Goal: Information Seeking & Learning: Compare options

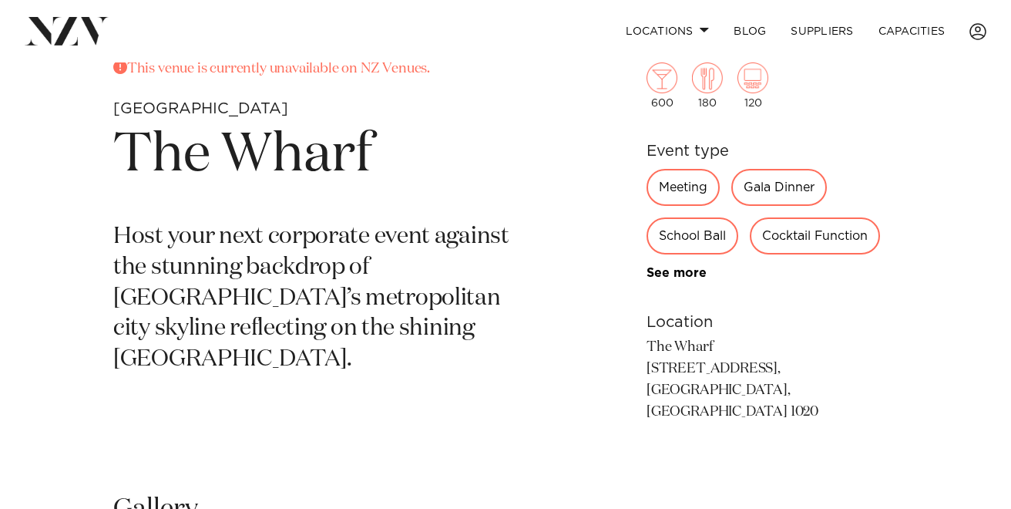
scroll to position [539, 0]
click at [802, 235] on div "Cocktail Function" at bounding box center [815, 235] width 130 height 37
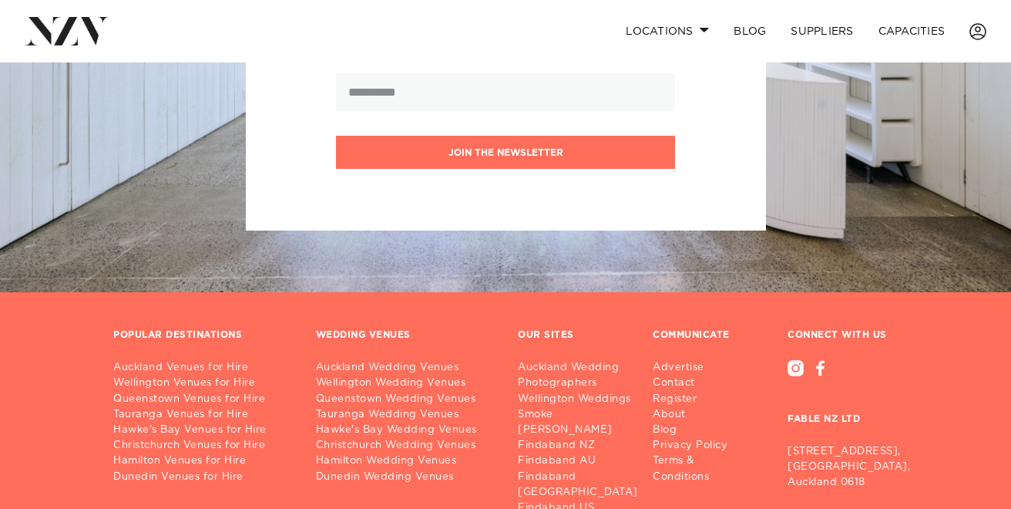
scroll to position [1846, 0]
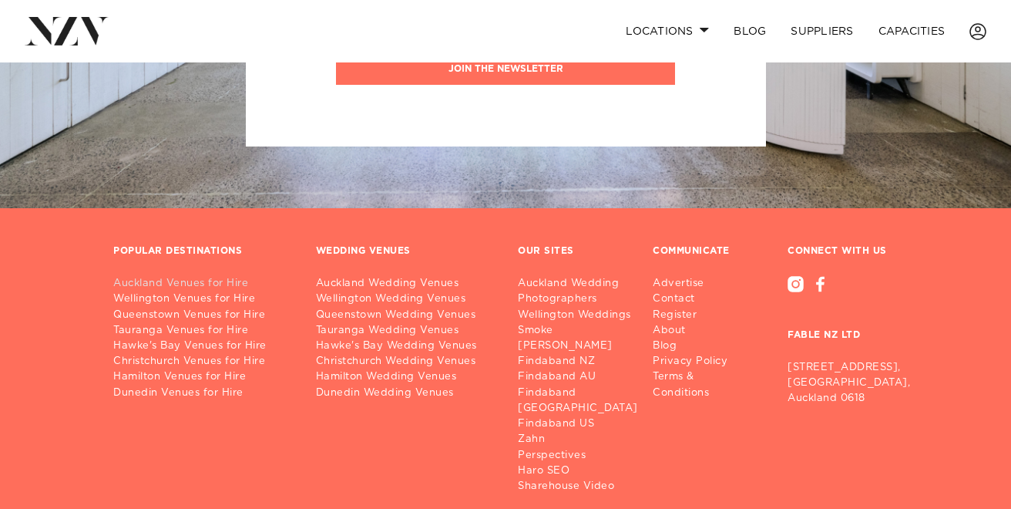
click at [170, 276] on link "Auckland Venues for Hire" at bounding box center [202, 283] width 178 height 15
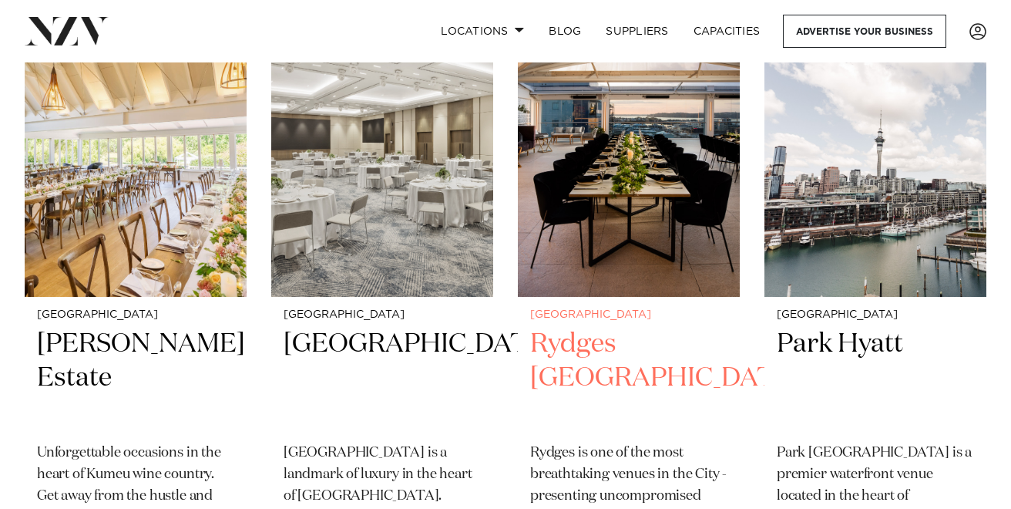
scroll to position [702, 0]
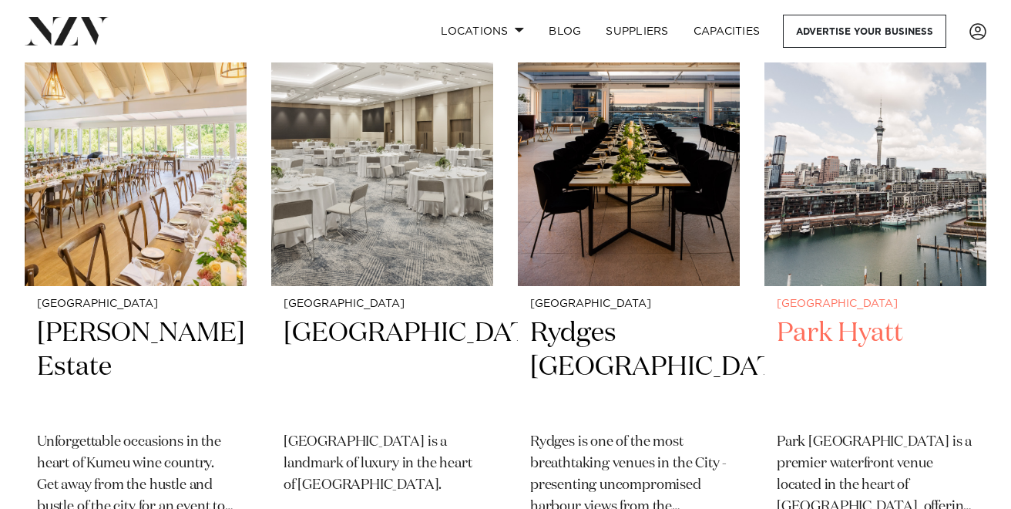
click at [906, 204] on img at bounding box center [876, 137] width 222 height 298
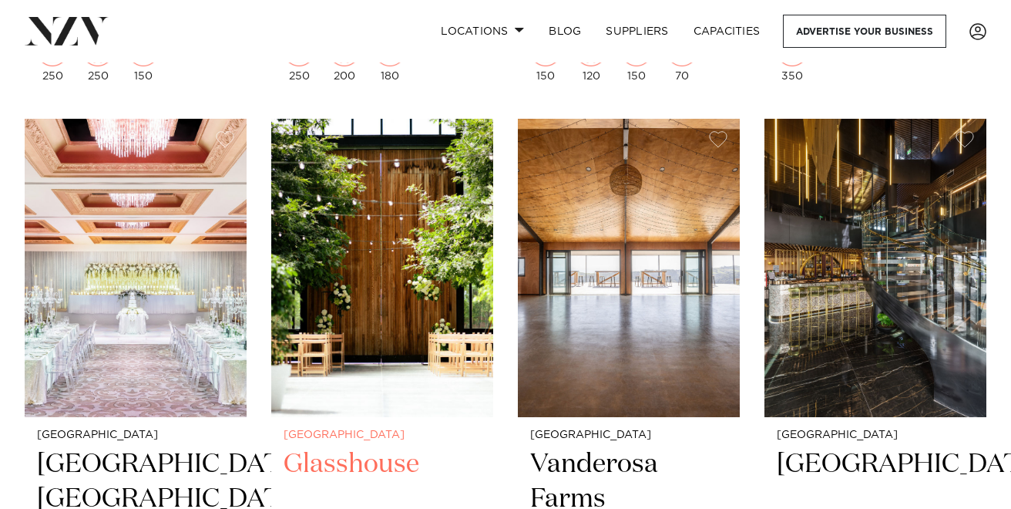
scroll to position [1836, 0]
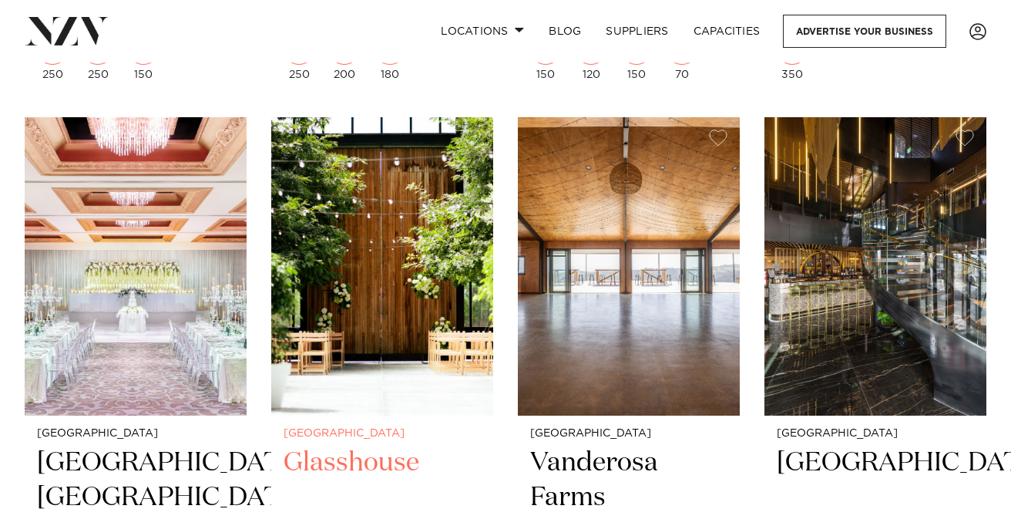
click at [416, 252] on img at bounding box center [382, 266] width 222 height 298
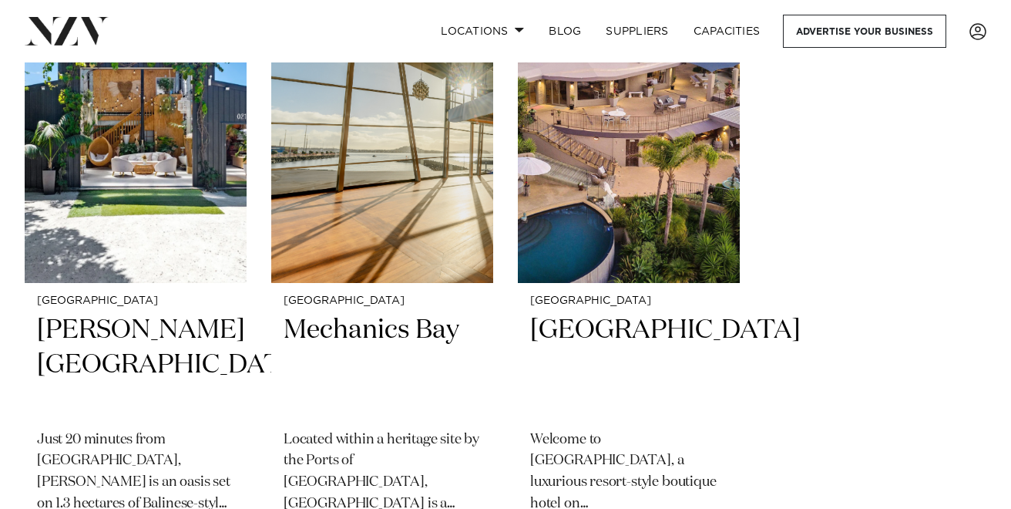
scroll to position [19690, 0]
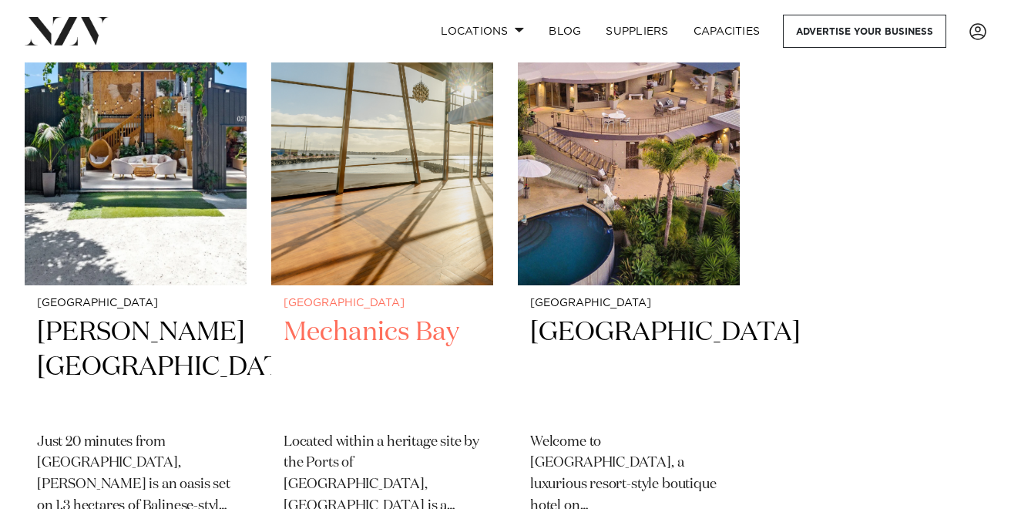
click at [375, 315] on h2 "Mechanics Bay" at bounding box center [382, 367] width 197 height 104
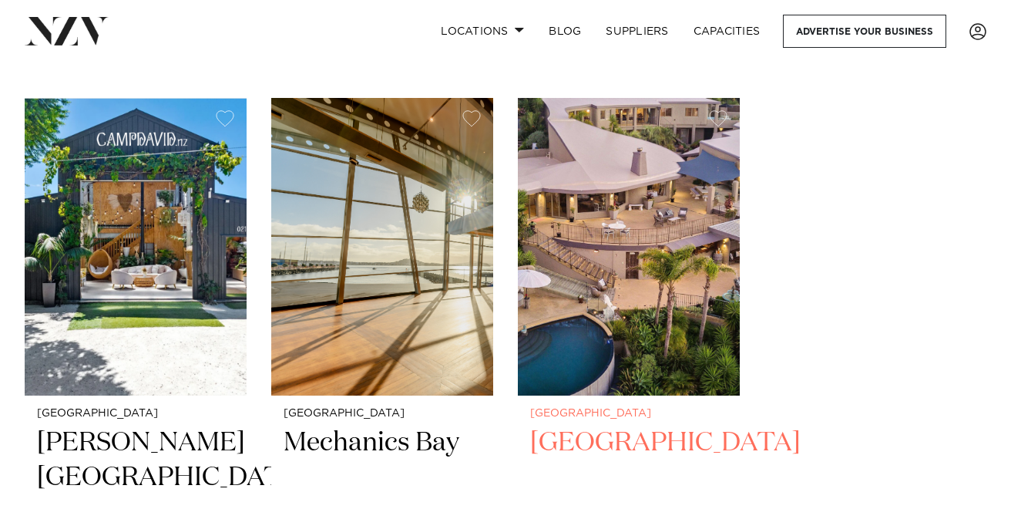
scroll to position [19576, 0]
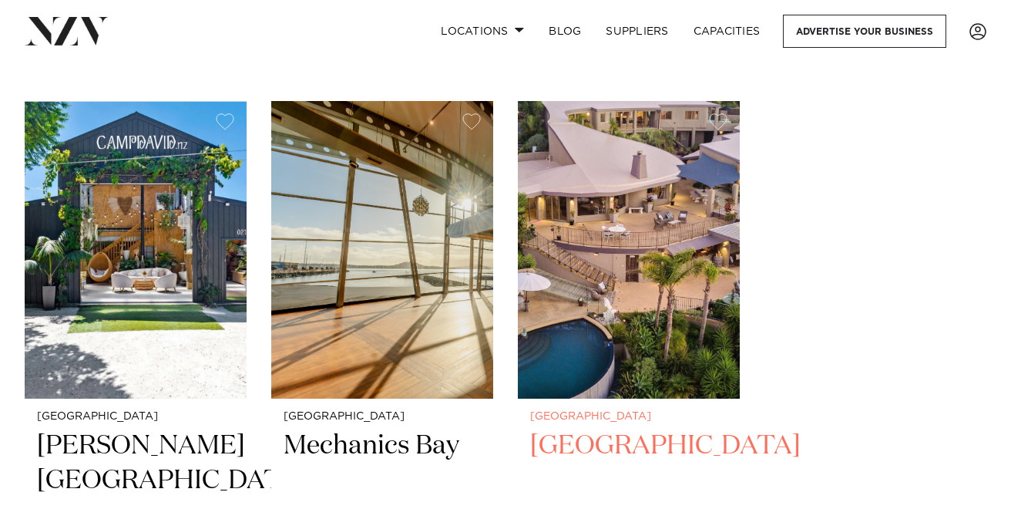
click at [636, 244] on img at bounding box center [629, 250] width 222 height 298
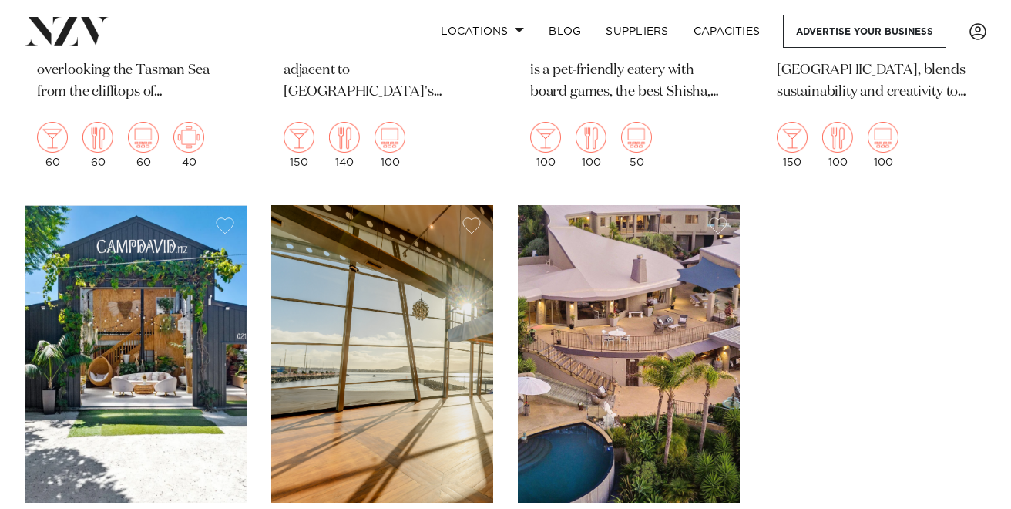
scroll to position [19482, 0]
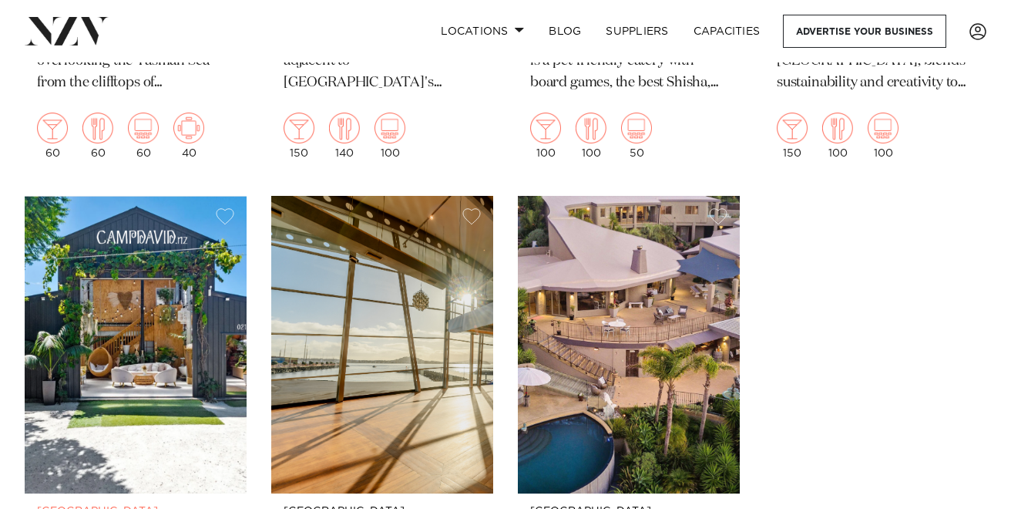
click at [146, 316] on img at bounding box center [136, 345] width 222 height 298
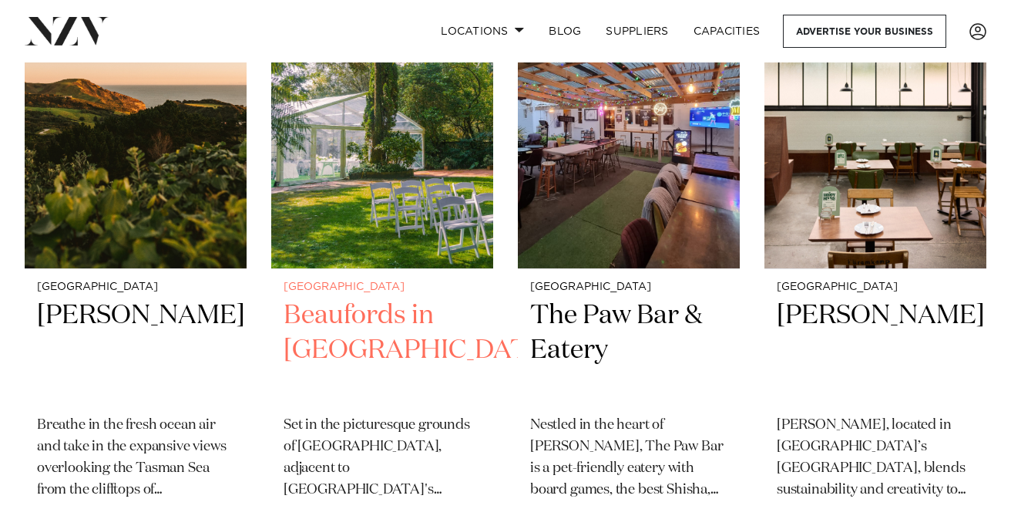
scroll to position [19073, 0]
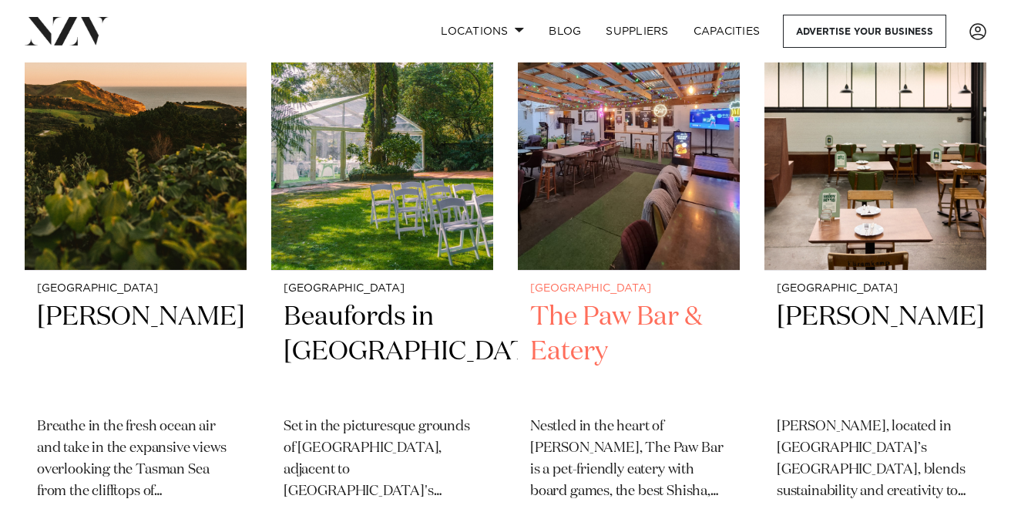
click at [557, 300] on h2 "The Paw Bar & Eatery" at bounding box center [628, 352] width 197 height 104
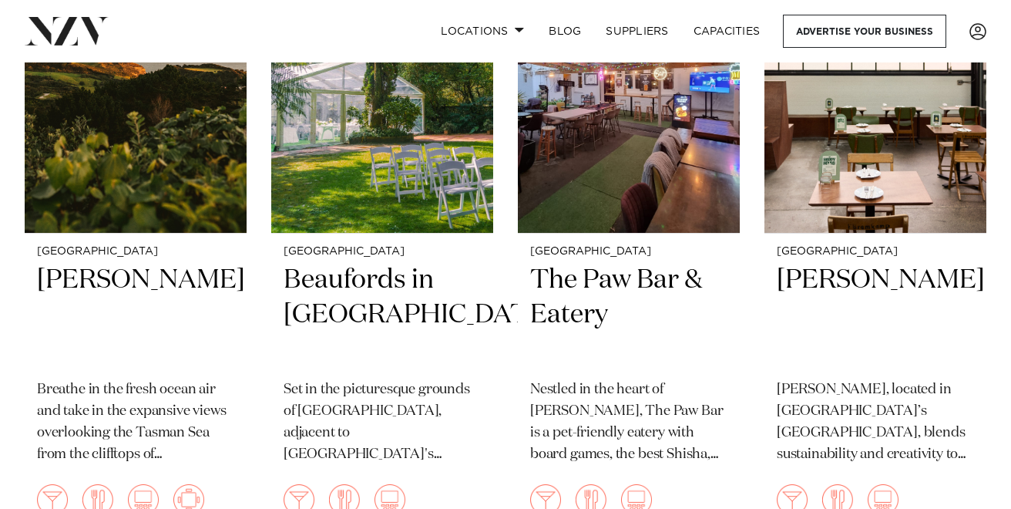
scroll to position [19115, 0]
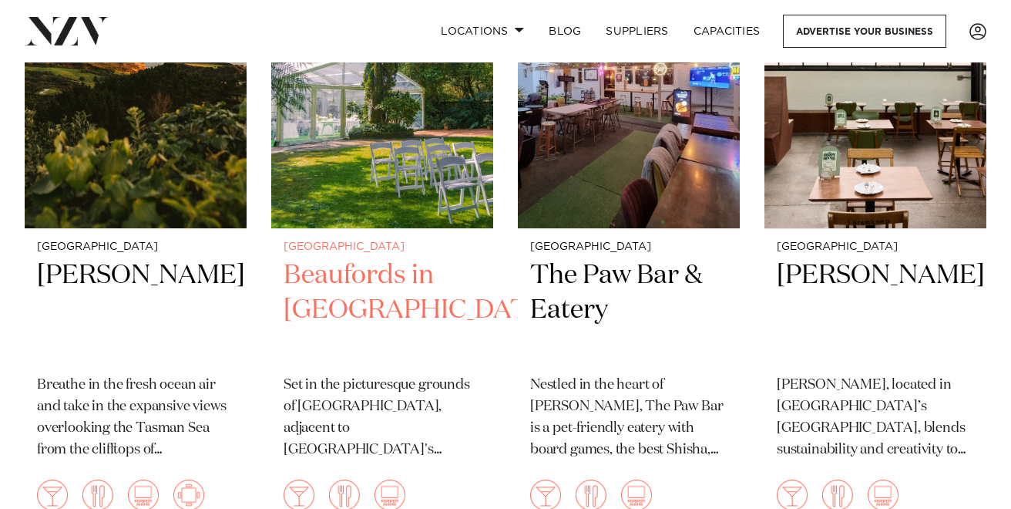
click at [381, 258] on h2 "Beaufords in Totara Park" at bounding box center [382, 310] width 197 height 104
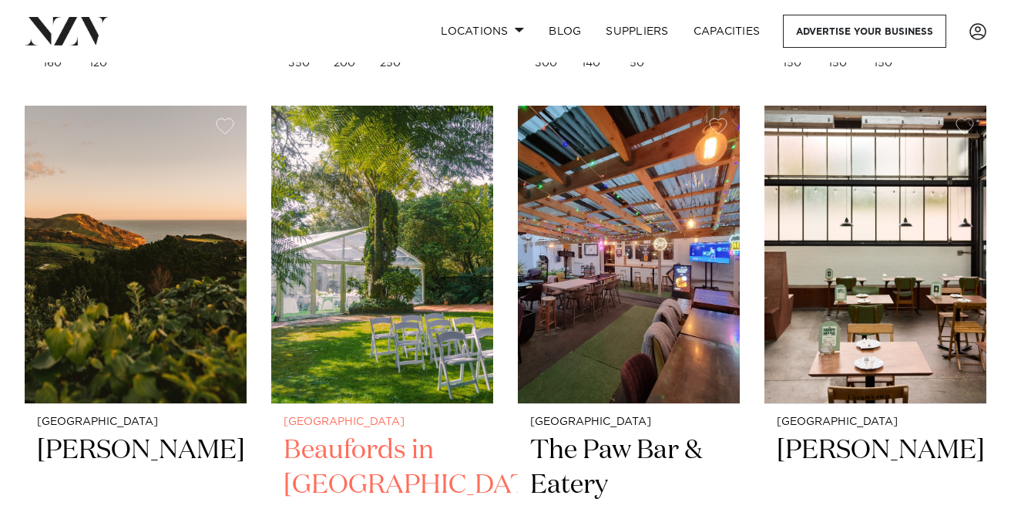
scroll to position [18924, 0]
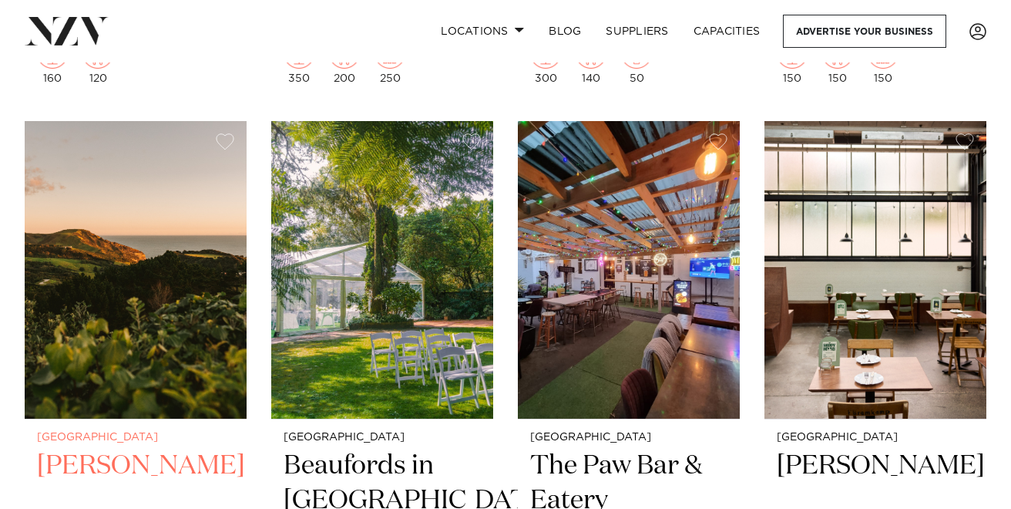
click at [187, 222] on img at bounding box center [136, 270] width 222 height 298
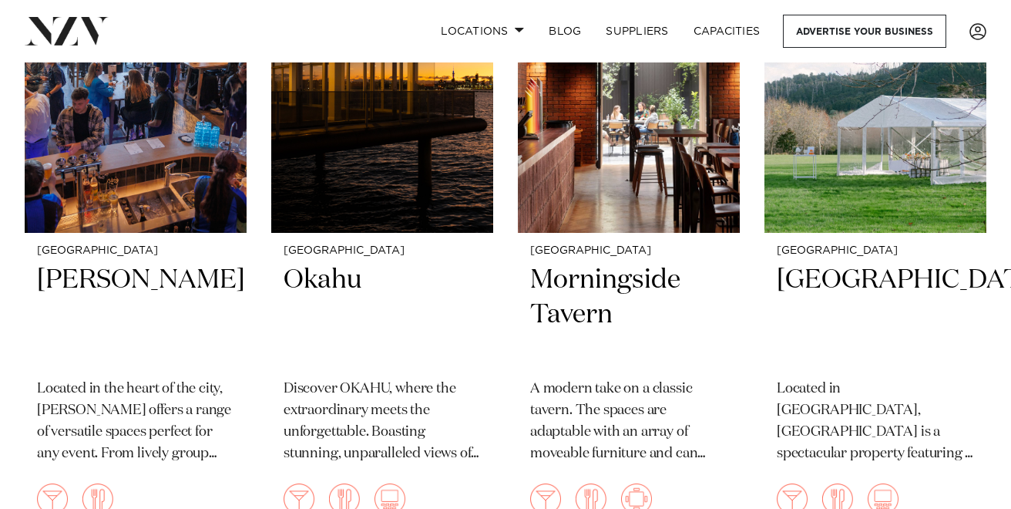
scroll to position [18476, 0]
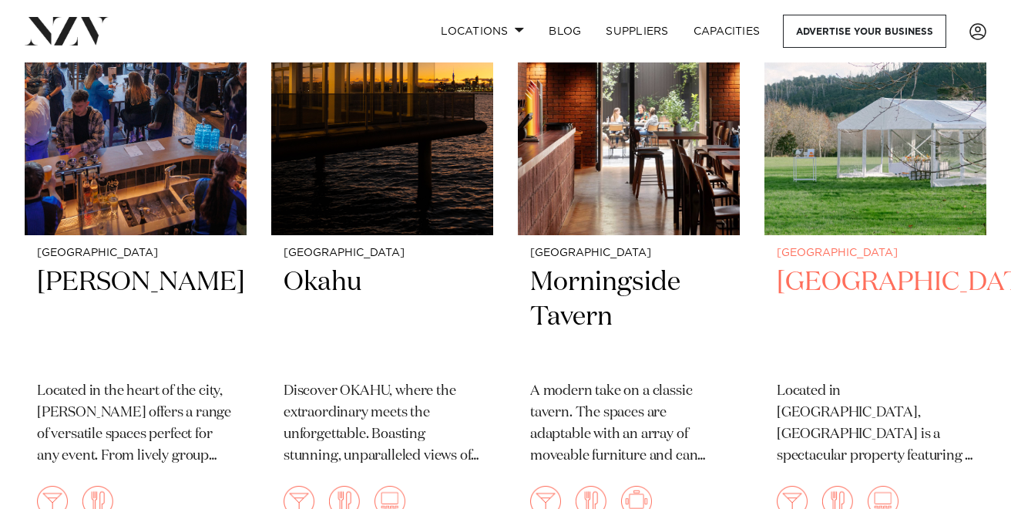
click at [813, 265] on h2 "Riverhaven Artland" at bounding box center [875, 317] width 197 height 104
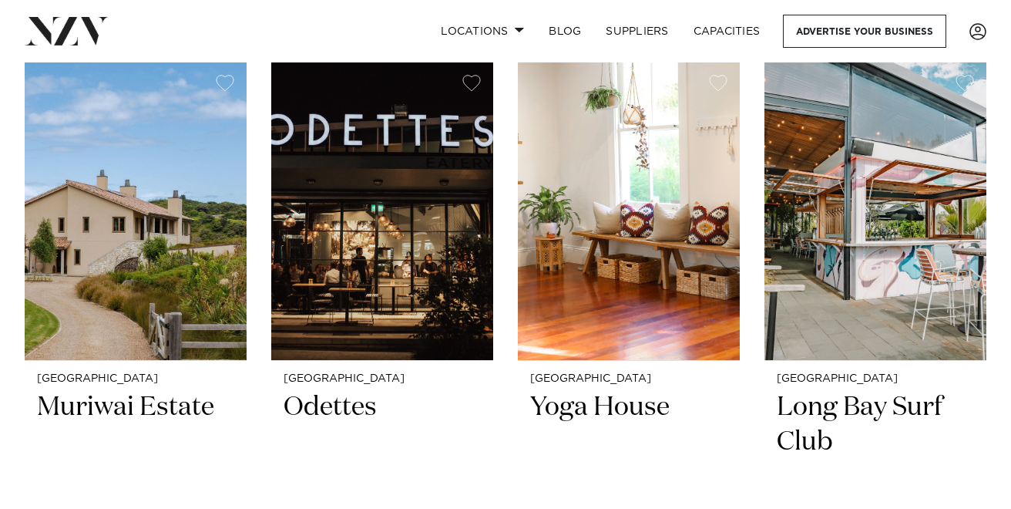
scroll to position [17871, 0]
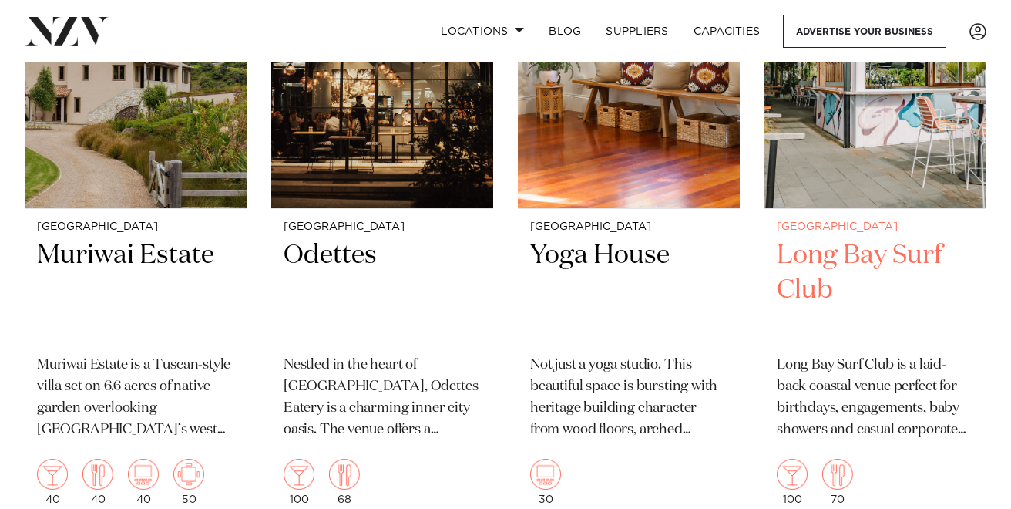
click at [821, 238] on h2 "Long Bay Surf Club" at bounding box center [875, 290] width 197 height 104
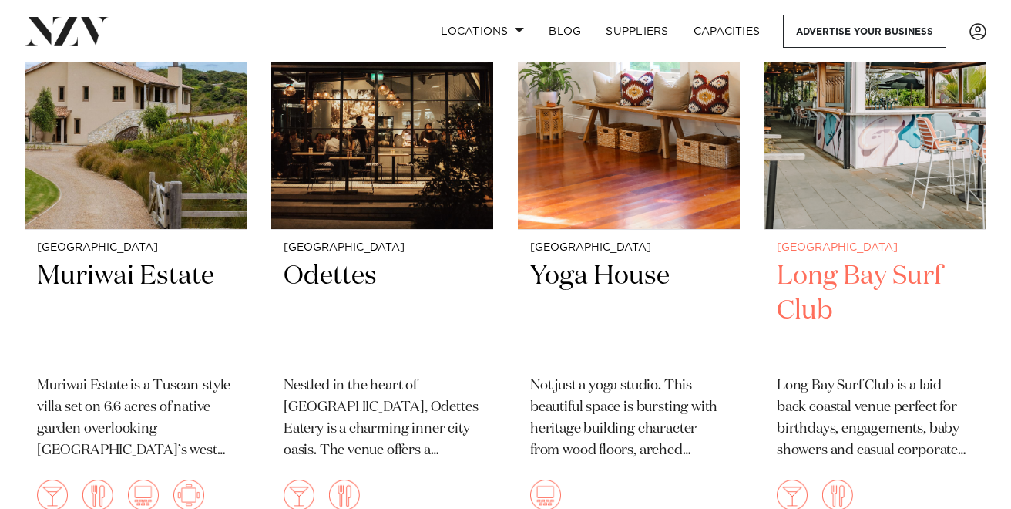
scroll to position [17851, 0]
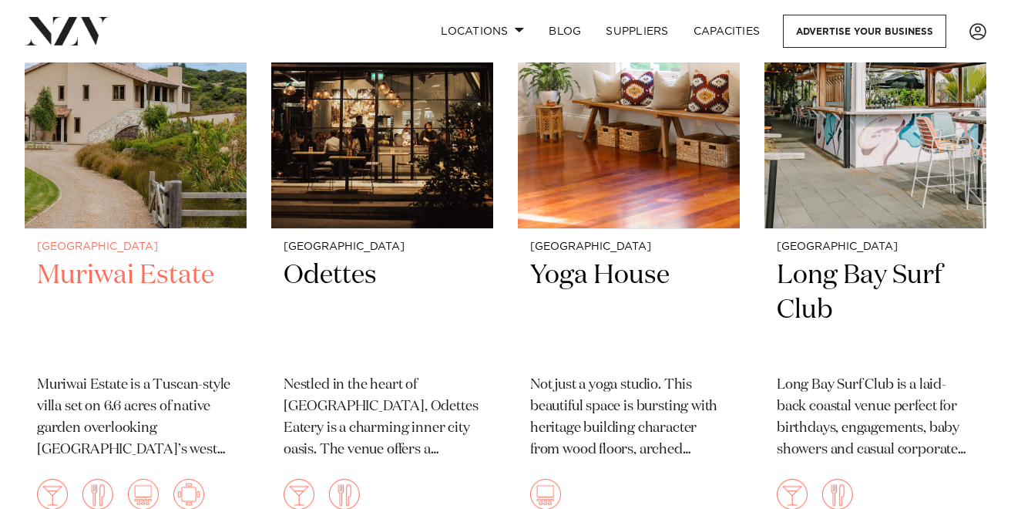
click at [182, 258] on h2 "Muriwai Estate" at bounding box center [135, 310] width 197 height 104
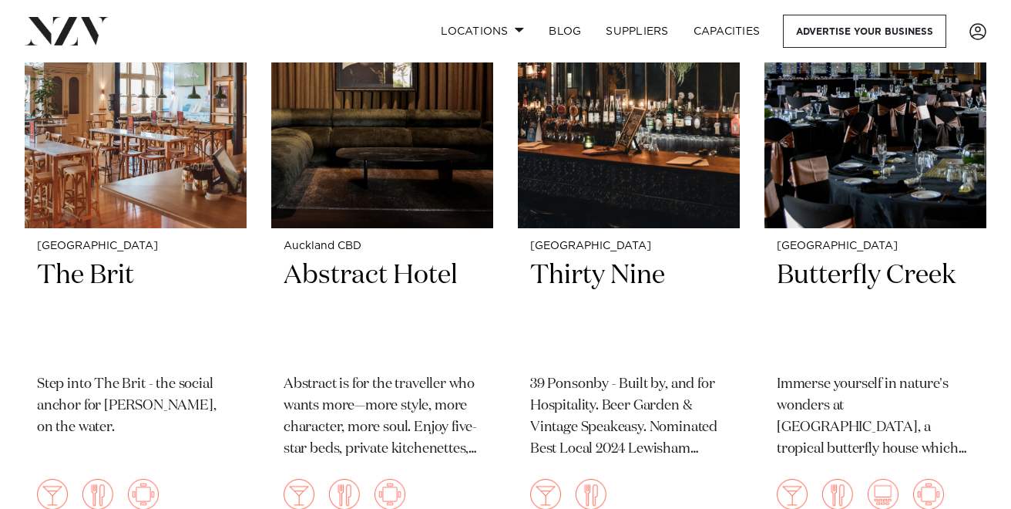
scroll to position [17223, 0]
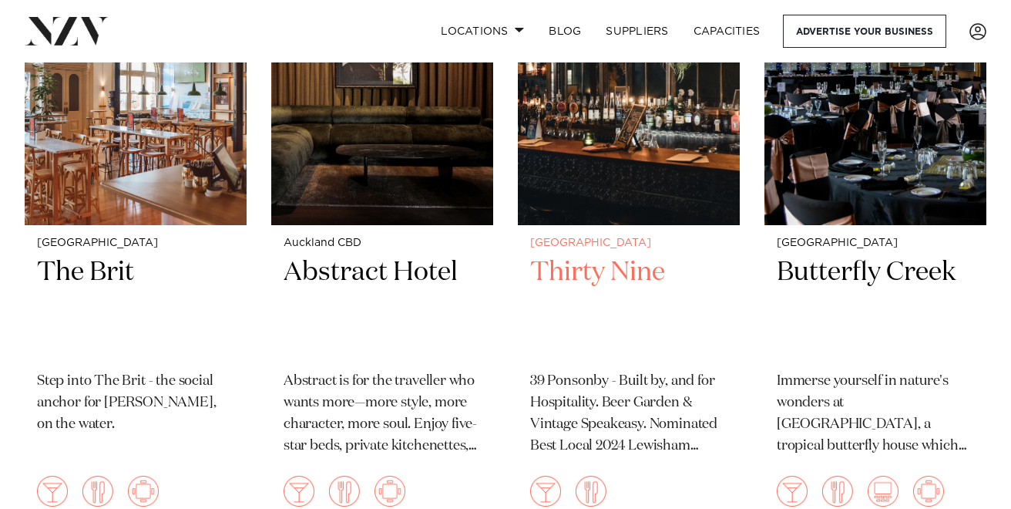
click at [595, 255] on h2 "Thirty Nine" at bounding box center [628, 307] width 197 height 104
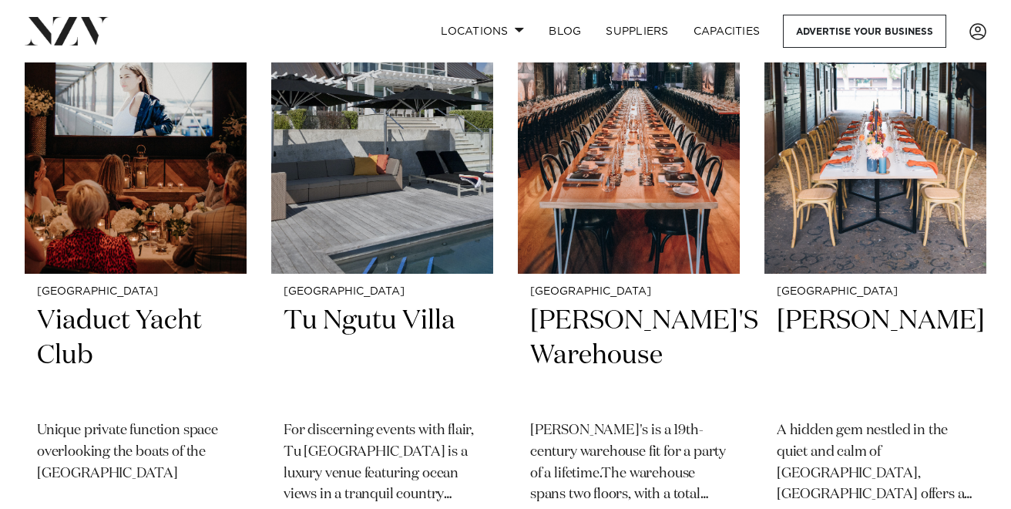
scroll to position [16545, 0]
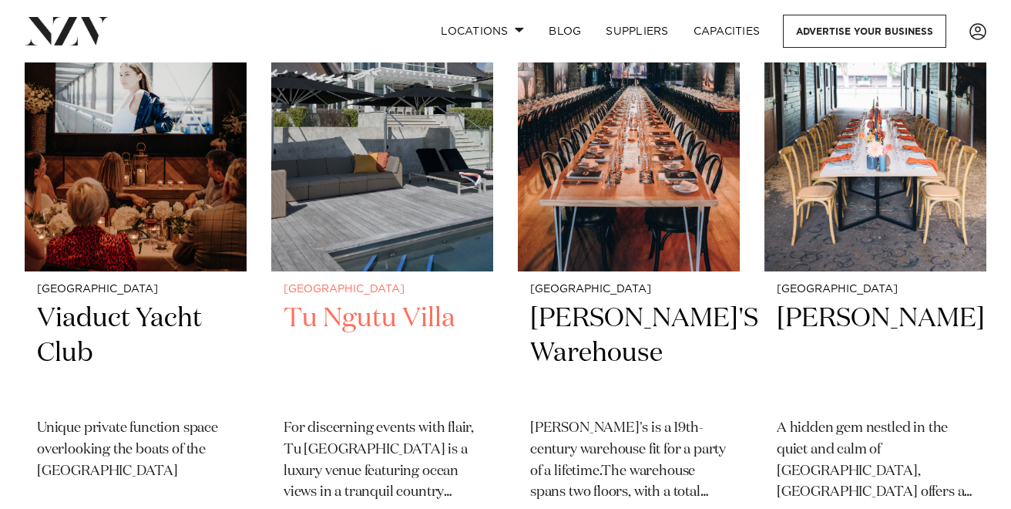
click at [414, 301] on h2 "Tu Ngutu Villa" at bounding box center [382, 353] width 197 height 104
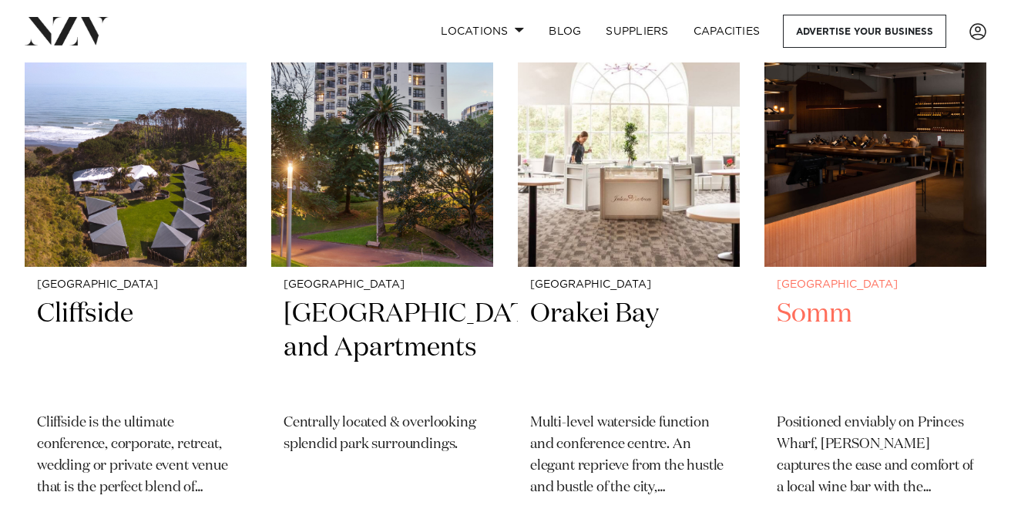
scroll to position [15924, 0]
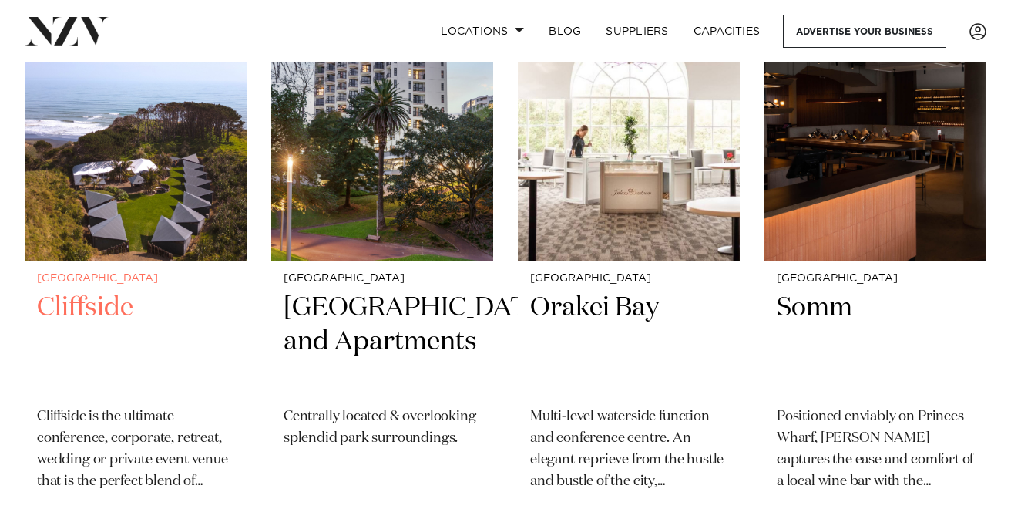
click at [106, 291] on h2 "Cliffside" at bounding box center [135, 343] width 197 height 104
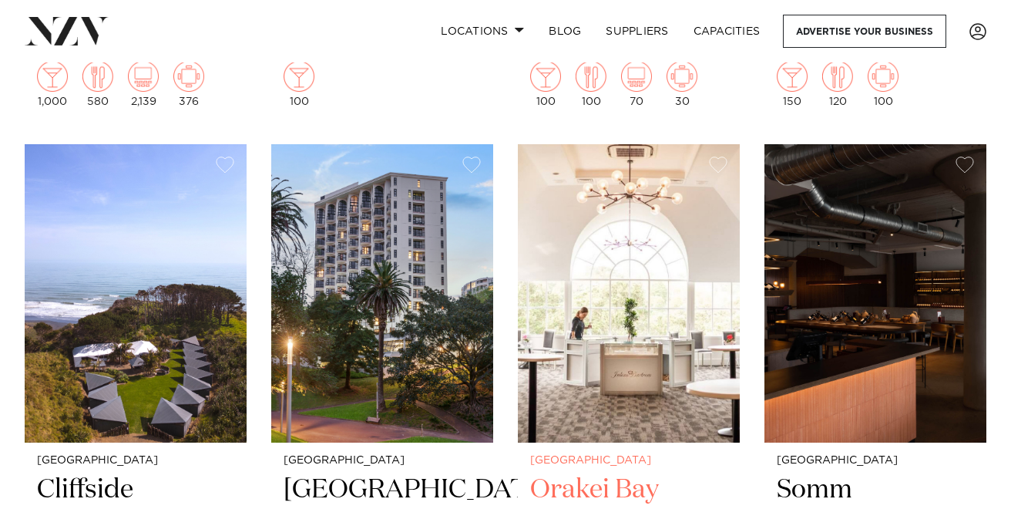
scroll to position [15718, 0]
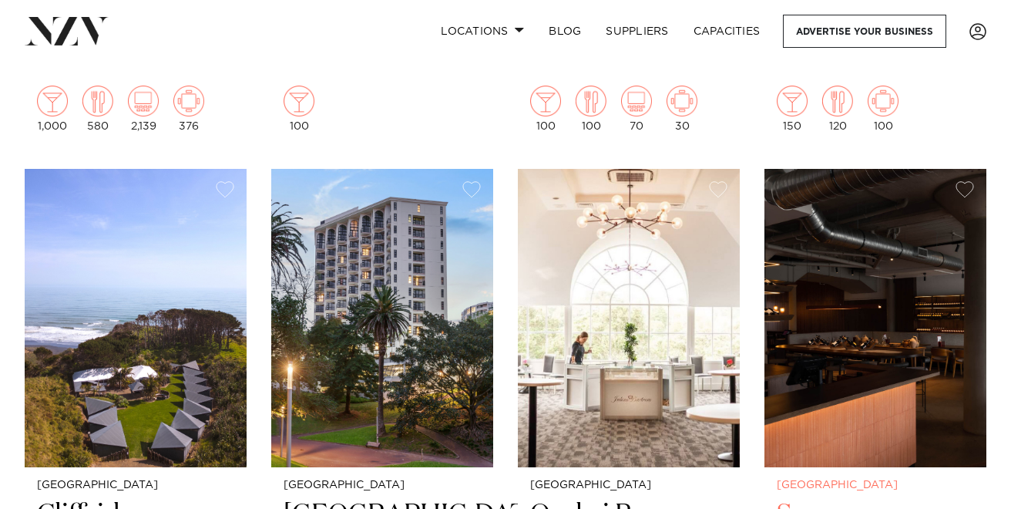
click at [811, 251] on img at bounding box center [876, 318] width 222 height 298
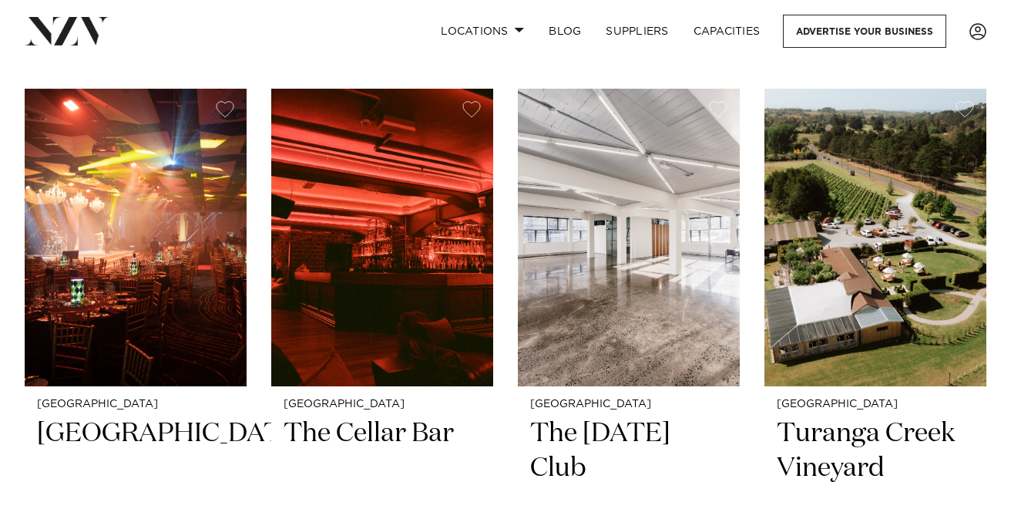
scroll to position [15167, 0]
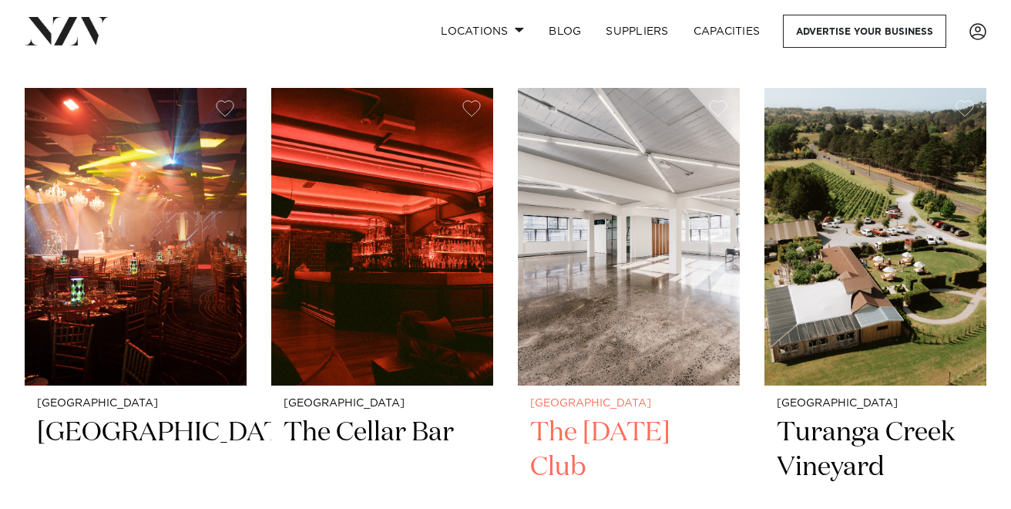
click at [668, 244] on img at bounding box center [629, 237] width 222 height 298
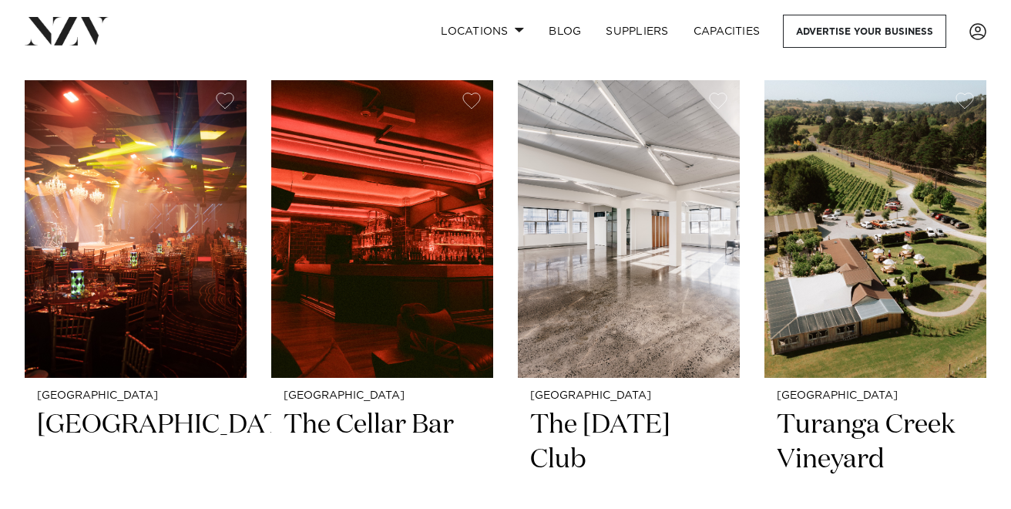
scroll to position [15176, 0]
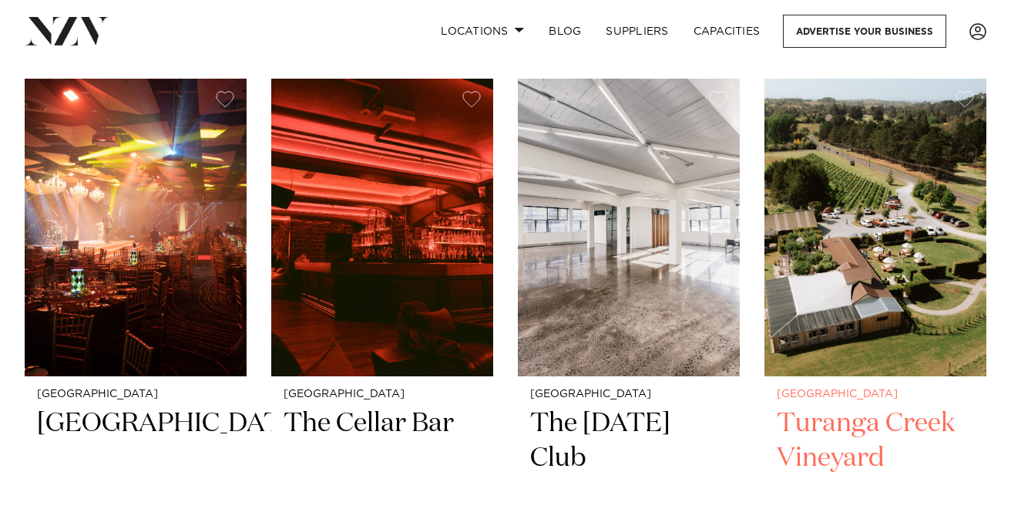
click at [826, 406] on h2 "Turanga Creek Vineyard" at bounding box center [875, 458] width 197 height 104
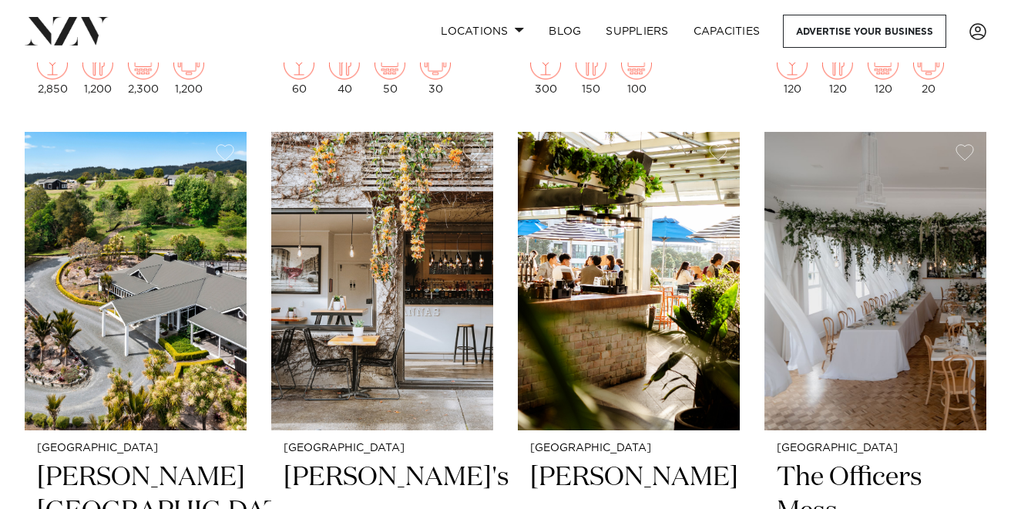
scroll to position [14473, 0]
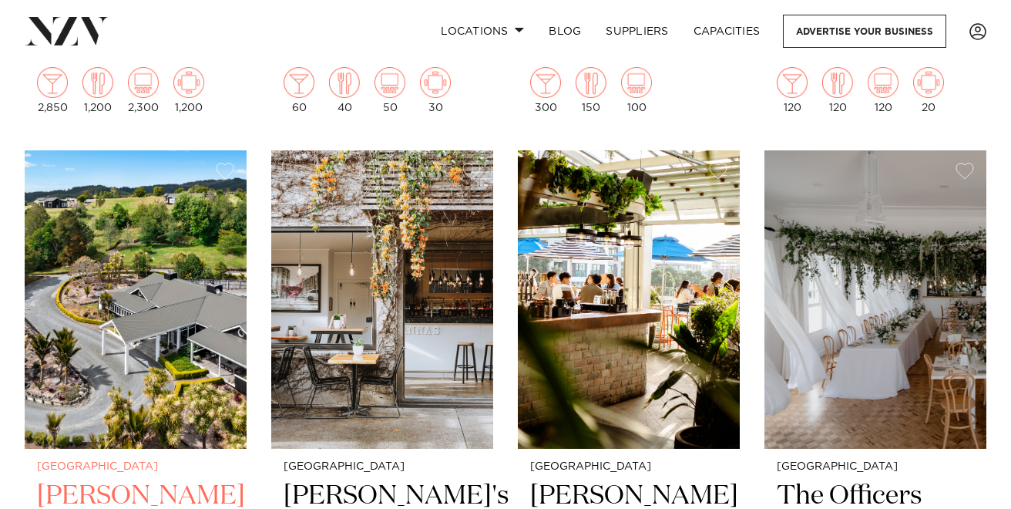
click at [187, 256] on img at bounding box center [136, 299] width 222 height 298
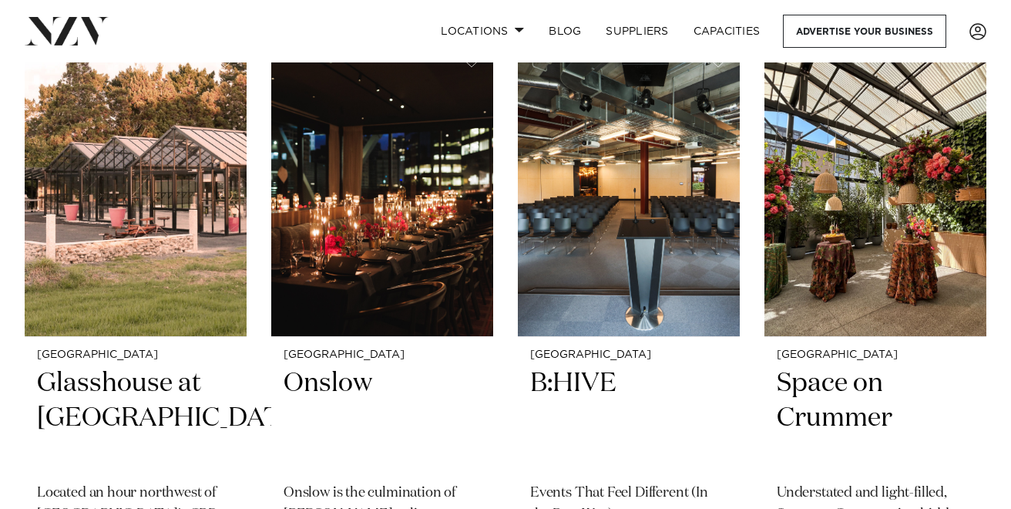
scroll to position [12019, 0]
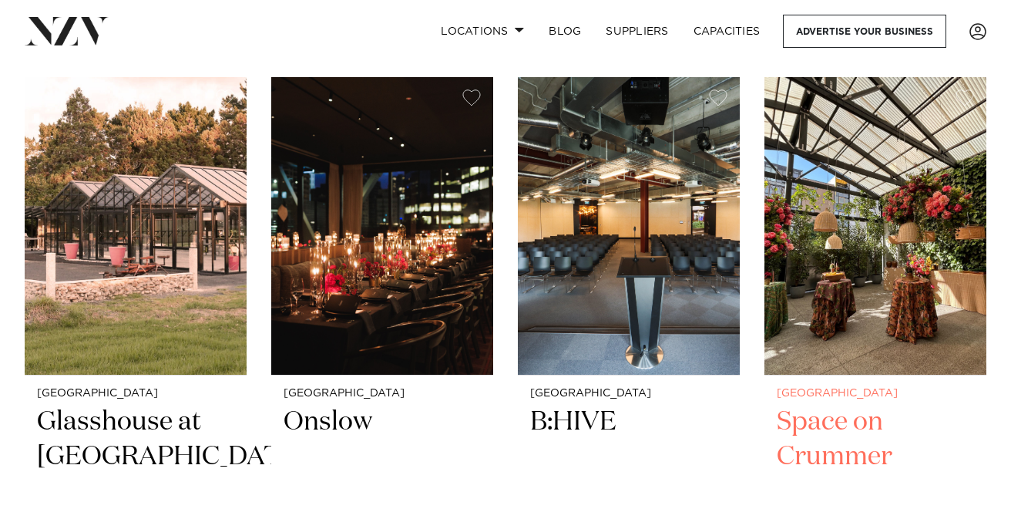
click at [866, 261] on img at bounding box center [876, 226] width 222 height 298
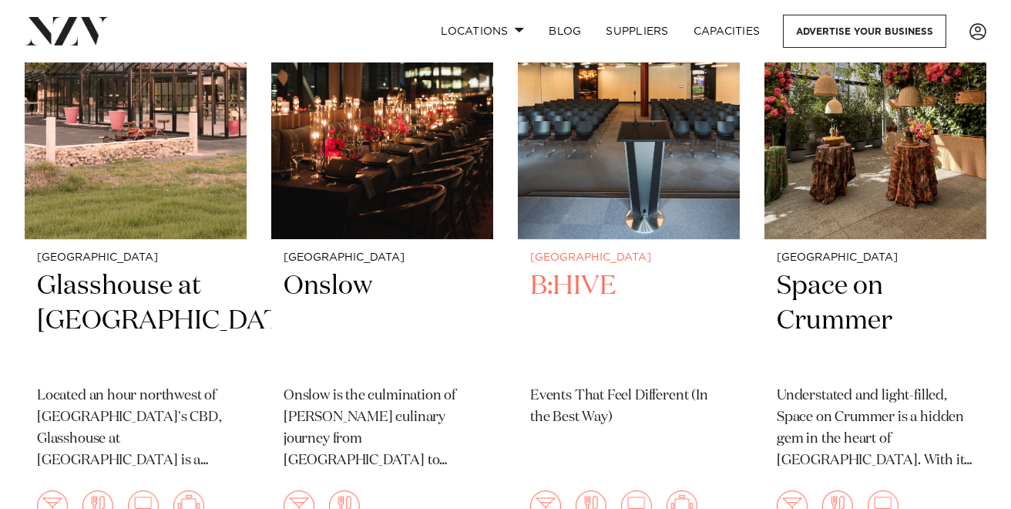
scroll to position [12166, 0]
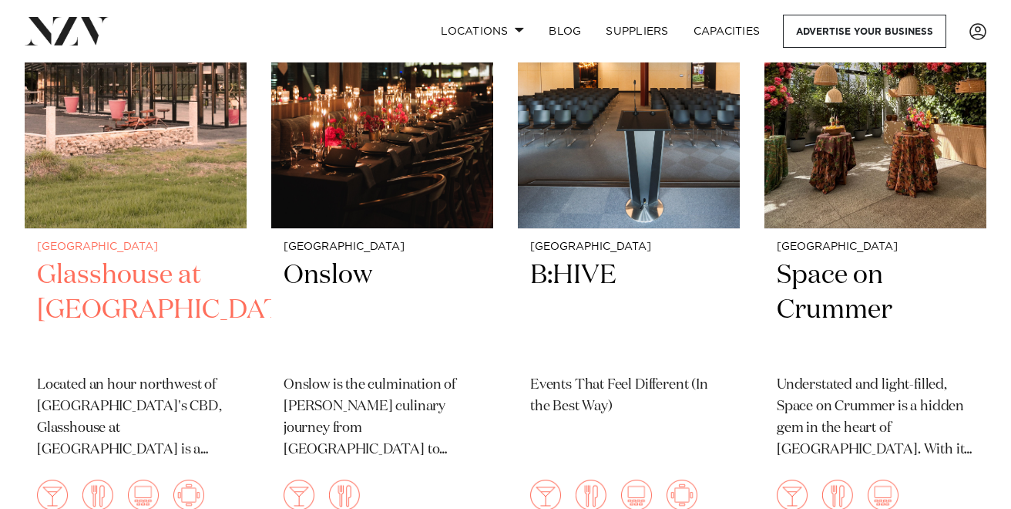
click at [120, 258] on h2 "Glasshouse at Aotea Farm" at bounding box center [135, 310] width 197 height 104
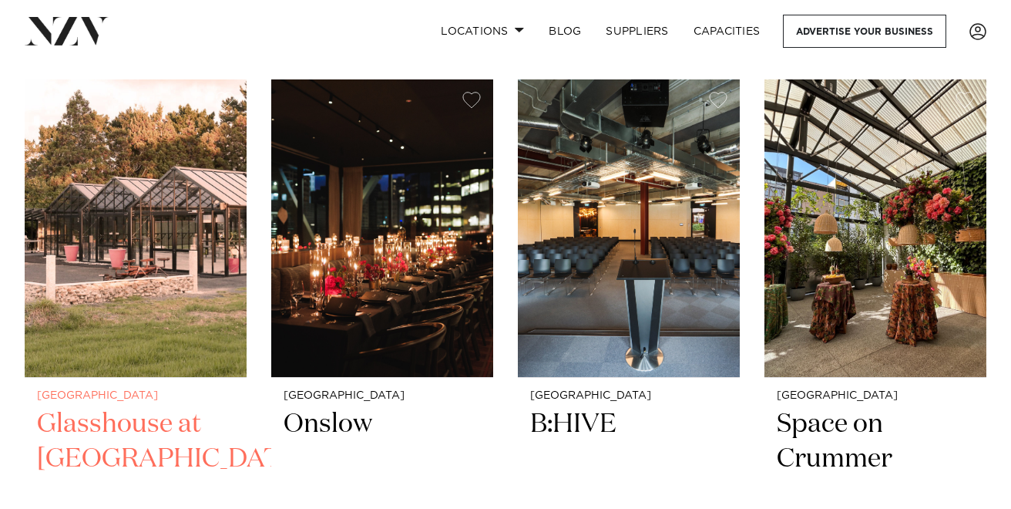
scroll to position [12044, 0]
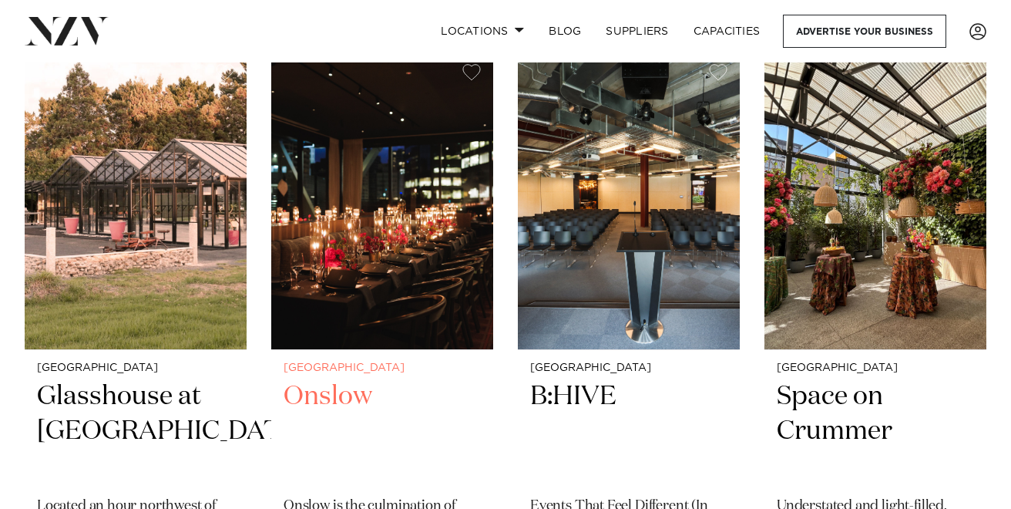
click at [329, 185] on img at bounding box center [382, 201] width 222 height 298
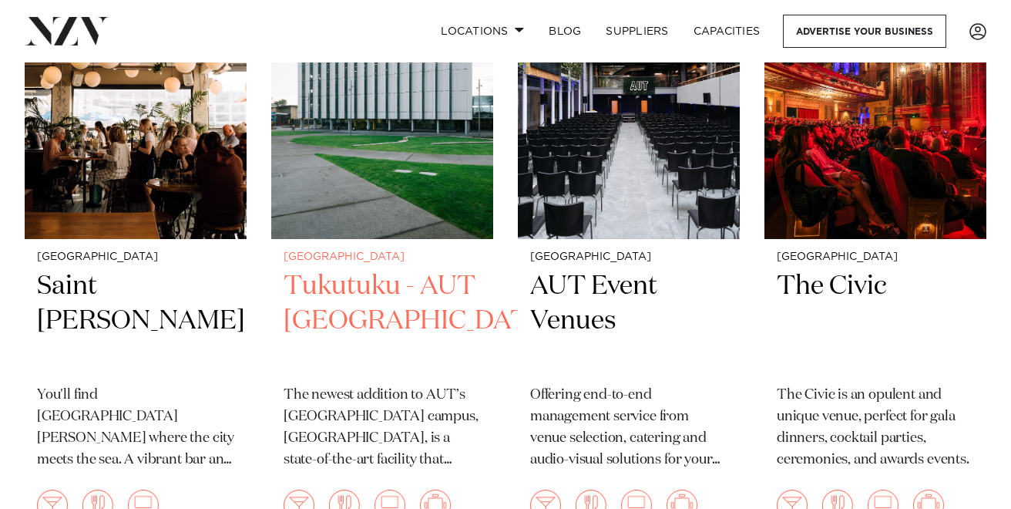
scroll to position [11525, 0]
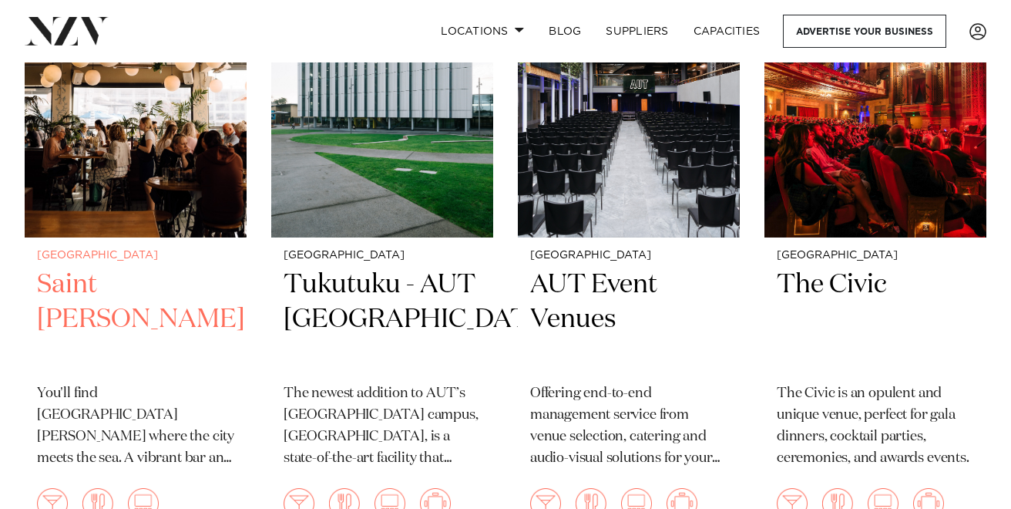
click at [116, 267] on h2 "Saint Alice" at bounding box center [135, 319] width 197 height 104
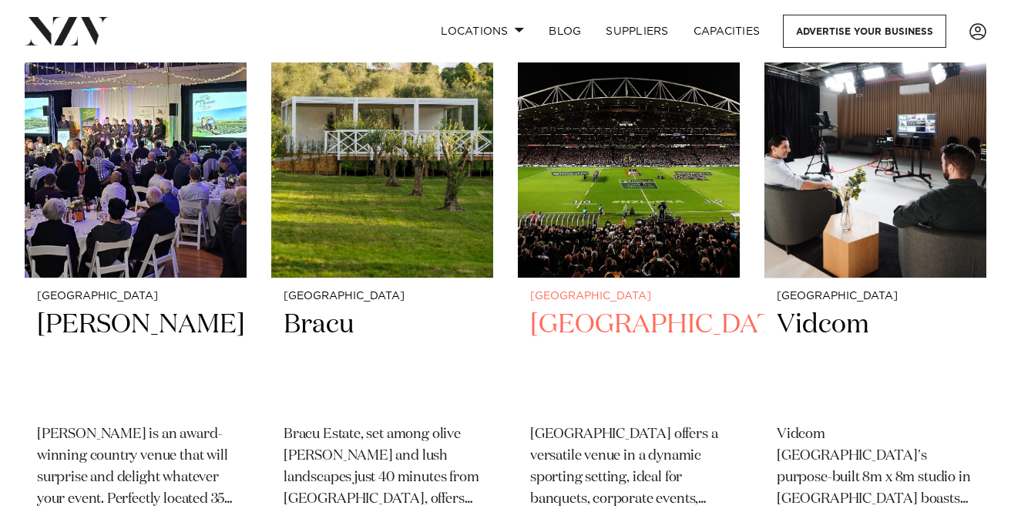
scroll to position [10881, 0]
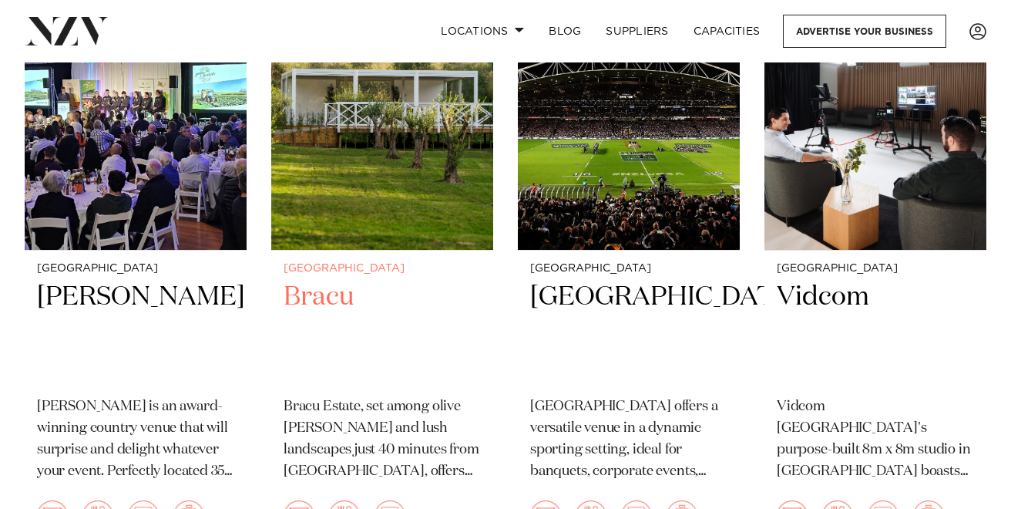
click at [319, 280] on h2 "Bracu" at bounding box center [382, 332] width 197 height 104
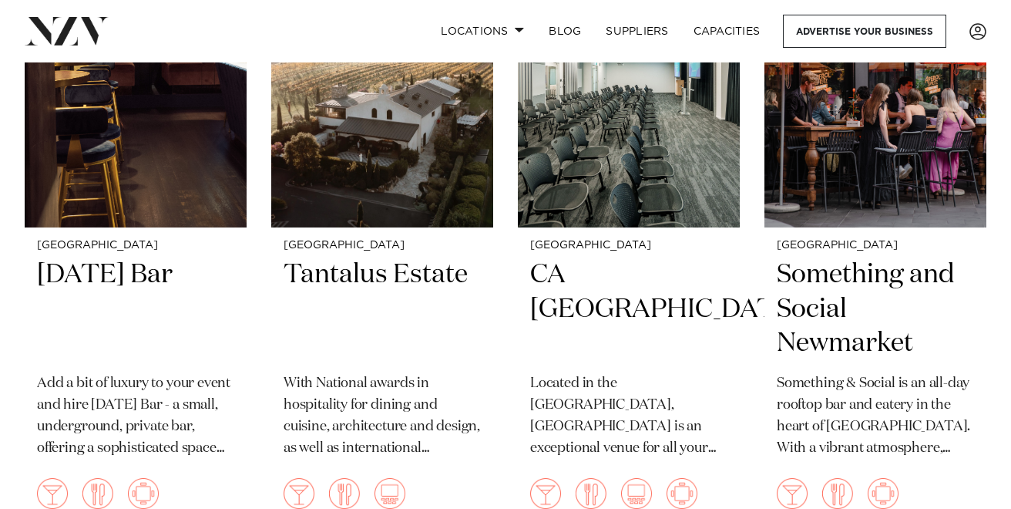
scroll to position [10271, 0]
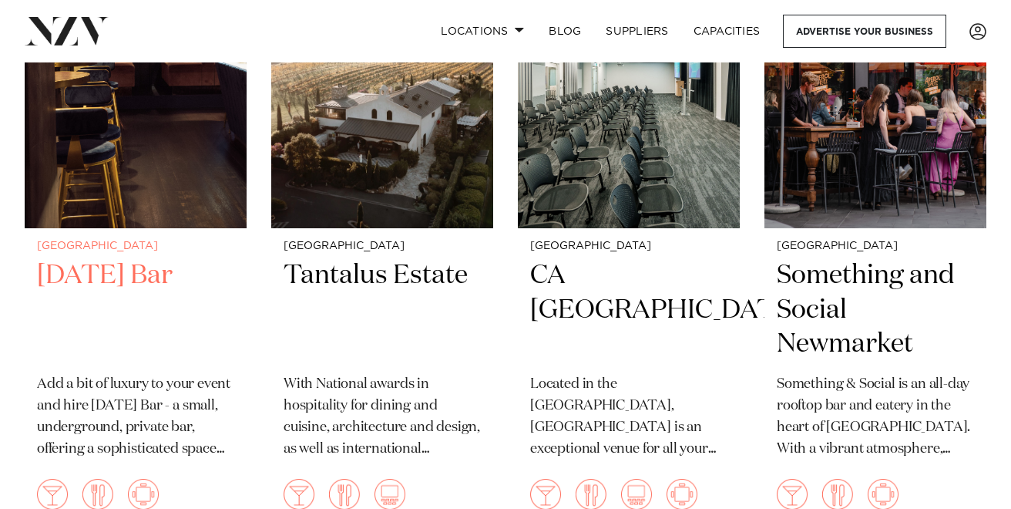
click at [173, 258] on h2 "Thursday Bar" at bounding box center [135, 310] width 197 height 104
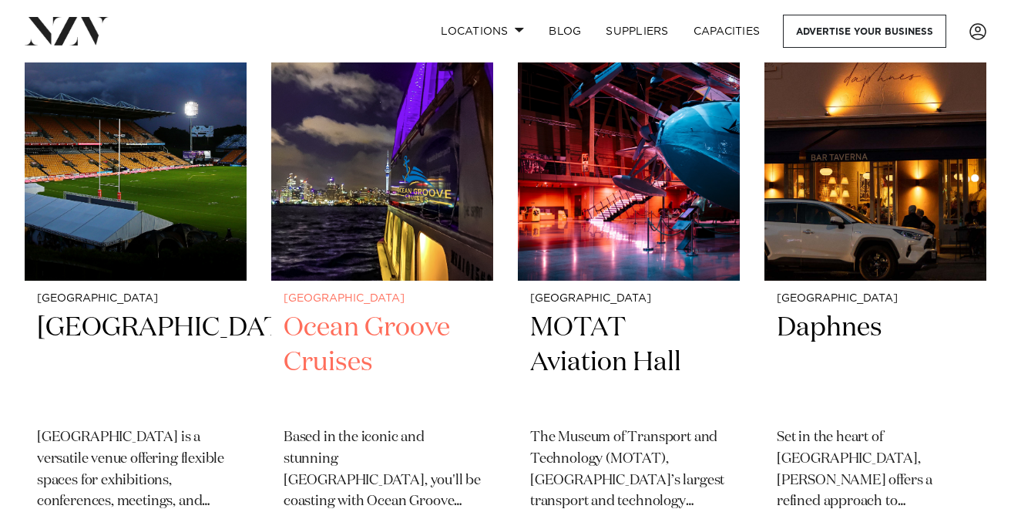
scroll to position [9589, 0]
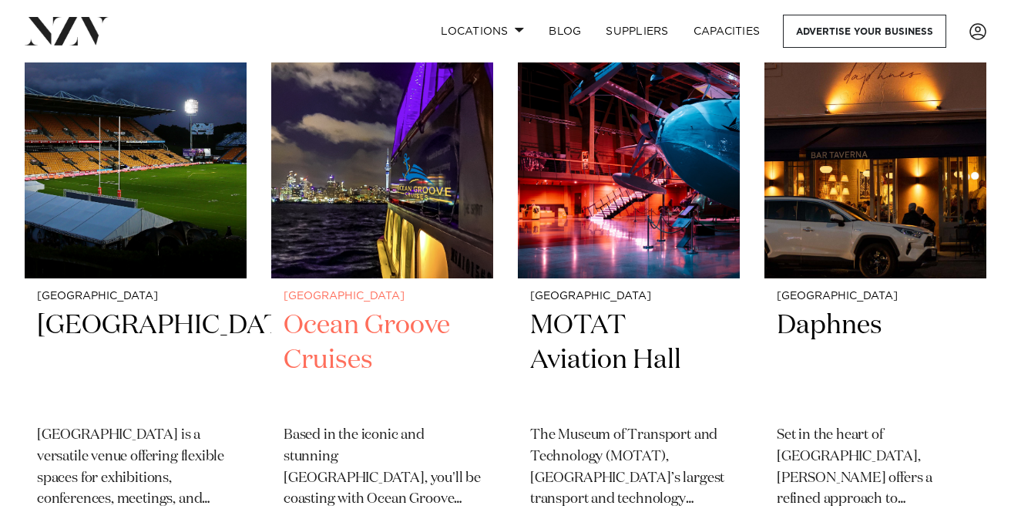
click at [391, 308] on h2 "Ocean Groove Cruises" at bounding box center [382, 360] width 197 height 104
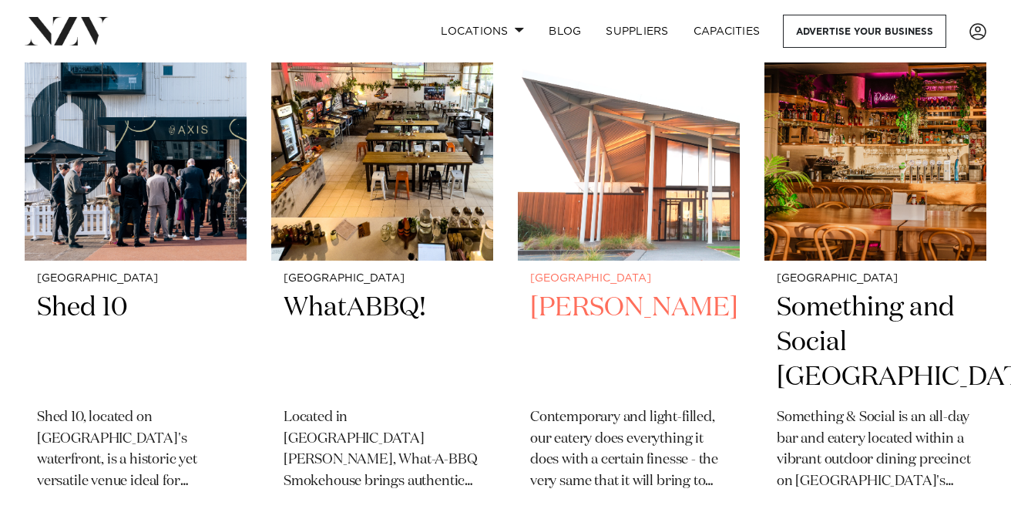
scroll to position [8344, 0]
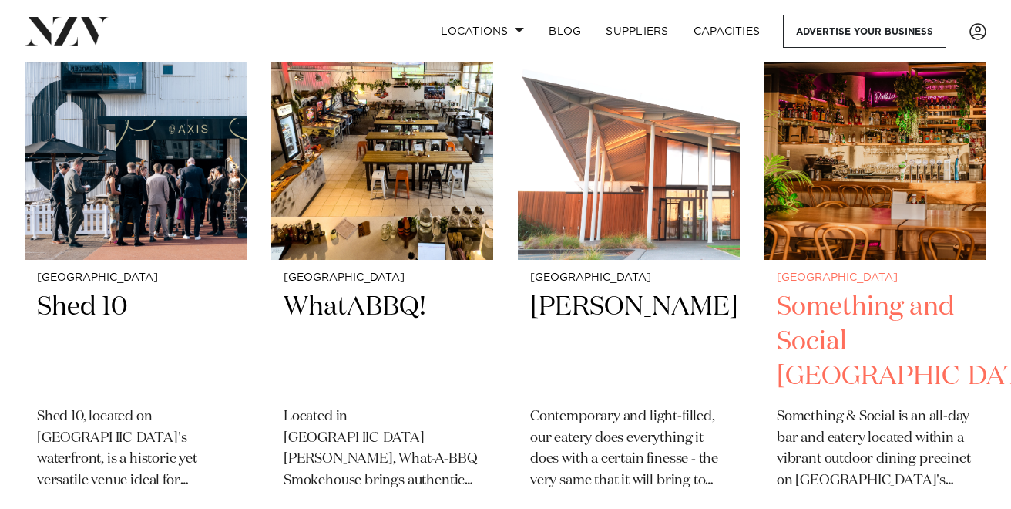
click at [824, 290] on h2 "Something and Social Albany" at bounding box center [875, 342] width 197 height 104
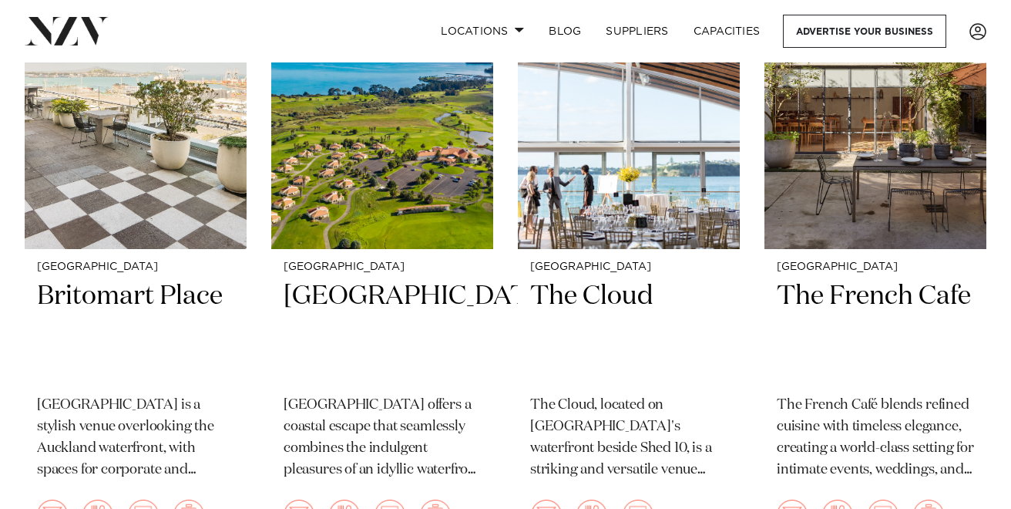
scroll to position [5845, 0]
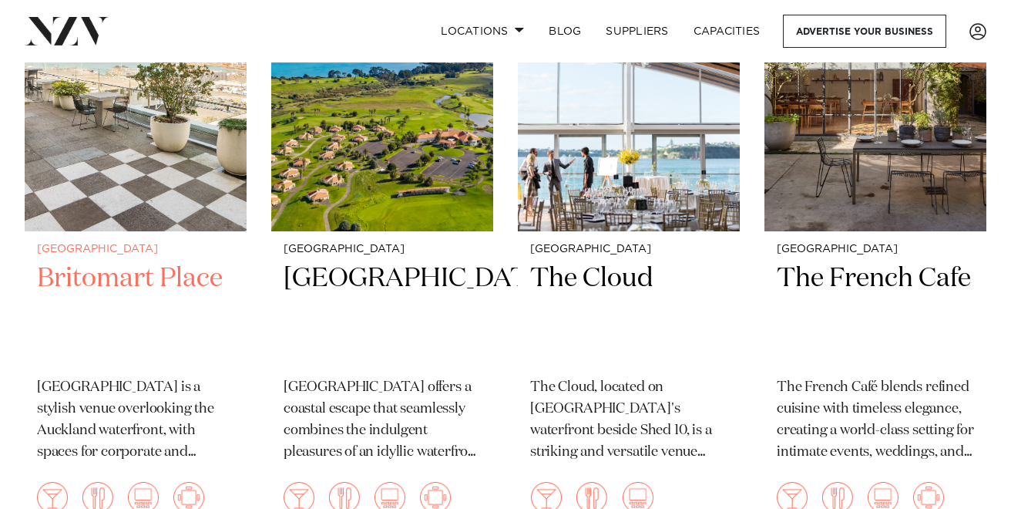
click at [167, 261] on h2 "Britomart Place" at bounding box center [135, 313] width 197 height 104
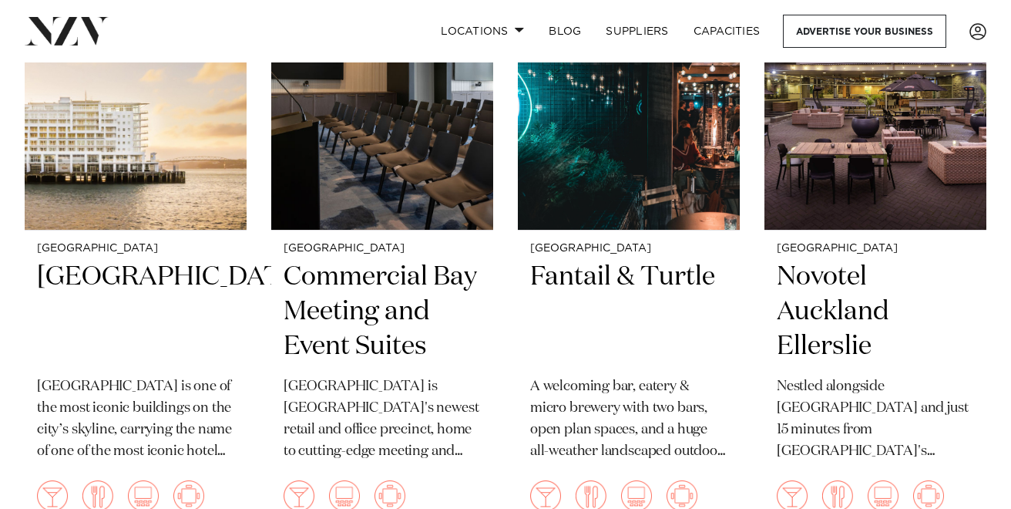
scroll to position [5222, 0]
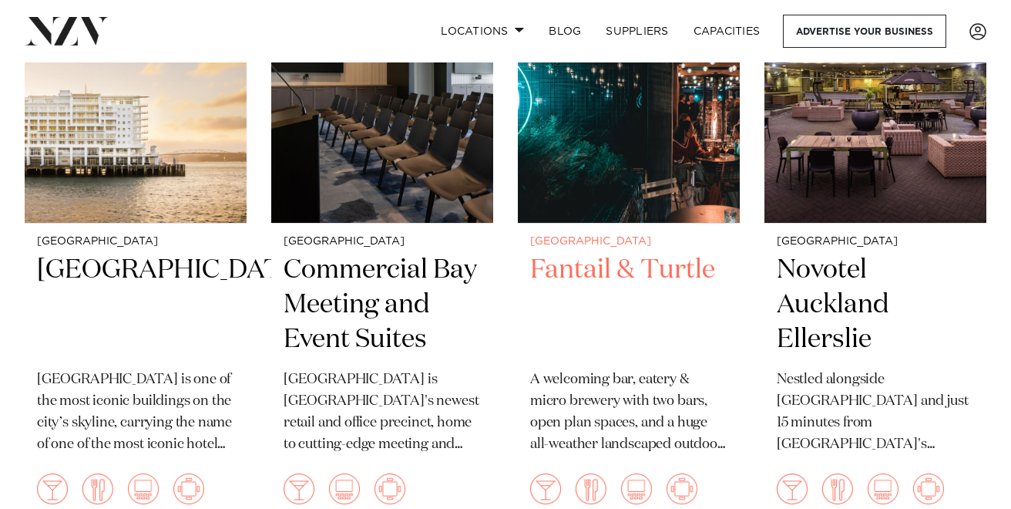
click at [603, 253] on h2 "Fantail & Turtle" at bounding box center [628, 305] width 197 height 104
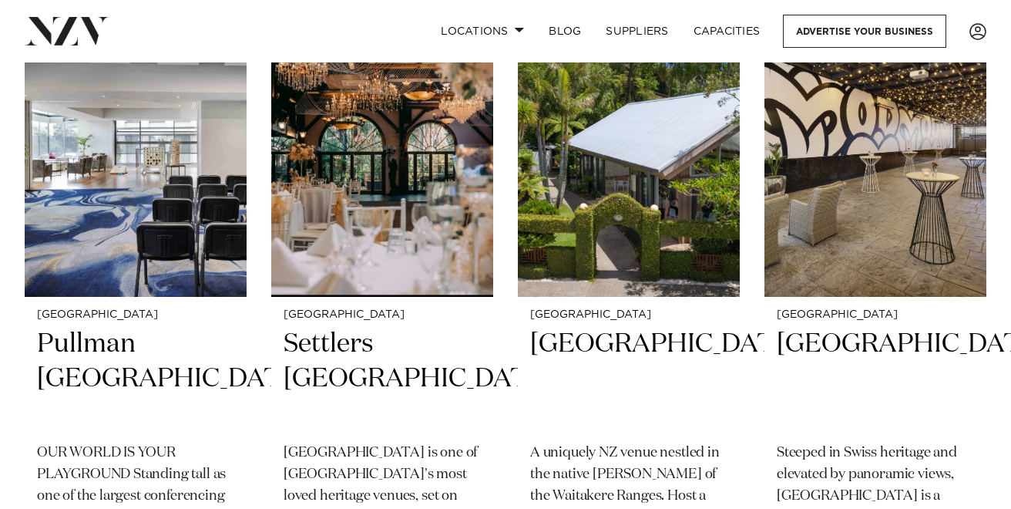
scroll to position [4531, 0]
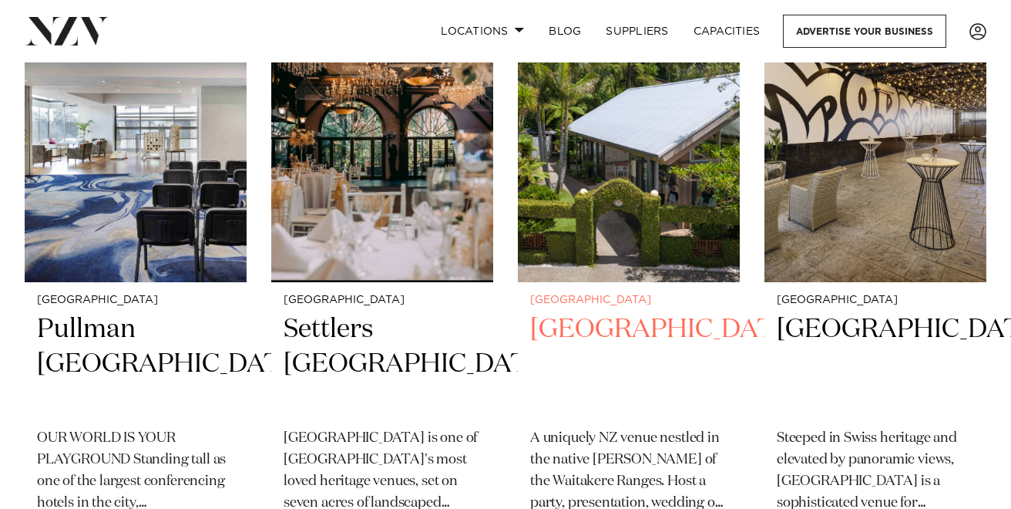
click at [565, 312] on h2 "Tui Hills" at bounding box center [628, 364] width 197 height 104
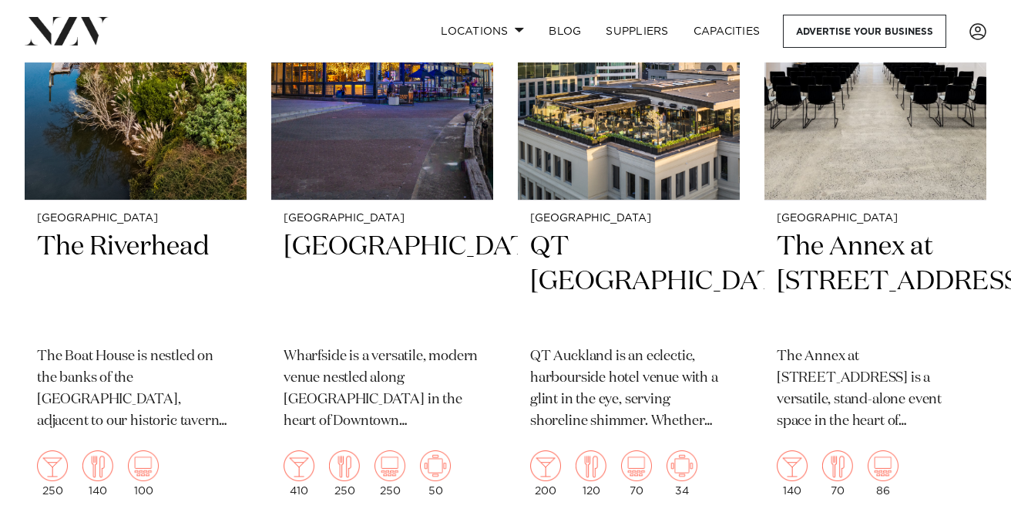
scroll to position [3942, 0]
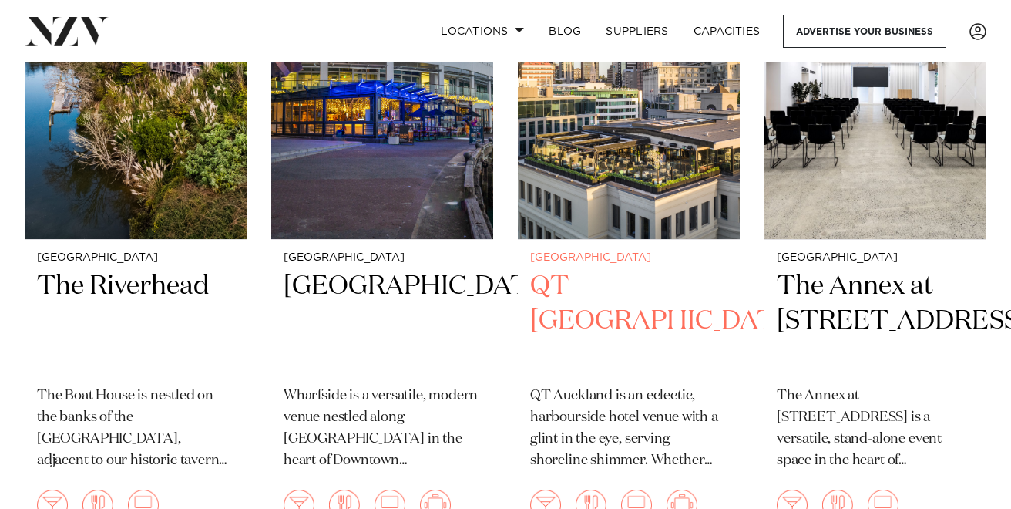
click at [577, 269] on h2 "QT Auckland" at bounding box center [628, 321] width 197 height 104
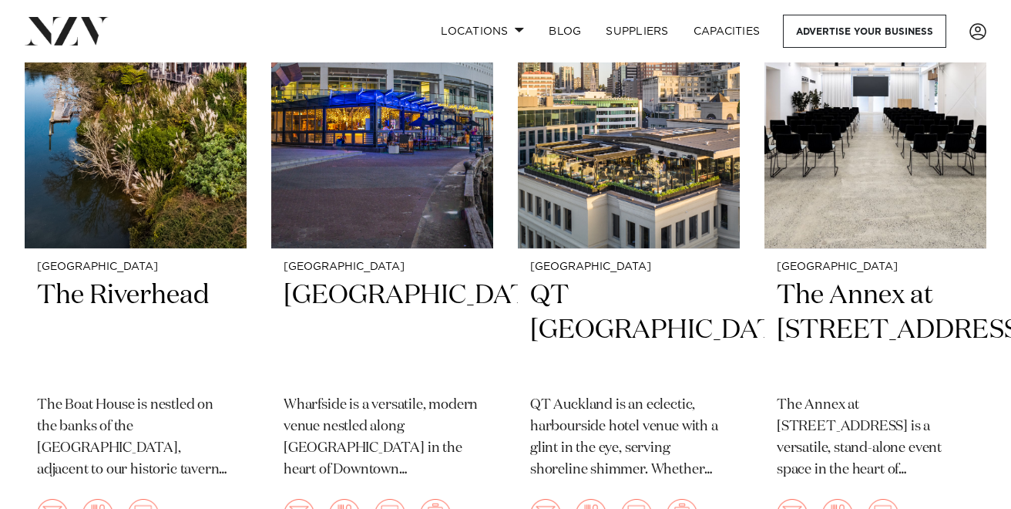
scroll to position [3944, 0]
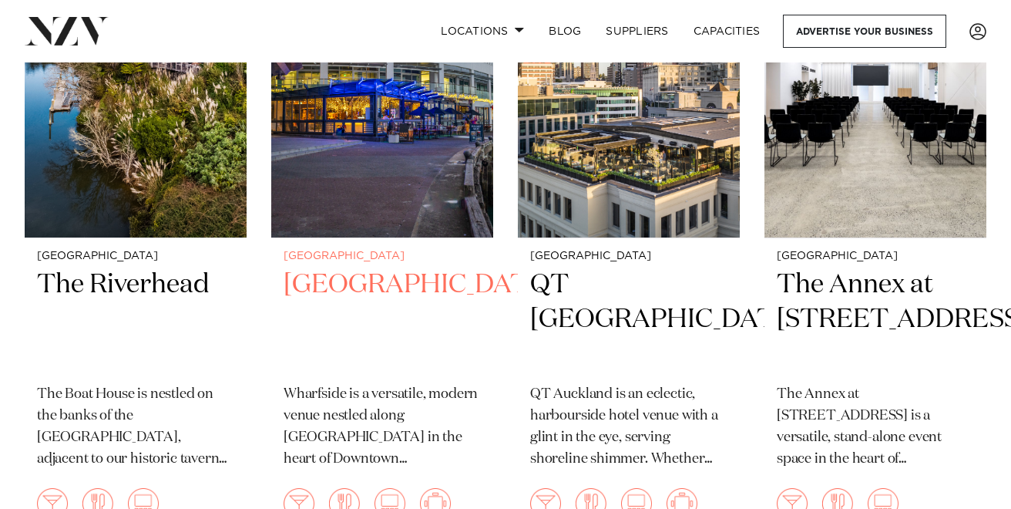
click at [422, 267] on h2 "Wharfside Event Centre" at bounding box center [382, 319] width 197 height 104
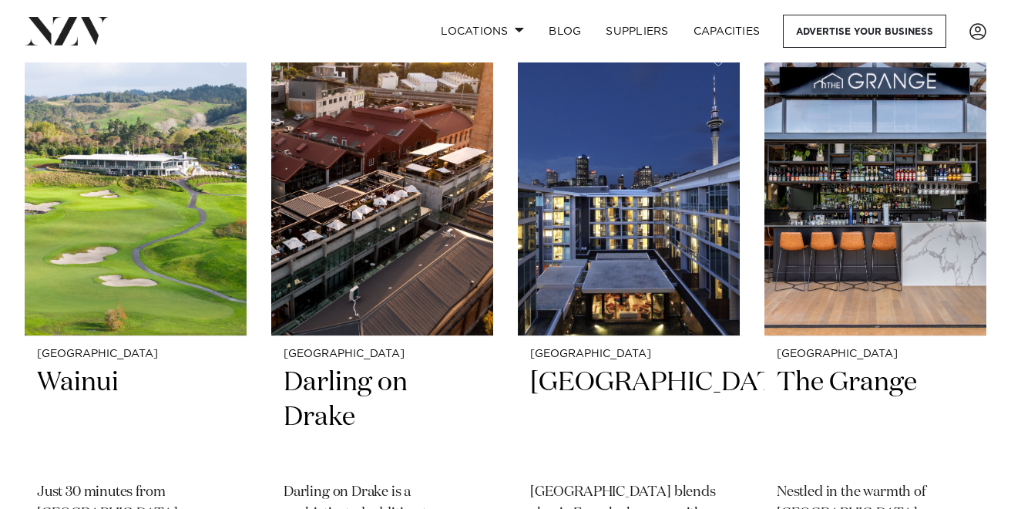
scroll to position [2533, 0]
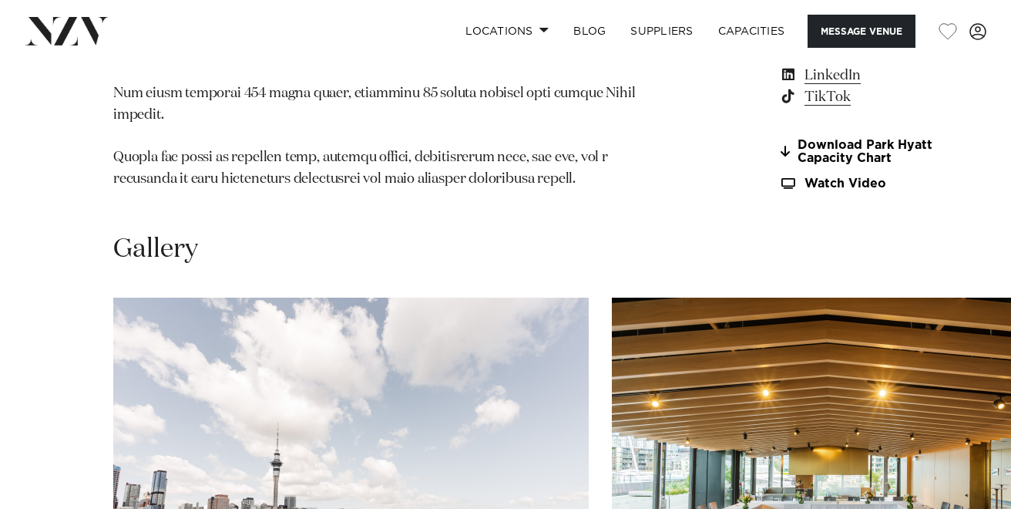
scroll to position [1598, 0]
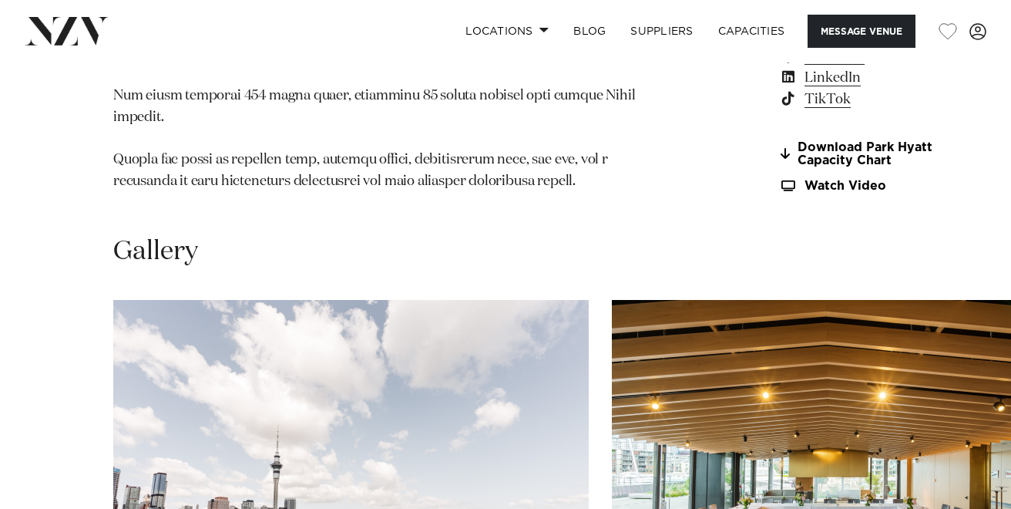
click at [779, 25] on link "www.hyatt.com" at bounding box center [862, 14] width 167 height 22
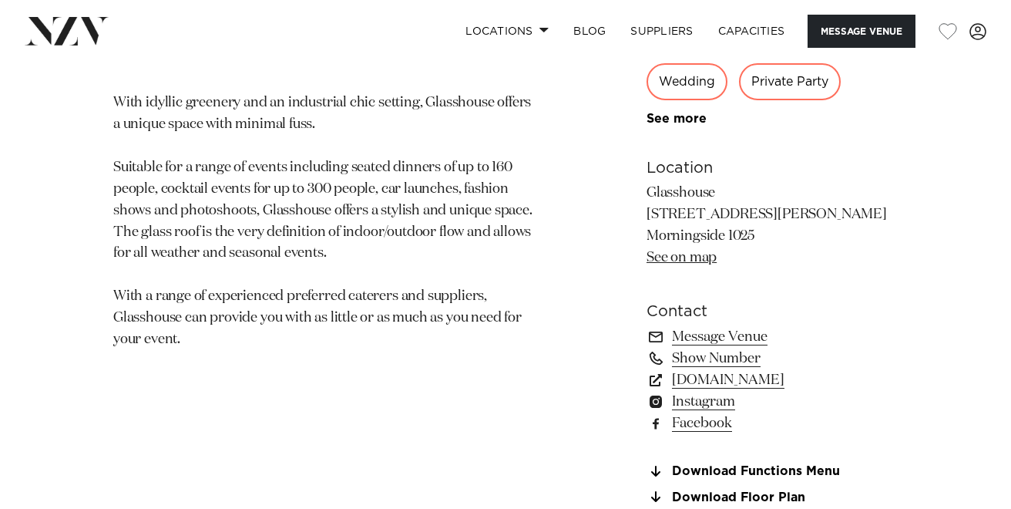
scroll to position [888, 0]
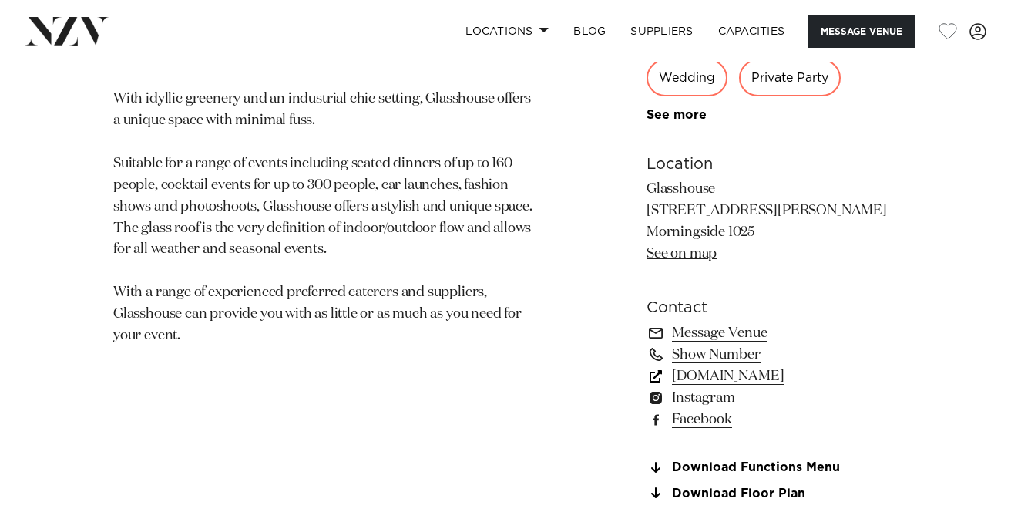
click at [724, 381] on link "glasshouse.net.nz" at bounding box center [772, 376] width 251 height 22
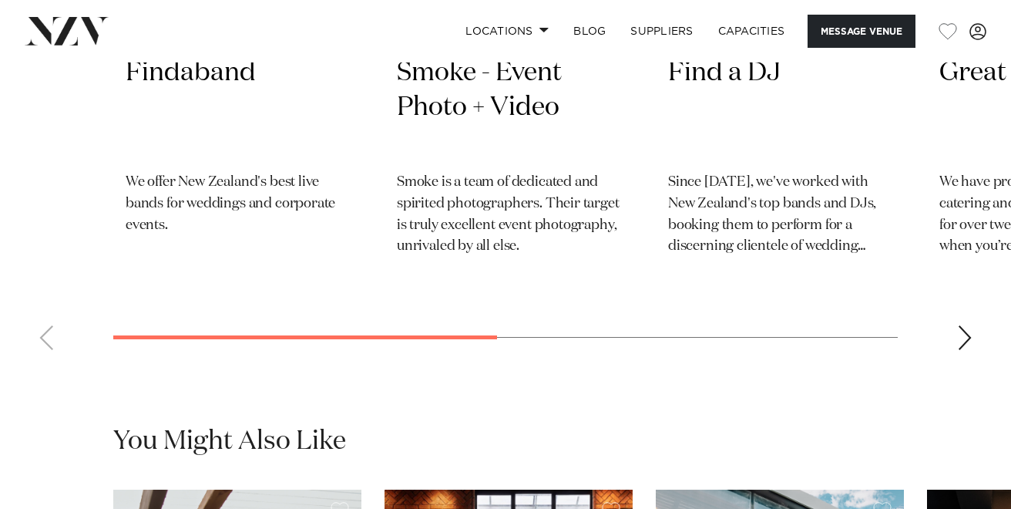
scroll to position [2670, 0]
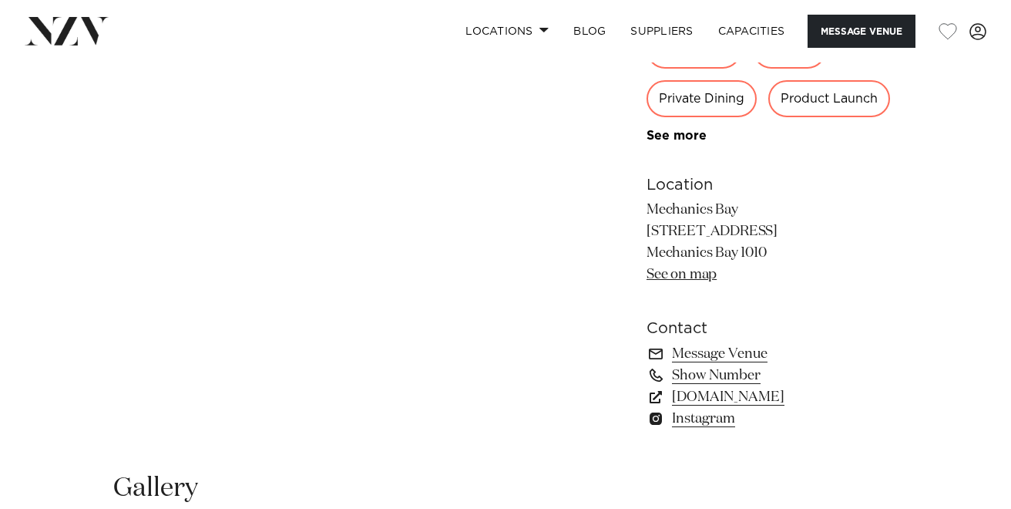
scroll to position [876, 0]
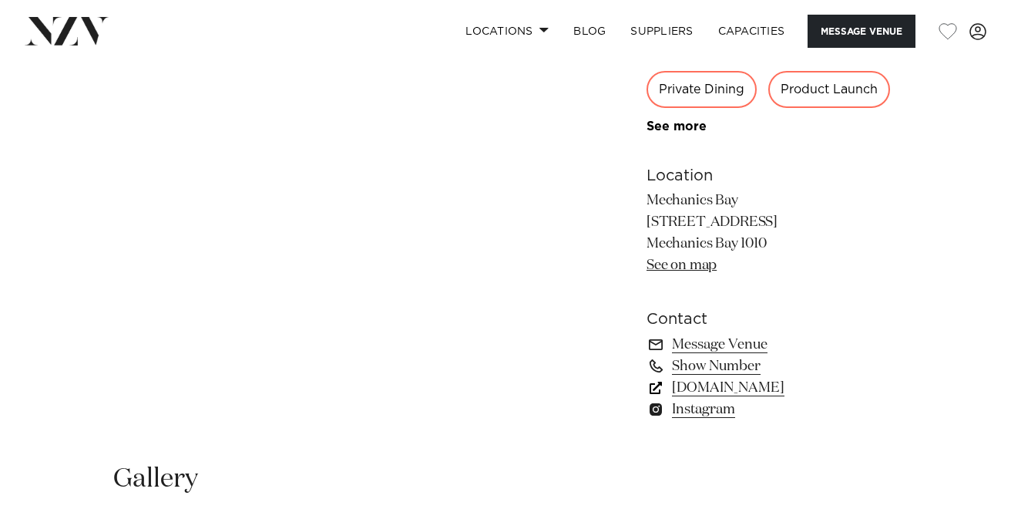
click at [701, 391] on link "mechanicsbay.co.nz" at bounding box center [772, 388] width 251 height 22
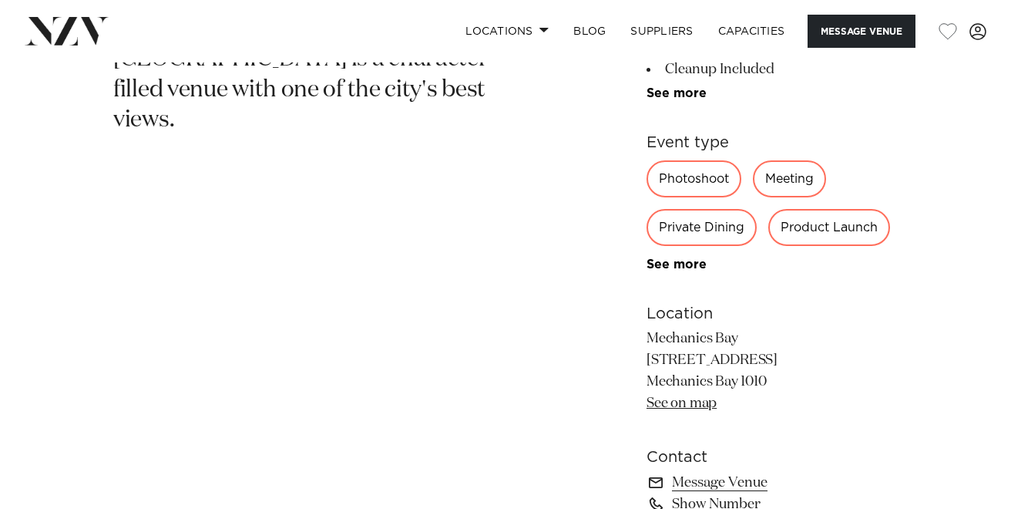
scroll to position [732, 0]
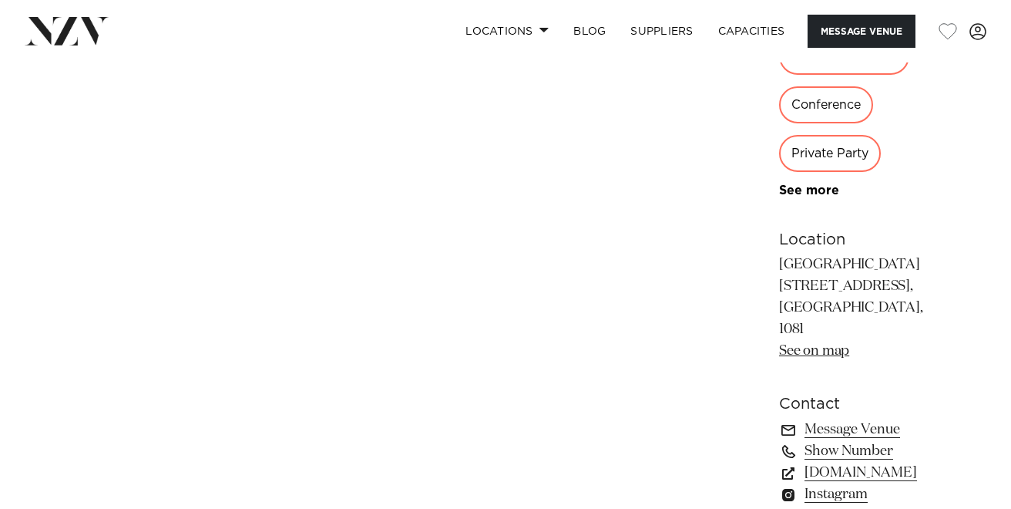
scroll to position [954, 0]
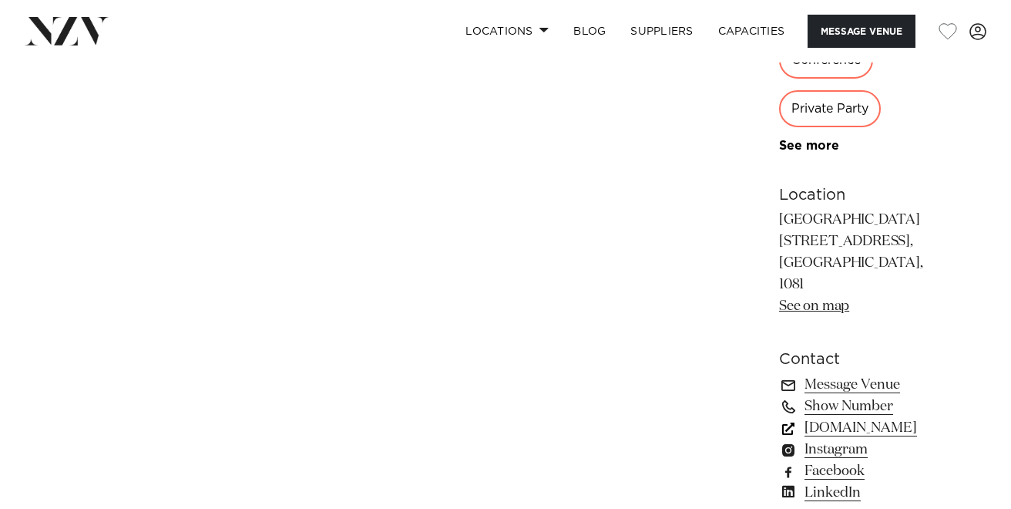
click at [779, 417] on link "[DOMAIN_NAME]" at bounding box center [862, 428] width 167 height 22
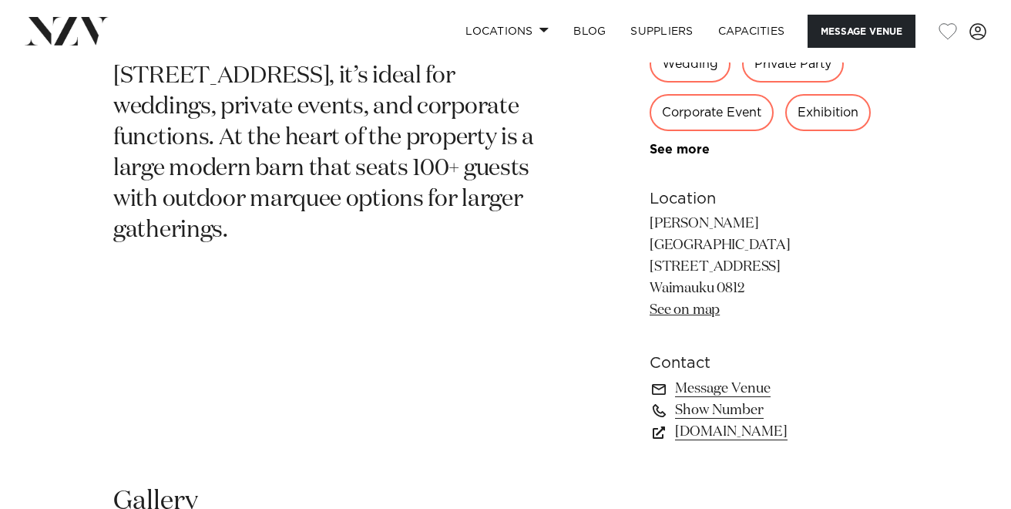
scroll to position [863, 0]
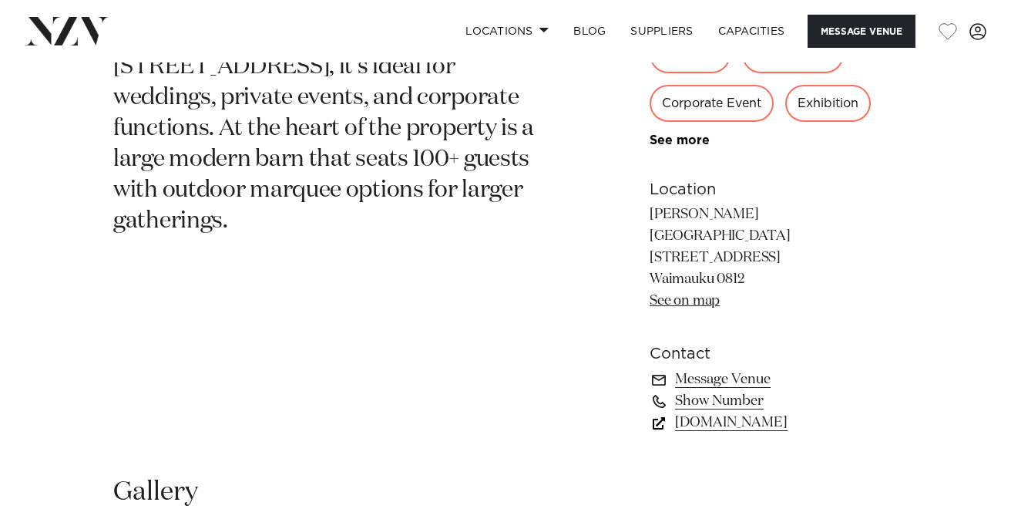
click at [708, 412] on link "CampDavid.nz" at bounding box center [774, 423] width 248 height 22
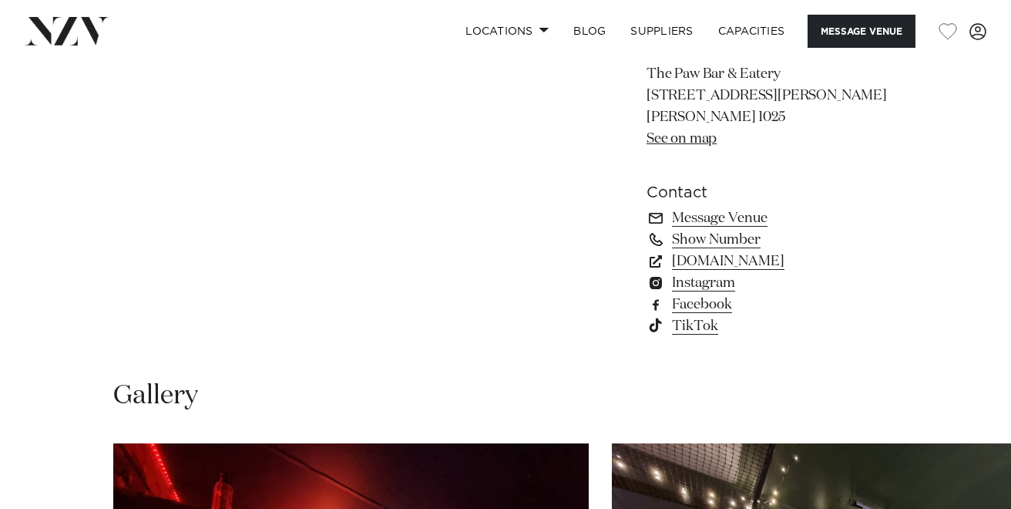
scroll to position [1052, 0]
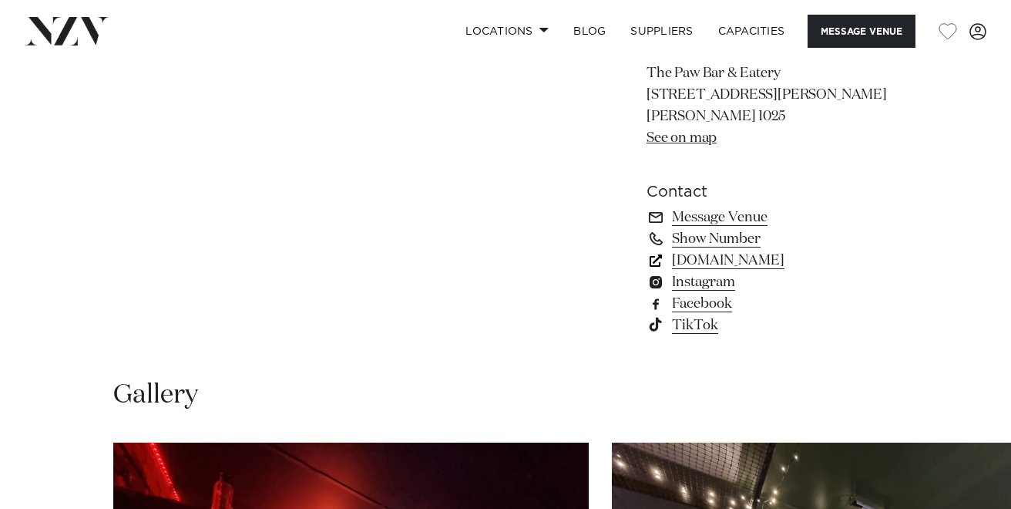
click at [722, 265] on link "[DOMAIN_NAME]" at bounding box center [772, 261] width 251 height 22
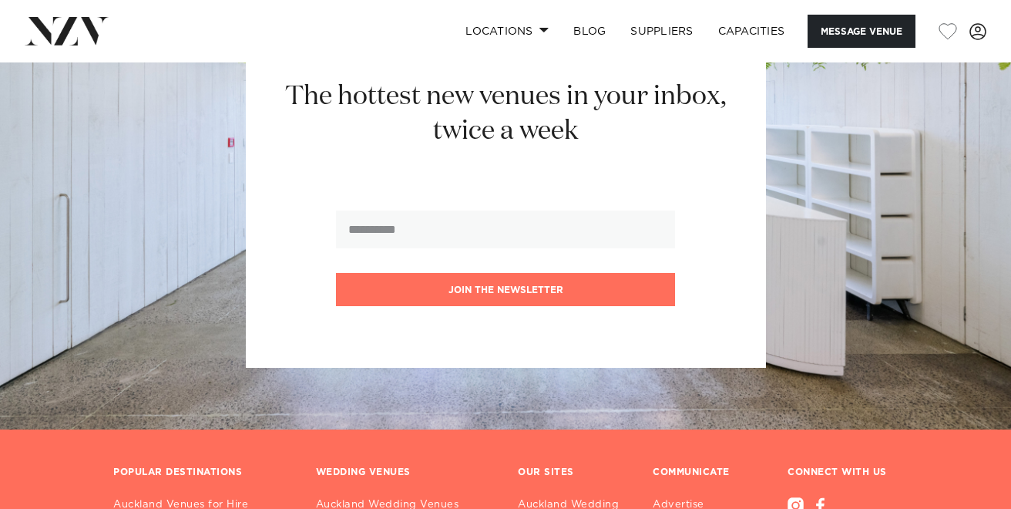
scroll to position [2024, 0]
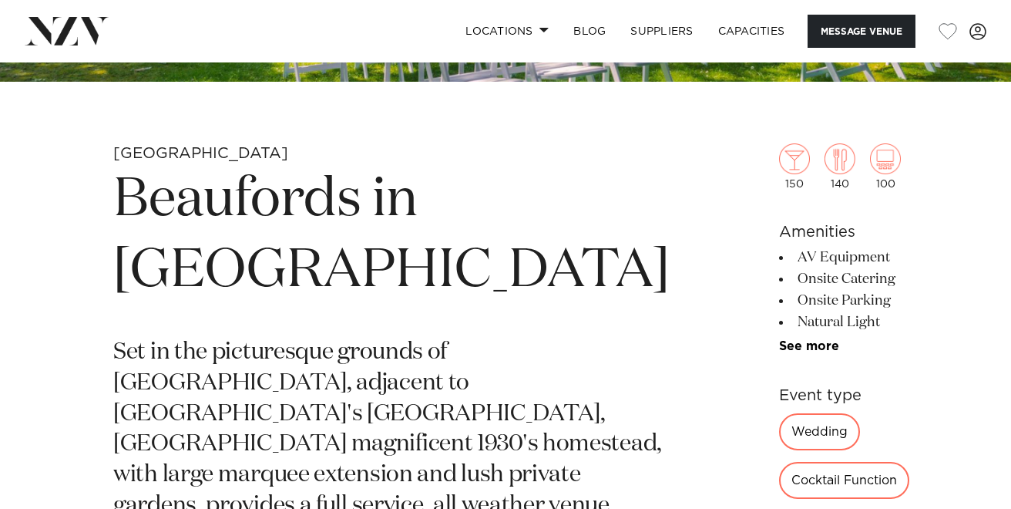
scroll to position [453, 0]
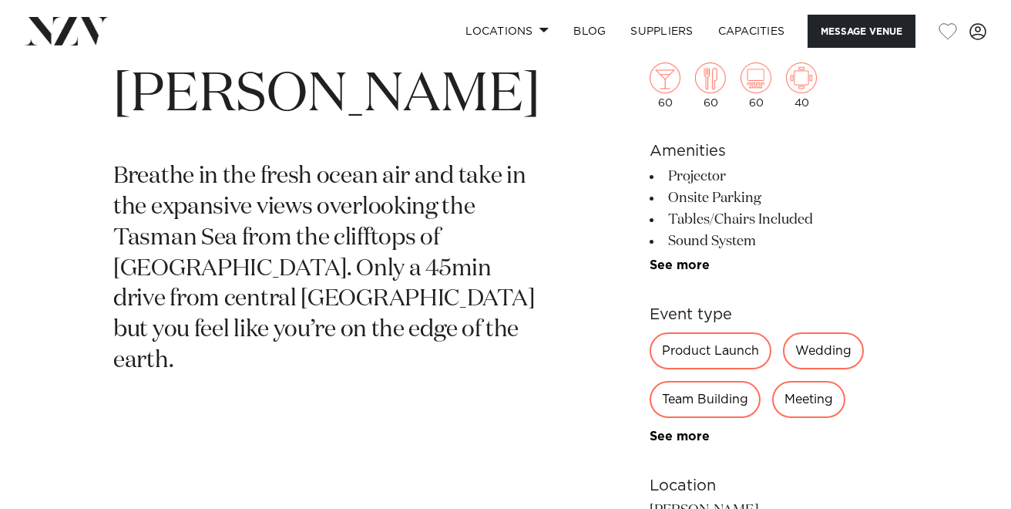
scroll to position [563, 0]
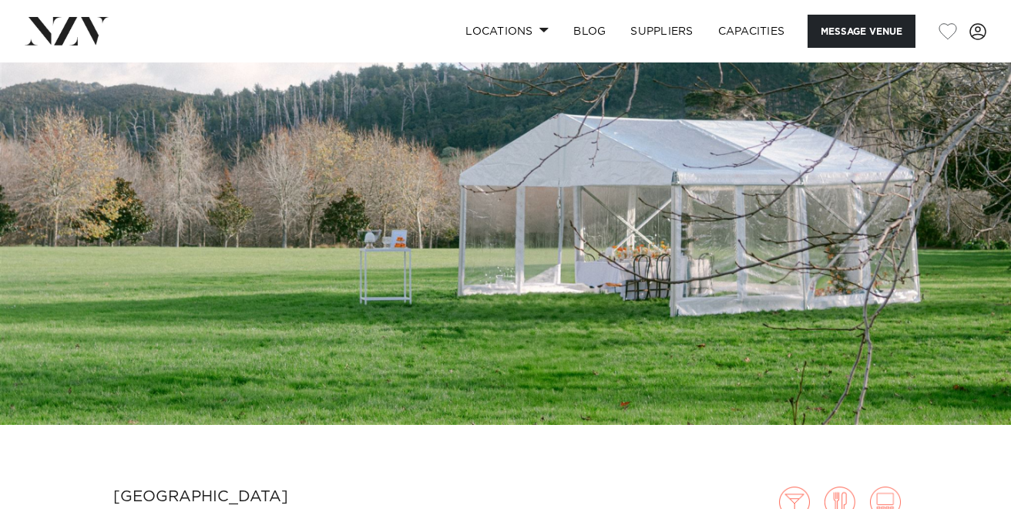
scroll to position [116, 0]
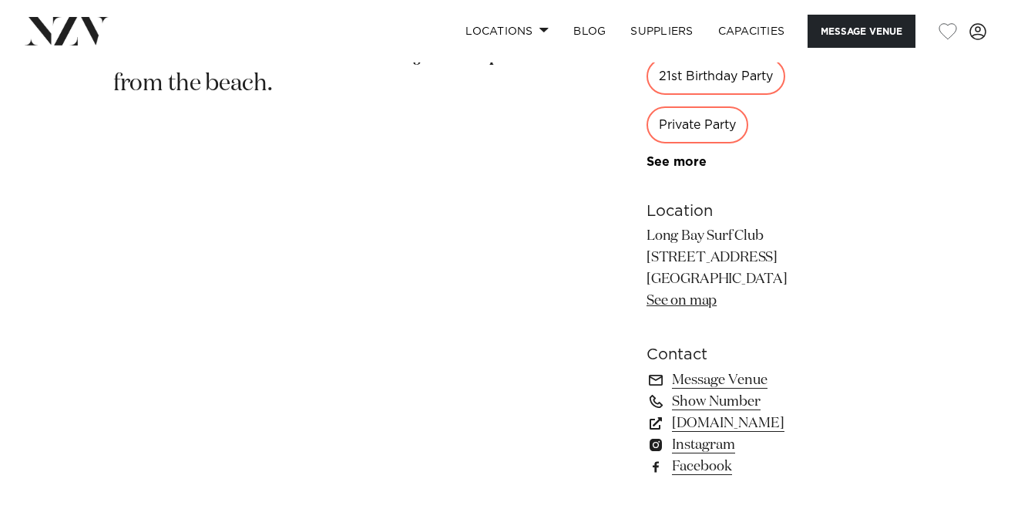
scroll to position [960, 0]
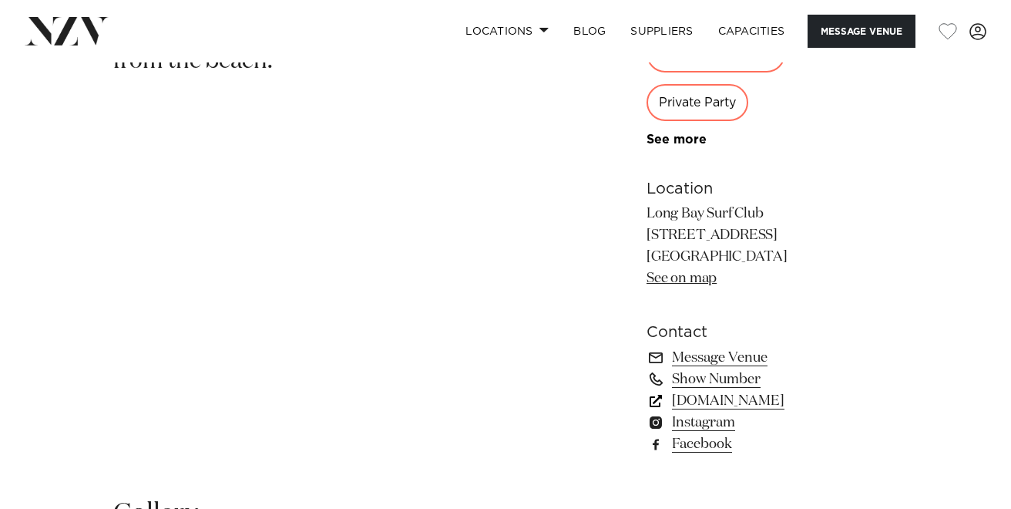
click at [718, 403] on link "longbaysurfclub.co.nz" at bounding box center [772, 401] width 251 height 22
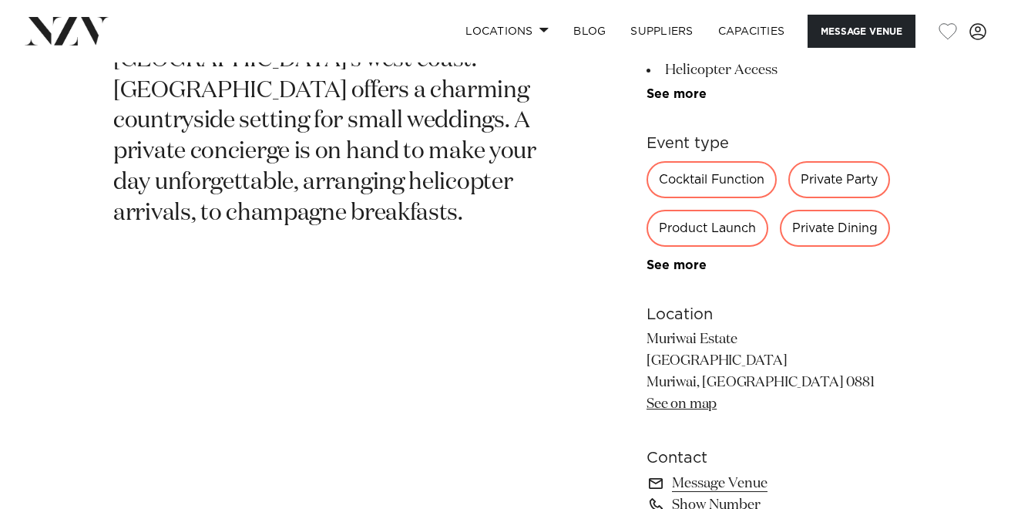
scroll to position [794, 0]
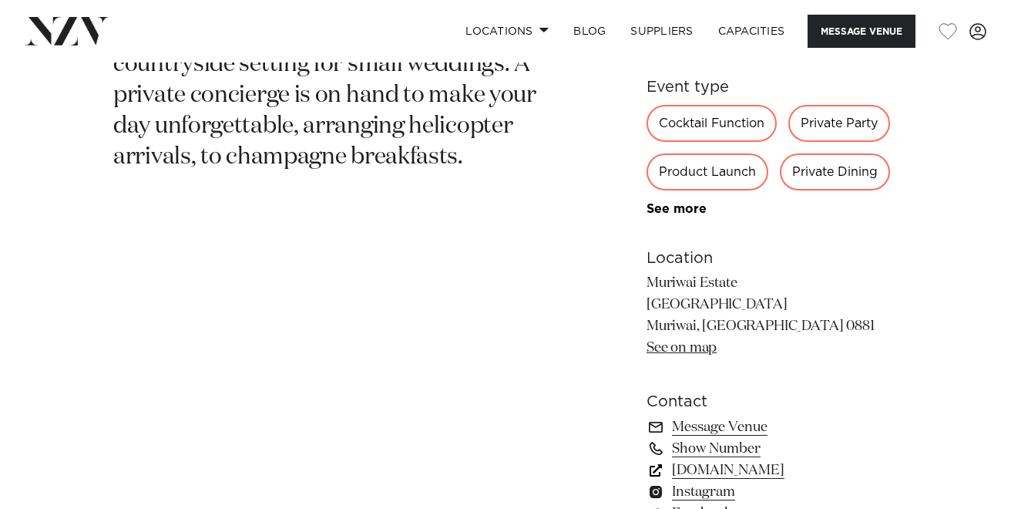
click at [709, 475] on link "[DOMAIN_NAME]" at bounding box center [772, 470] width 251 height 22
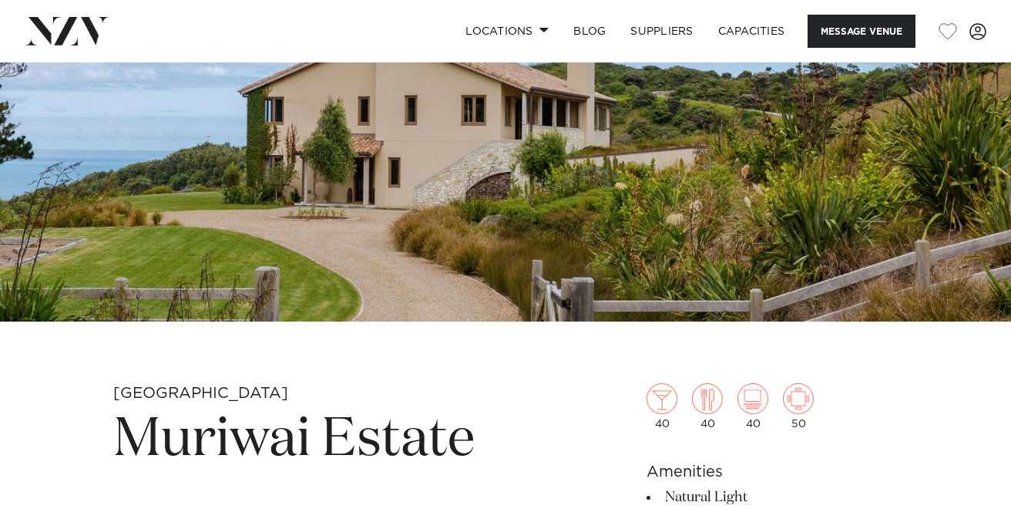
scroll to position [216, 0]
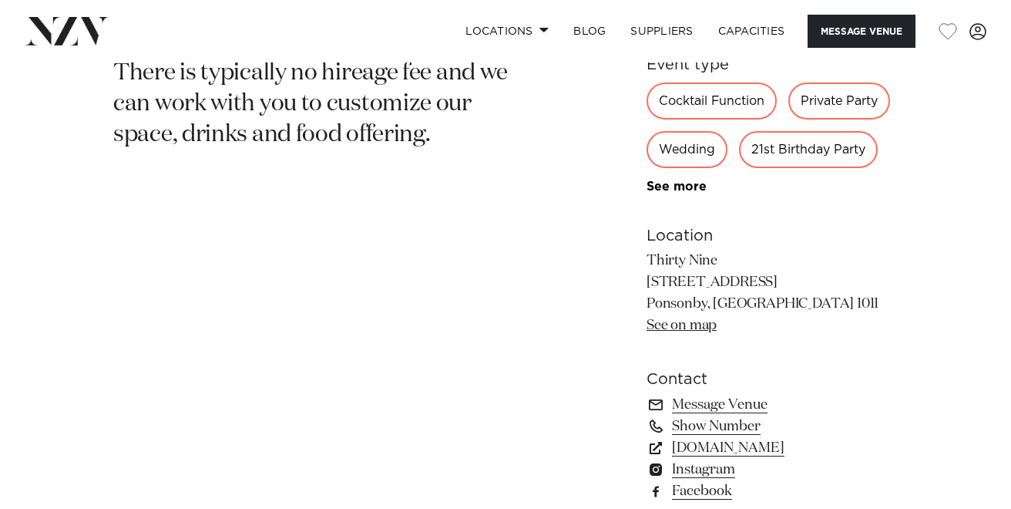
scroll to position [919, 0]
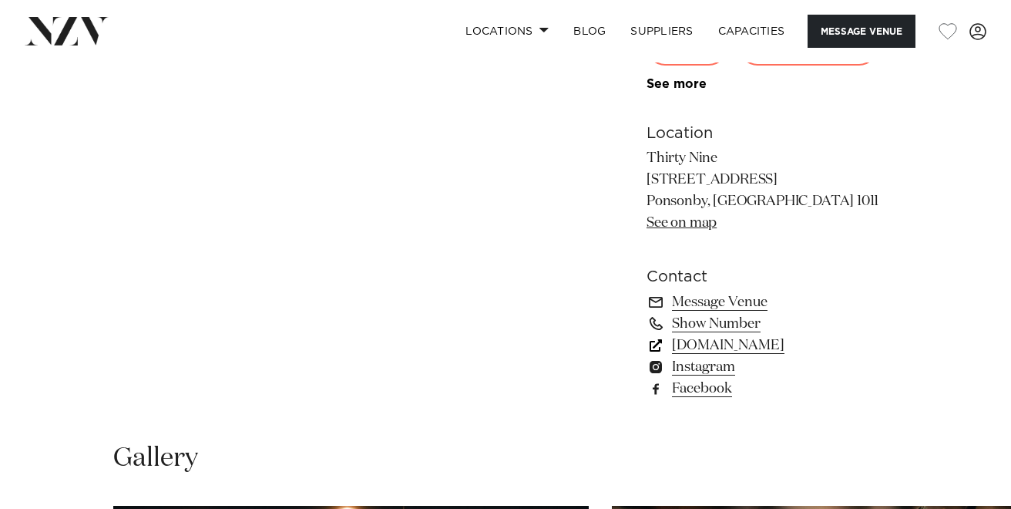
click at [732, 350] on link "www.thirtynine.co.nz" at bounding box center [772, 346] width 251 height 22
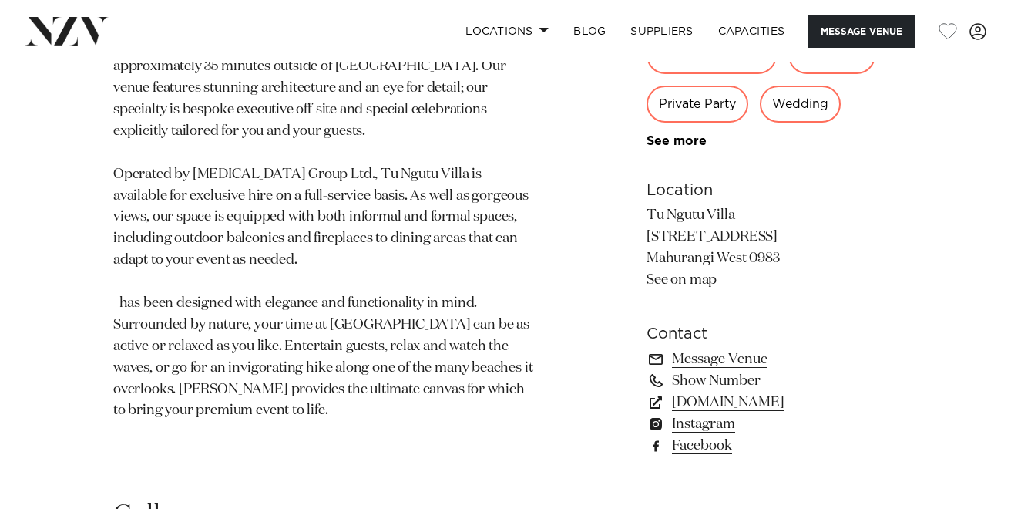
scroll to position [866, 0]
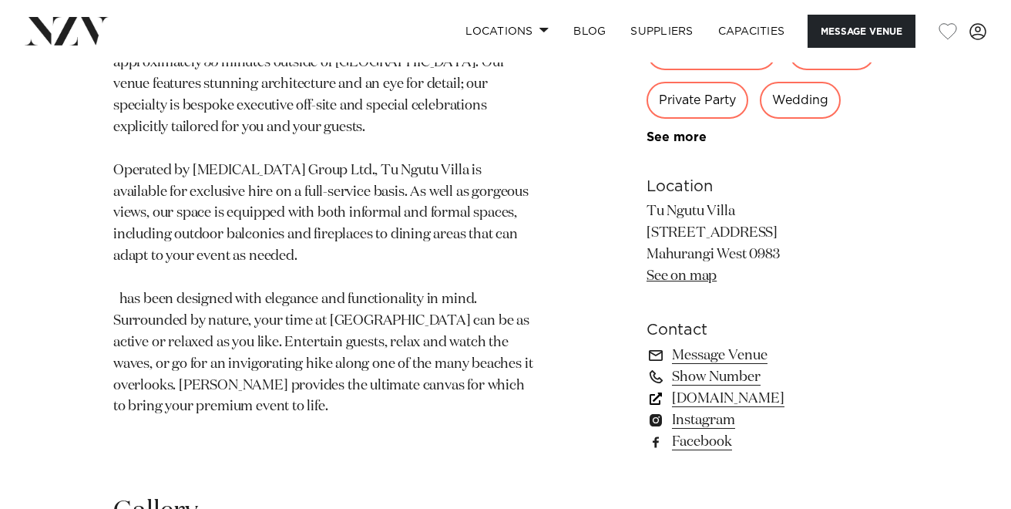
click at [727, 405] on link "www.tungutuvilla.com" at bounding box center [772, 399] width 251 height 22
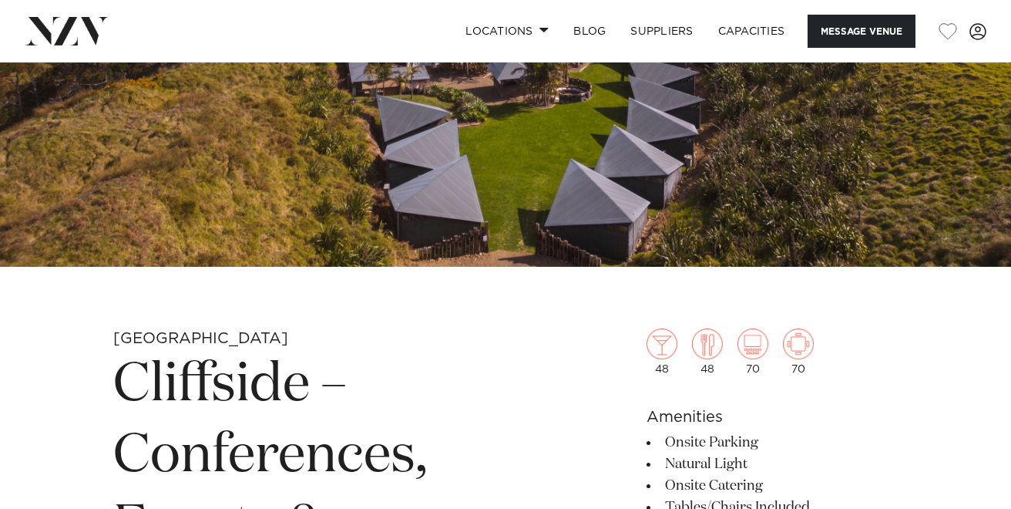
scroll to position [240, 0]
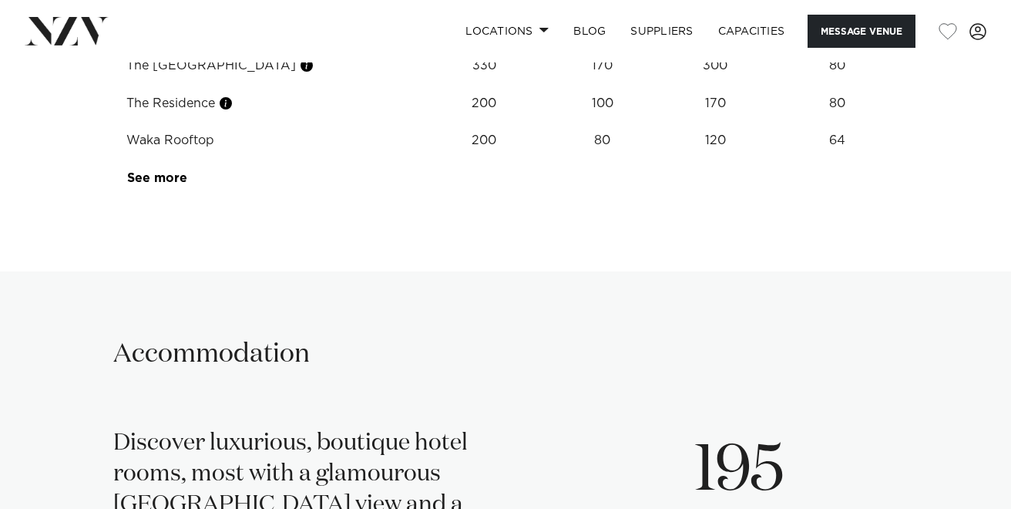
scroll to position [2492, 0]
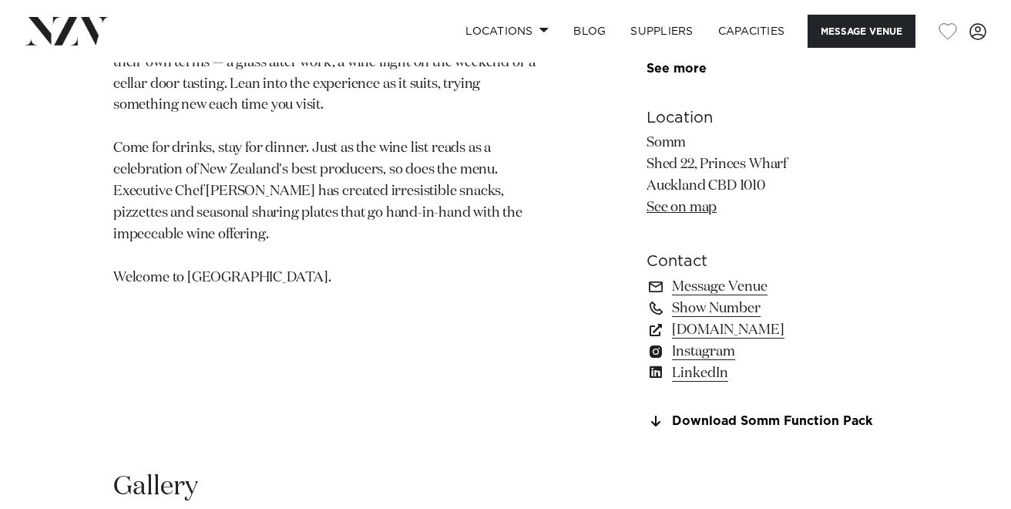
scroll to position [984, 0]
click at [701, 332] on link "[DOMAIN_NAME]" at bounding box center [772, 329] width 251 height 22
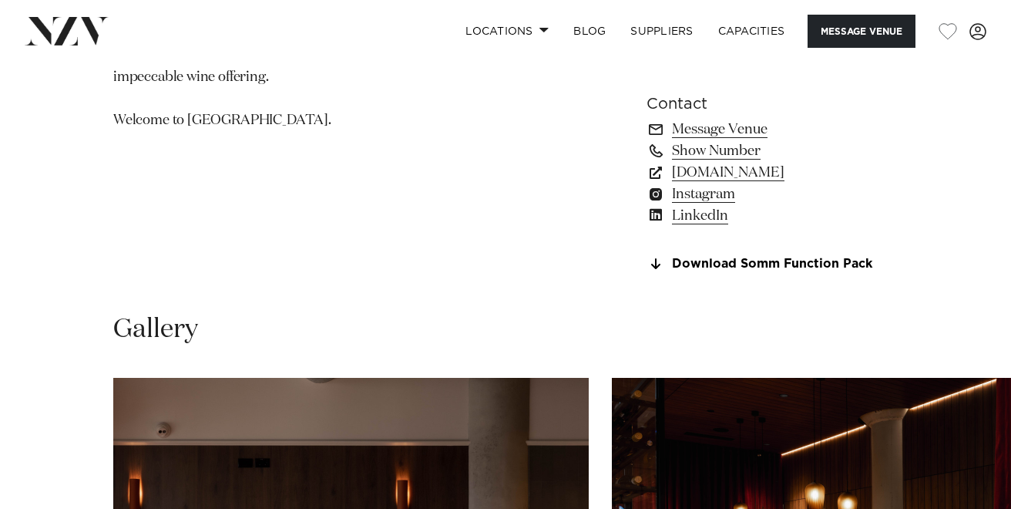
scroll to position [1167, 0]
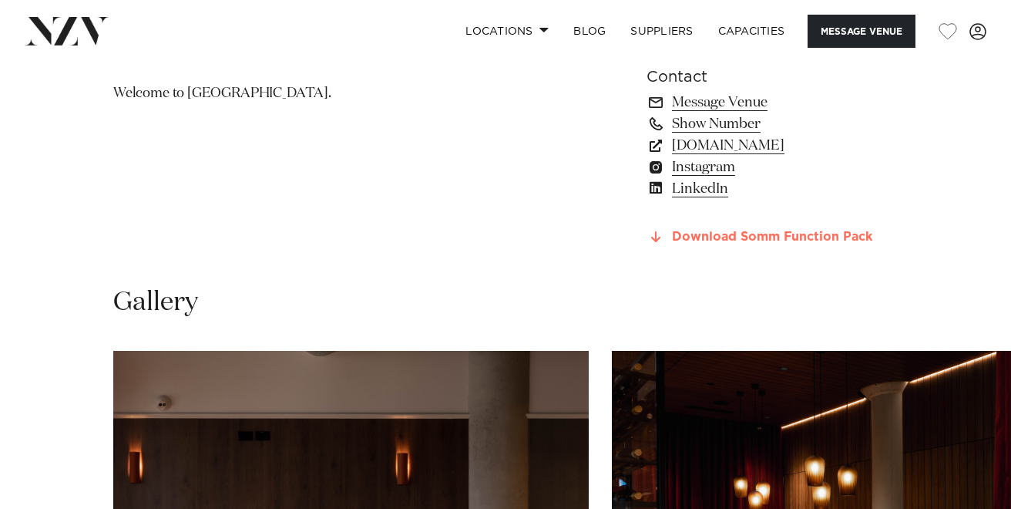
click at [718, 241] on link "Download Somm Function Pack" at bounding box center [772, 237] width 251 height 14
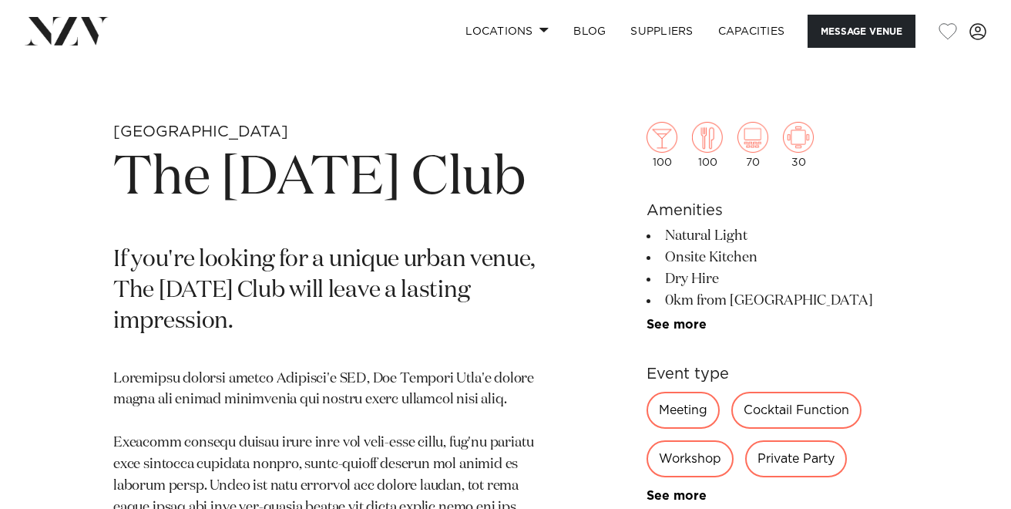
scroll to position [476, 0]
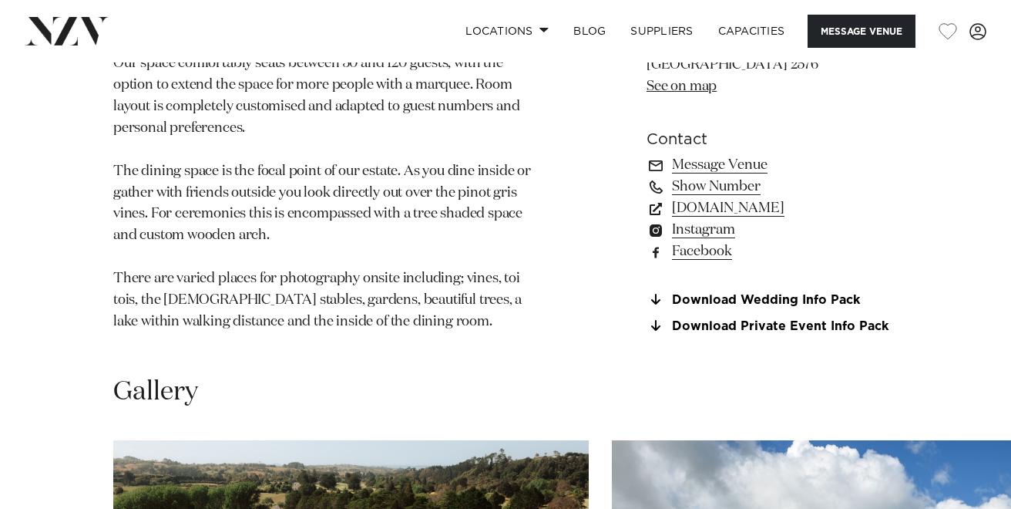
scroll to position [1182, 0]
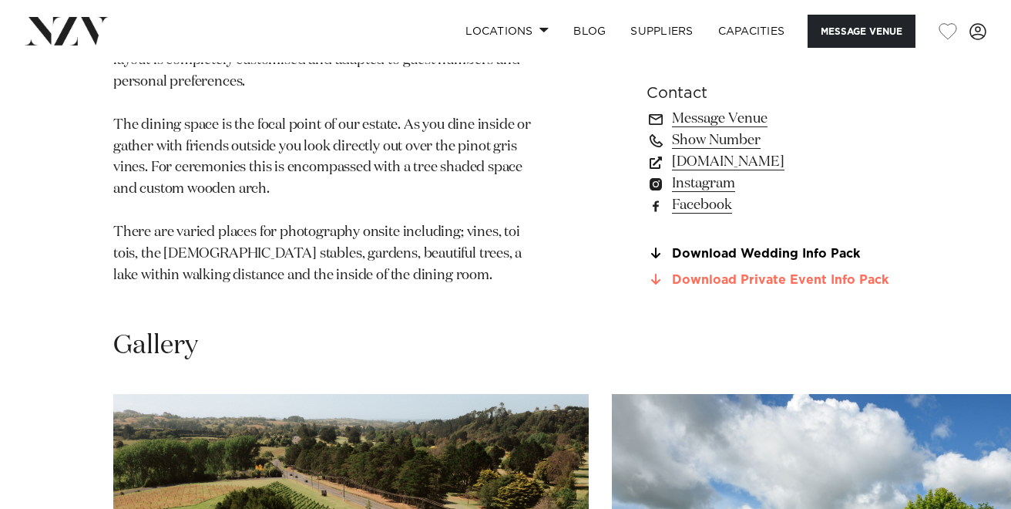
click at [731, 284] on link "Download Private Event Info Pack" at bounding box center [772, 280] width 251 height 14
click at [681, 161] on link "turangacreek.co.nz" at bounding box center [772, 162] width 251 height 22
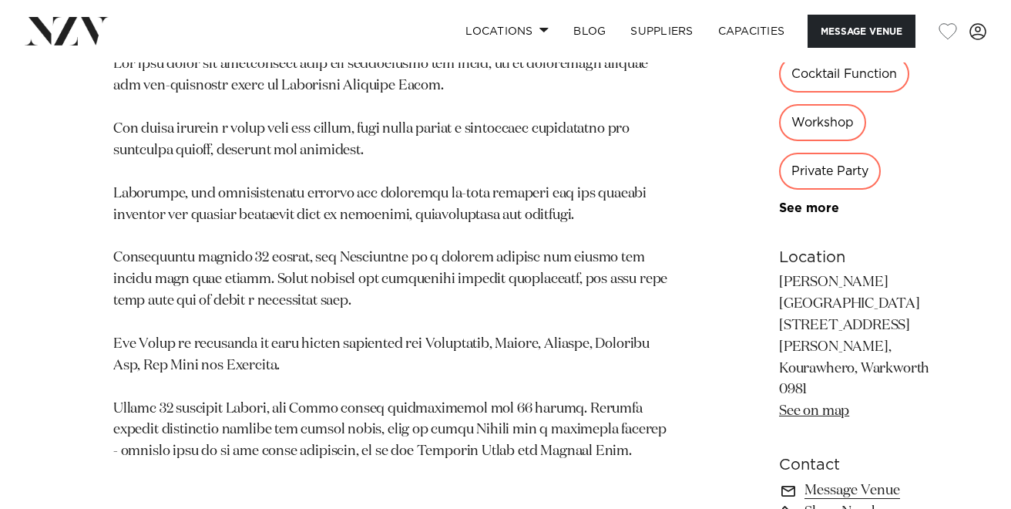
scroll to position [891, 0]
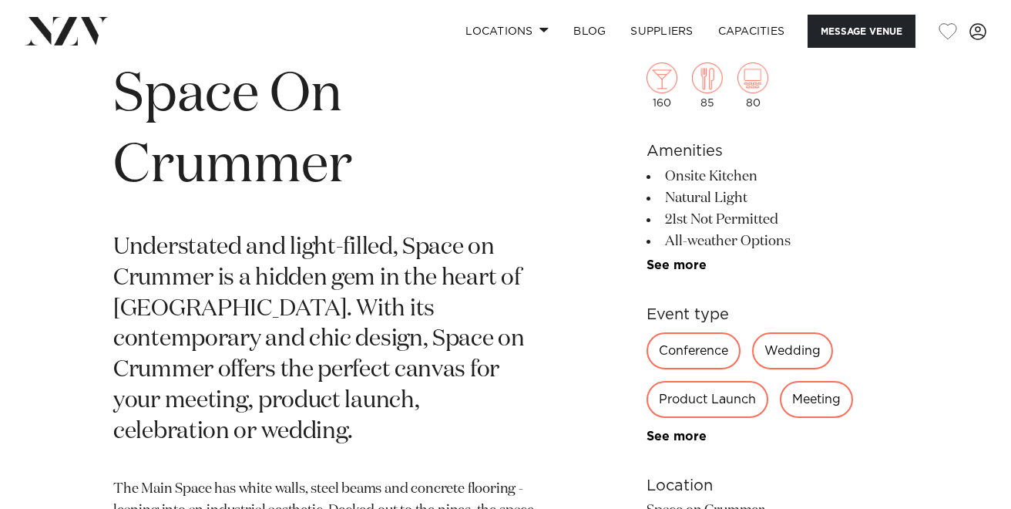
scroll to position [563, 0]
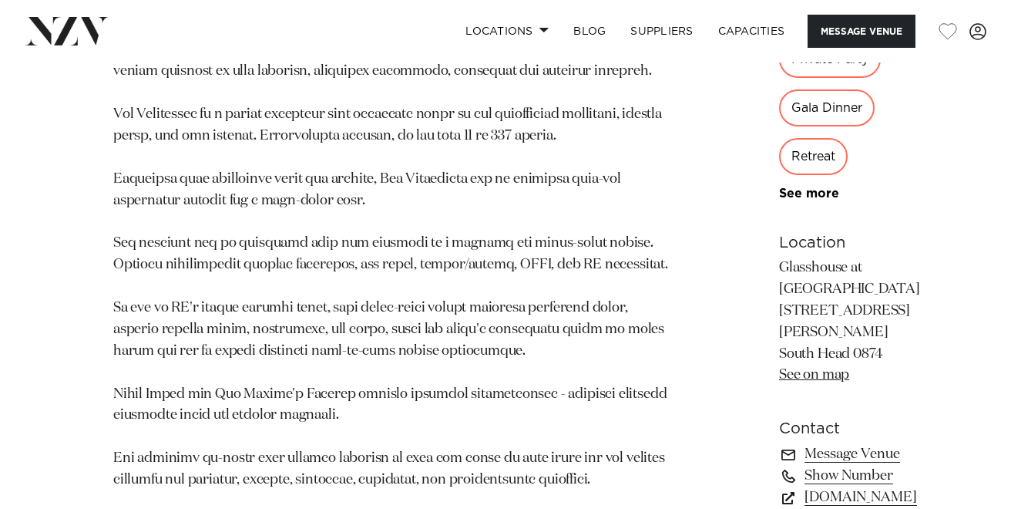
scroll to position [913, 0]
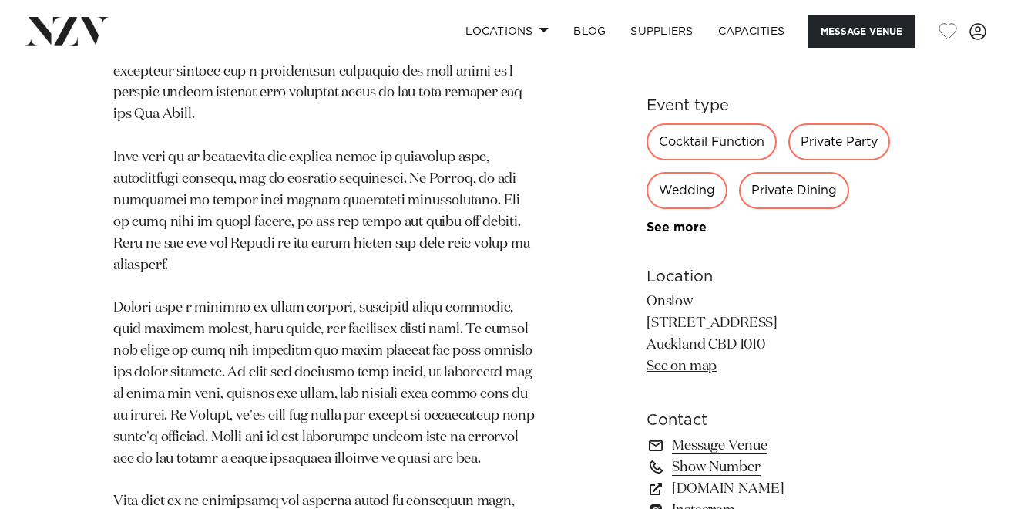
scroll to position [1038, 0]
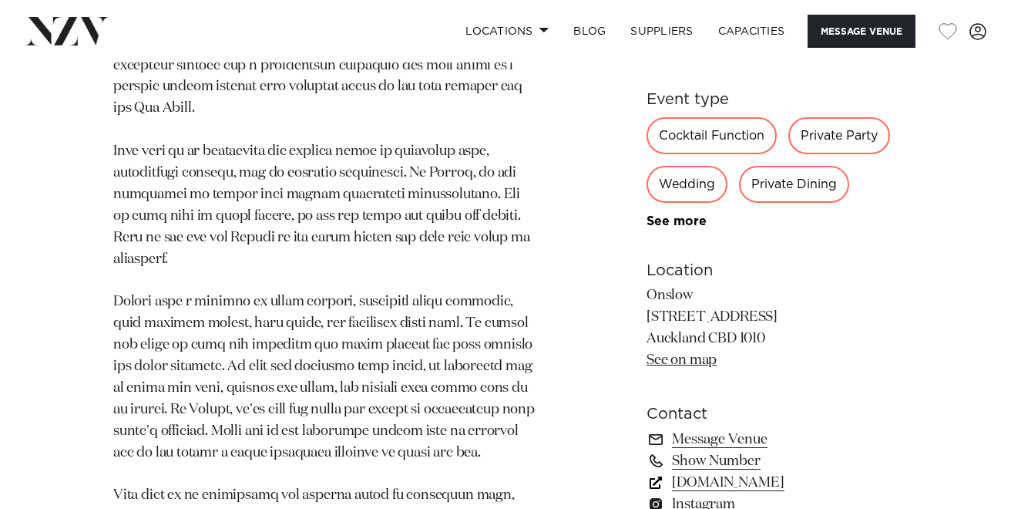
click at [718, 476] on link "[DOMAIN_NAME]" at bounding box center [772, 482] width 251 height 22
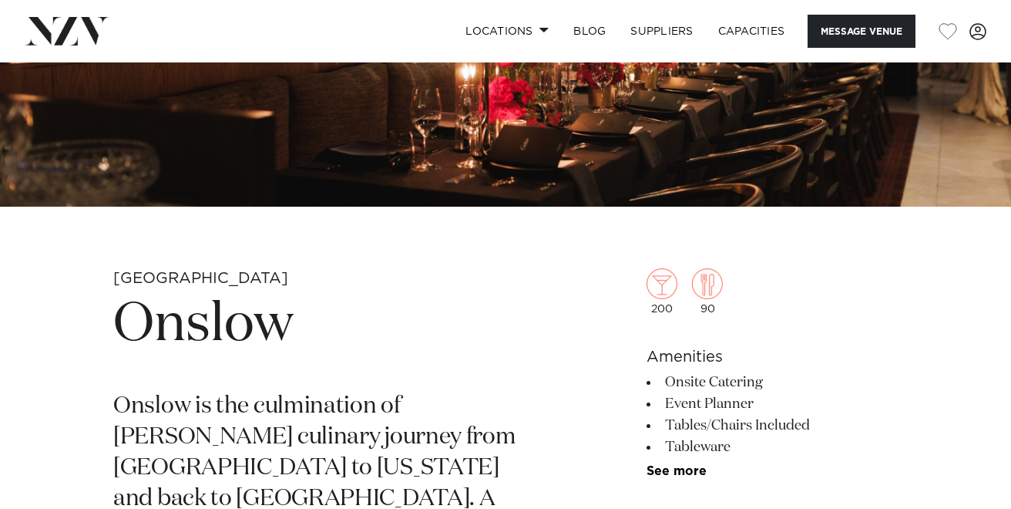
scroll to position [325, 0]
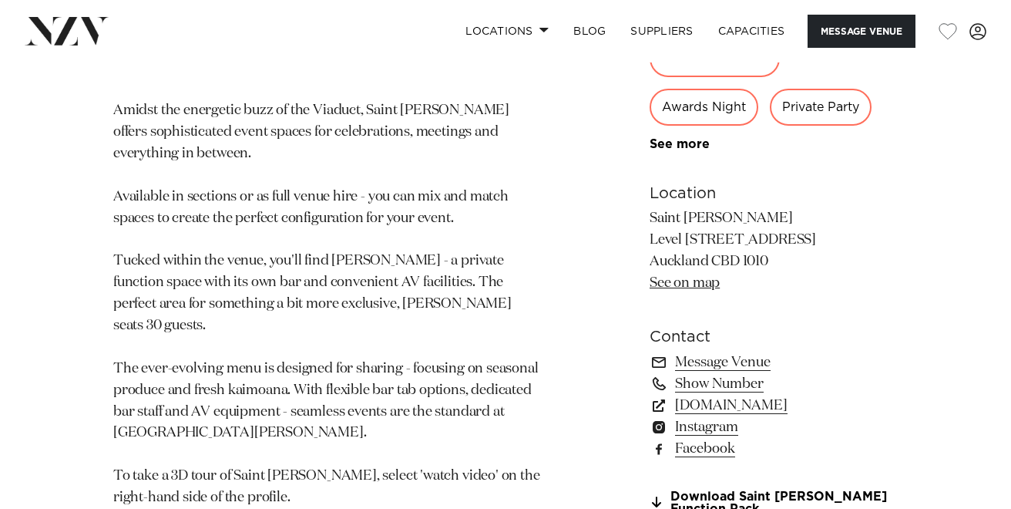
scroll to position [954, 0]
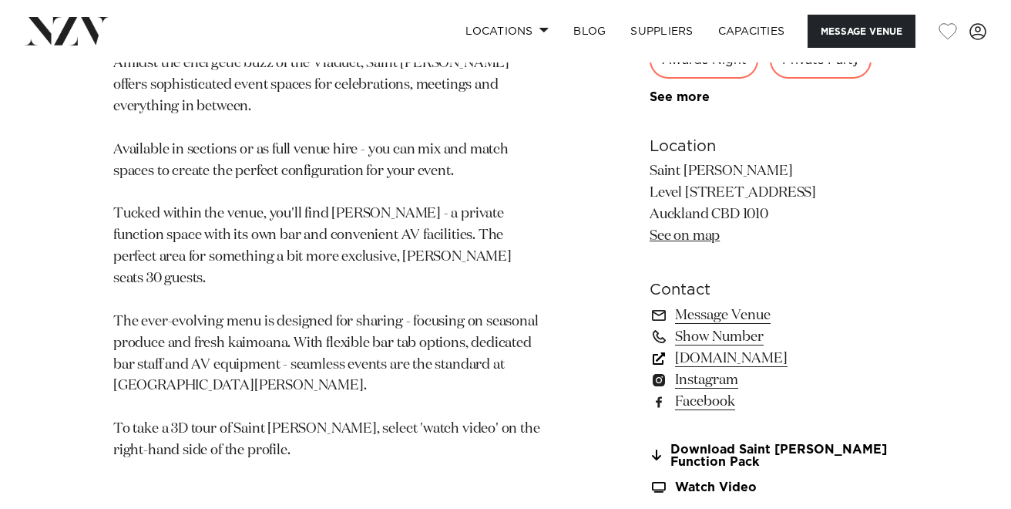
click at [713, 366] on link "[DOMAIN_NAME]" at bounding box center [774, 359] width 248 height 22
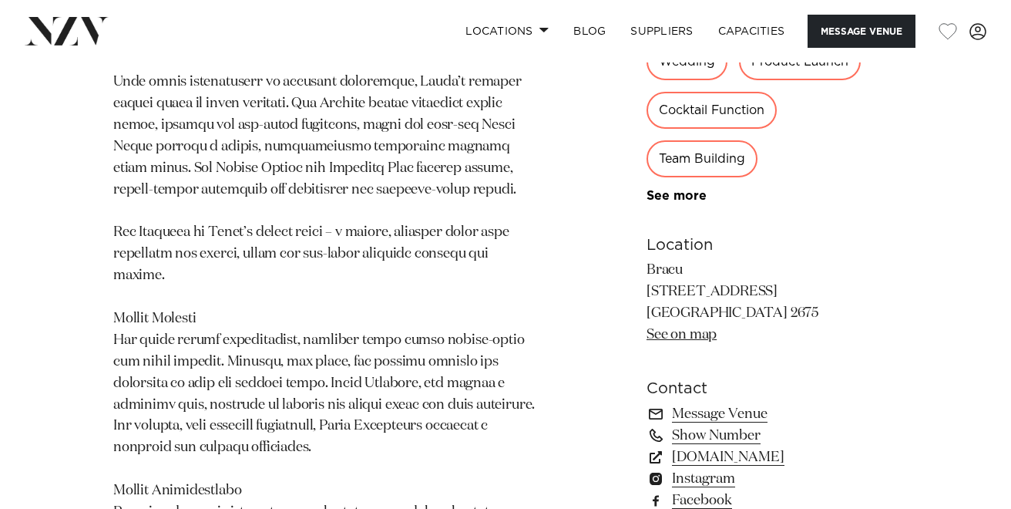
scroll to position [1100, 0]
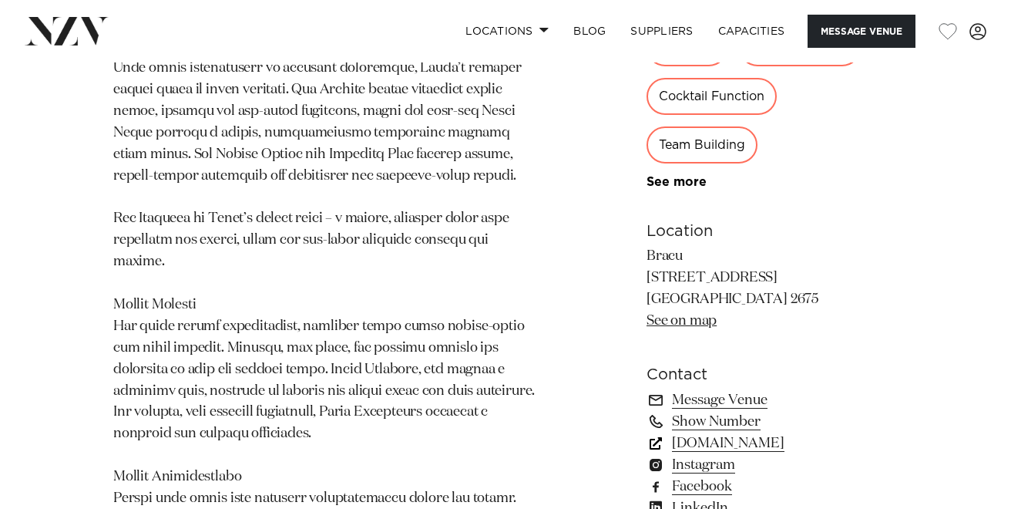
click at [707, 432] on link "[DOMAIN_NAME]" at bounding box center [772, 443] width 251 height 22
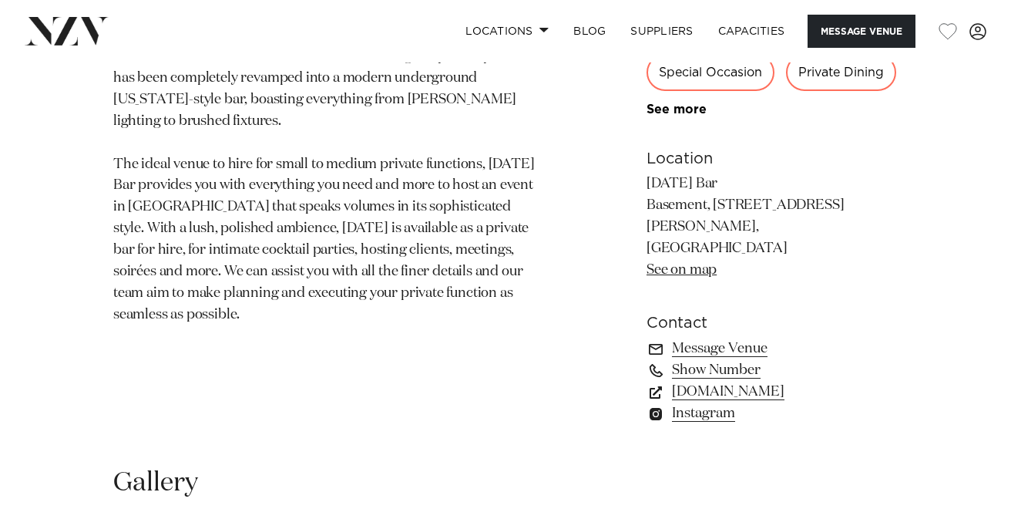
scroll to position [900, 0]
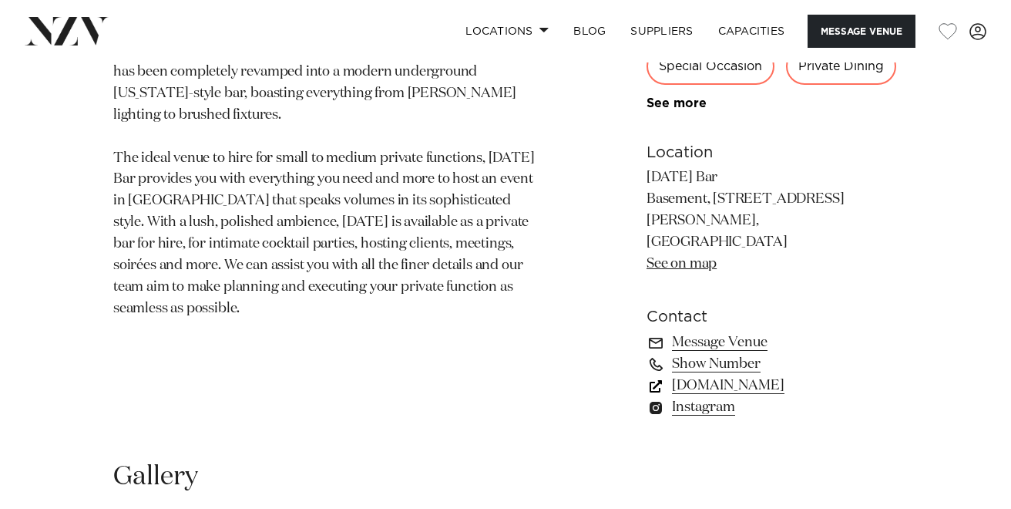
click at [706, 375] on link "[DOMAIN_NAME]" at bounding box center [772, 386] width 251 height 22
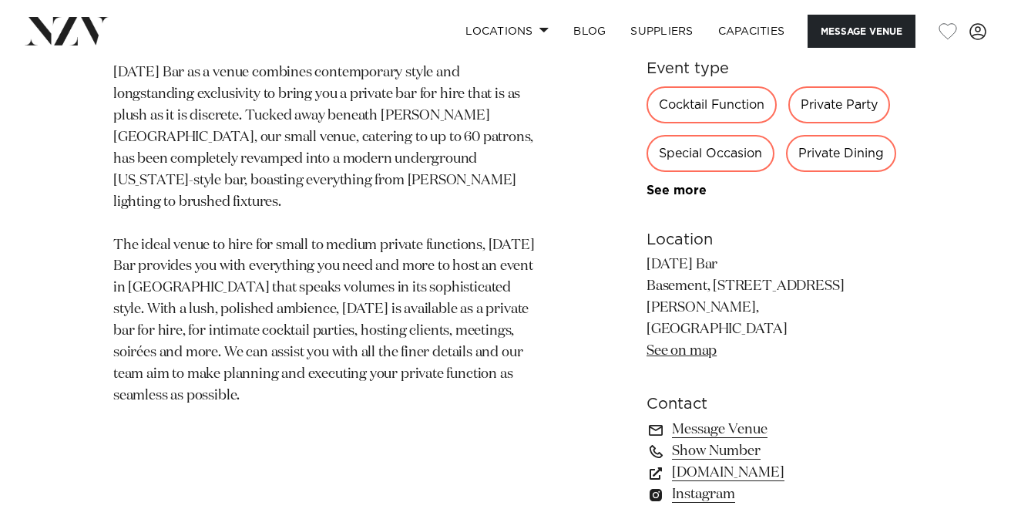
scroll to position [813, 0]
click at [708, 461] on link "[DOMAIN_NAME]" at bounding box center [772, 472] width 251 height 22
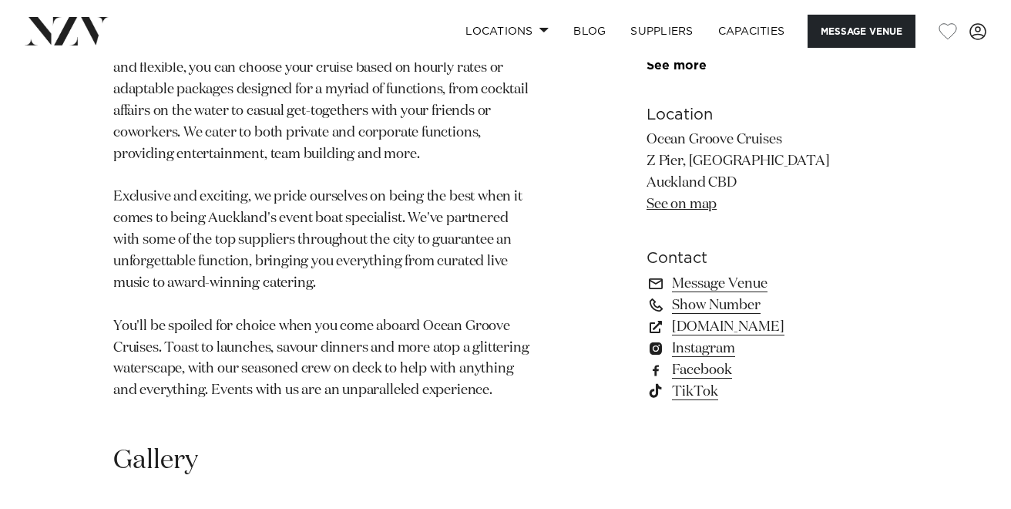
scroll to position [964, 0]
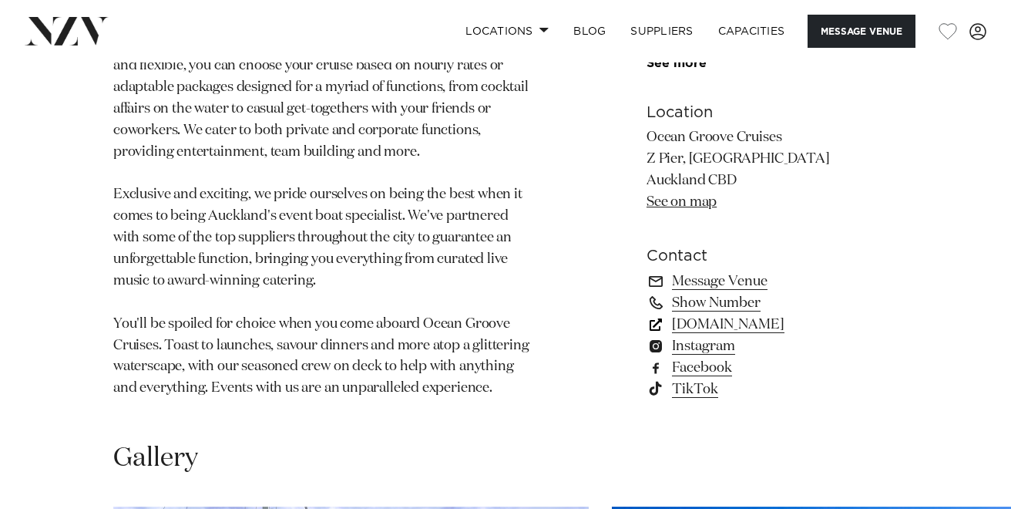
click at [730, 335] on link "[DOMAIN_NAME]" at bounding box center [772, 324] width 251 height 22
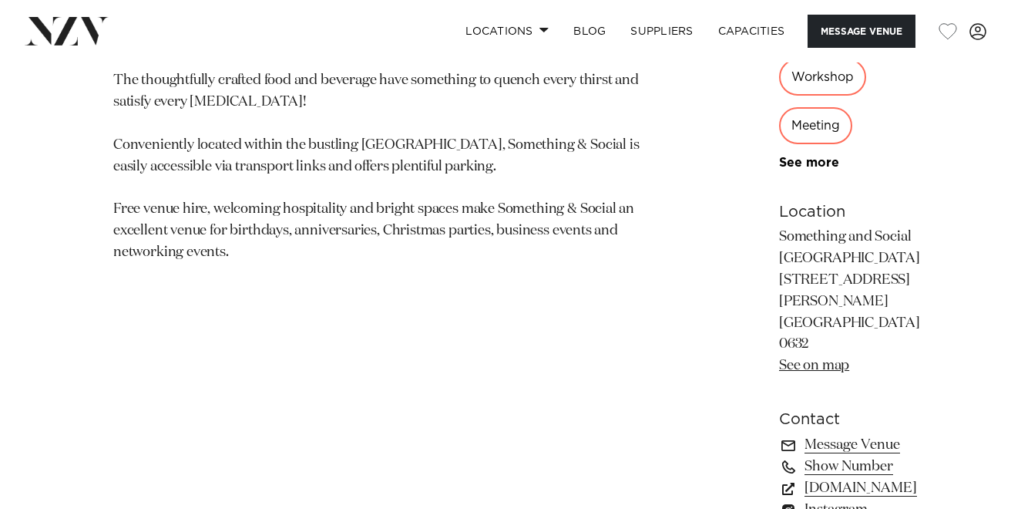
scroll to position [974, 0]
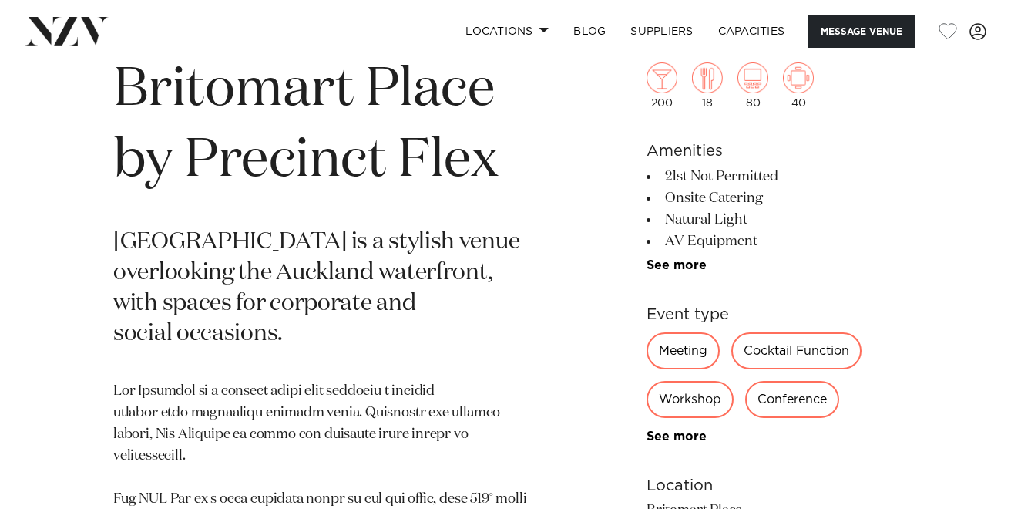
scroll to position [574, 0]
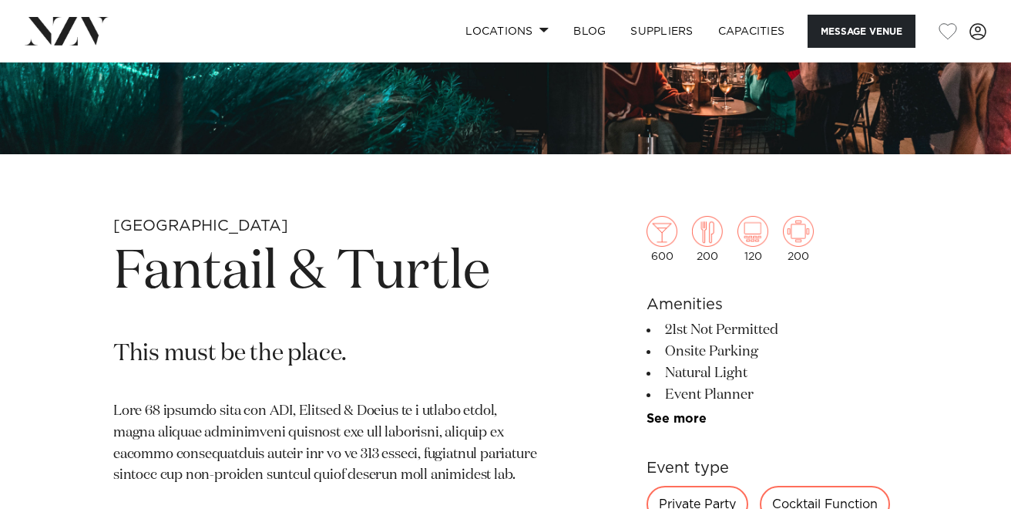
scroll to position [446, 0]
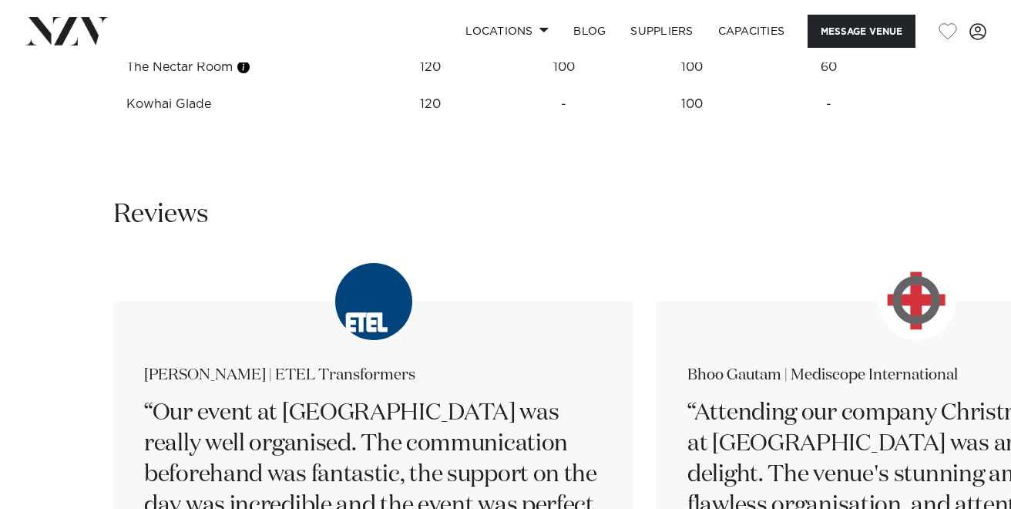
scroll to position [2533, 0]
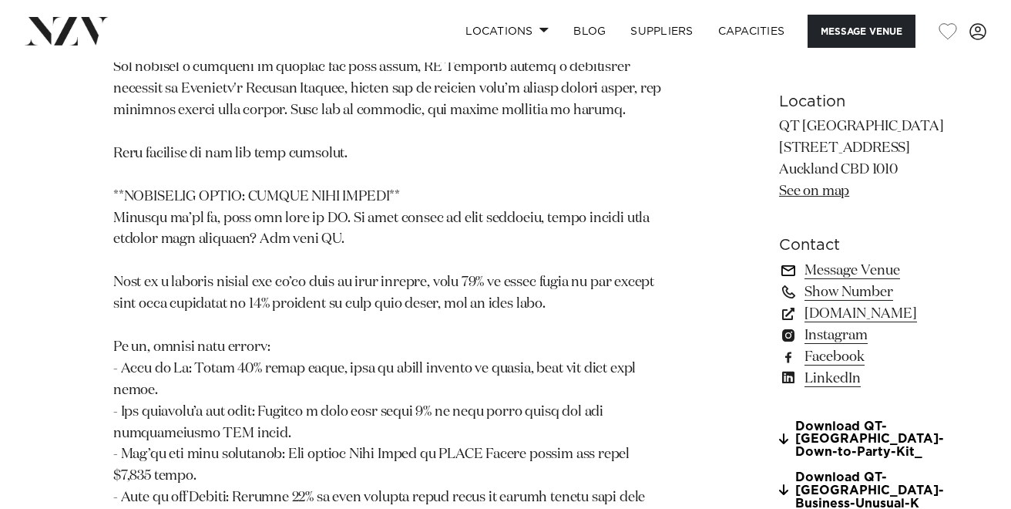
scroll to position [1510, 0]
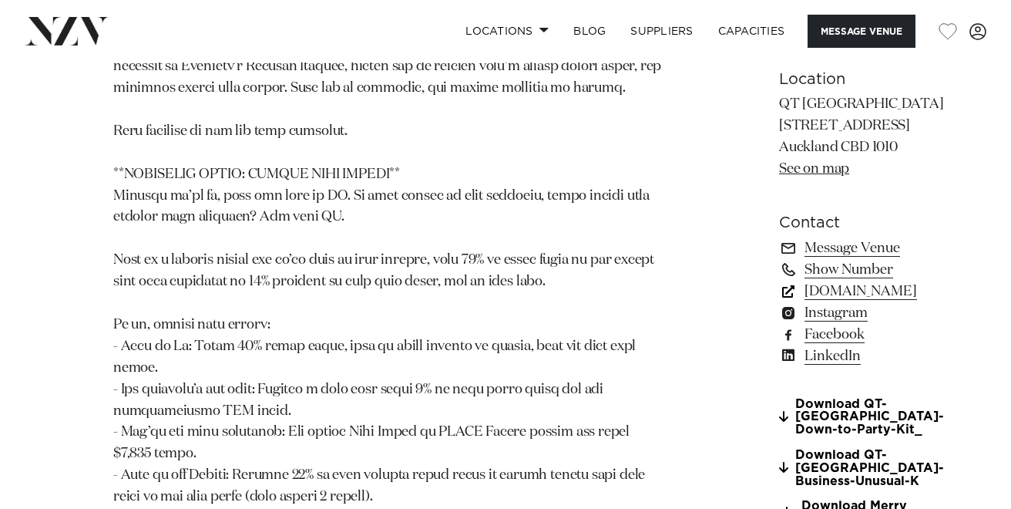
click at [779, 302] on link "[DOMAIN_NAME]" at bounding box center [866, 292] width 174 height 22
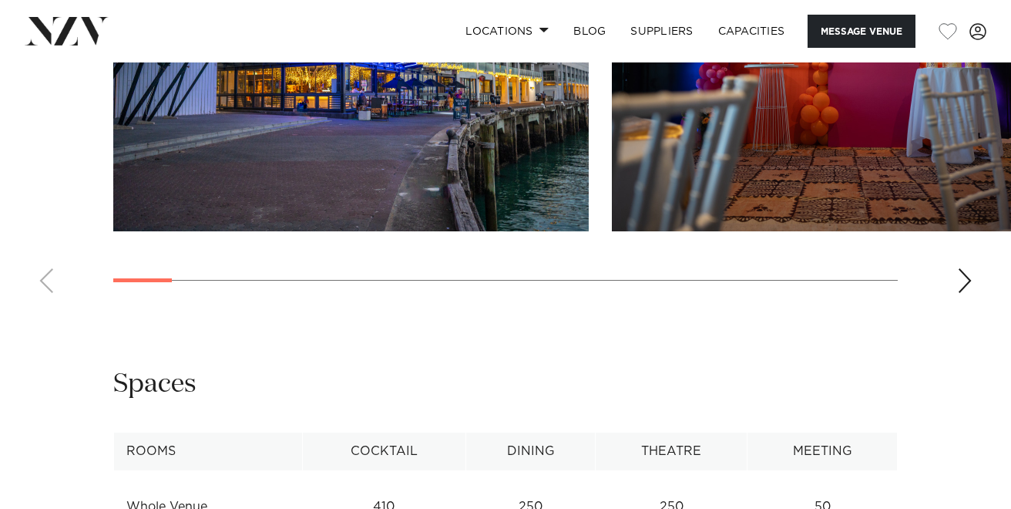
scroll to position [1573, 0]
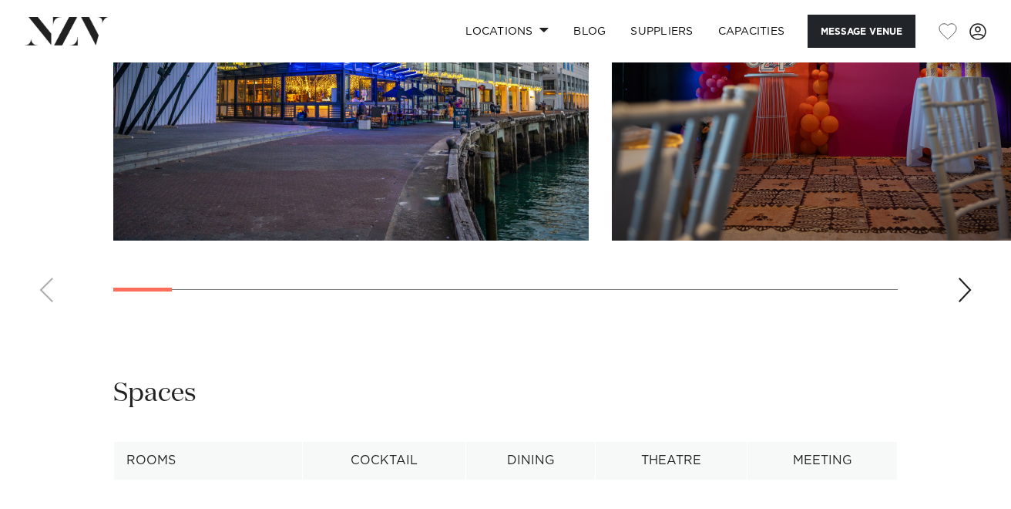
click at [961, 278] on div "Next slide" at bounding box center [964, 290] width 15 height 25
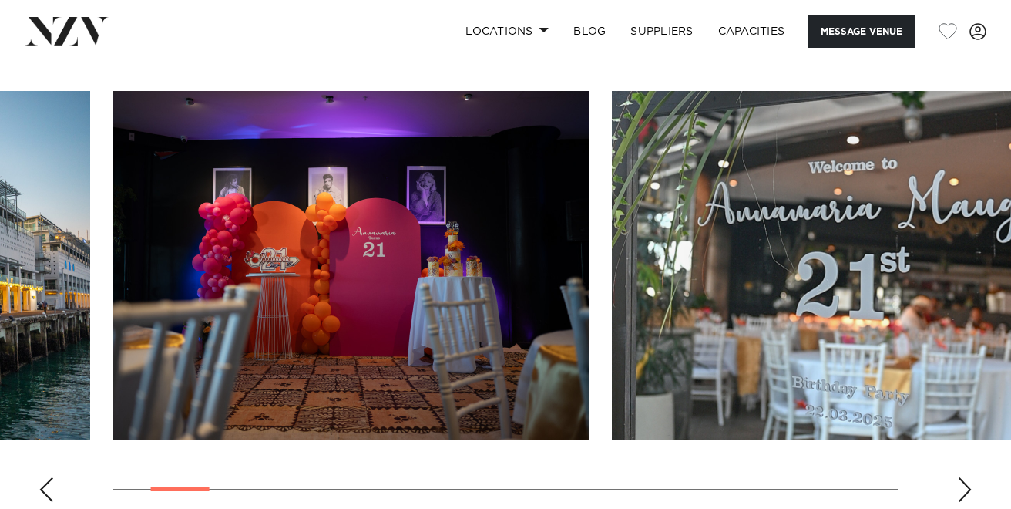
scroll to position [1371, 0]
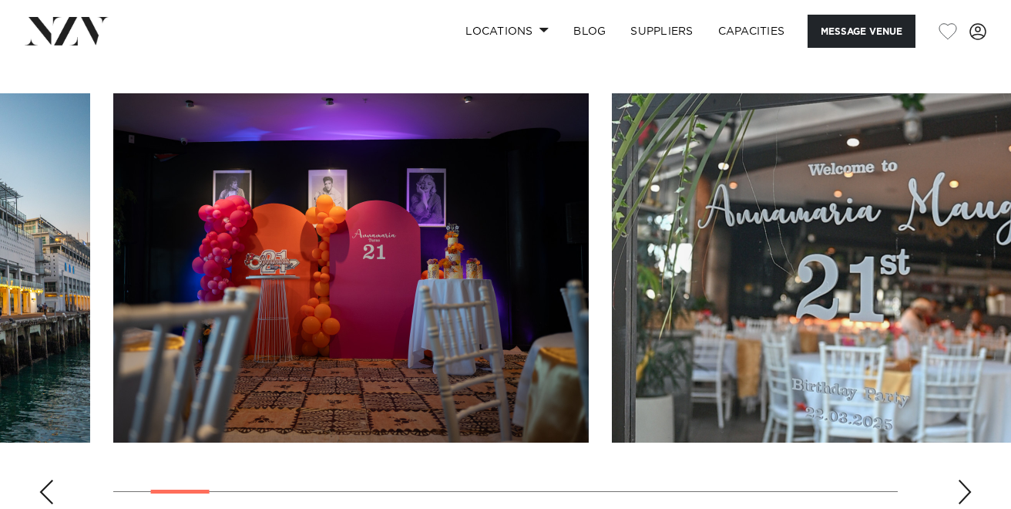
click at [966, 479] on div "Next slide" at bounding box center [964, 491] width 15 height 25
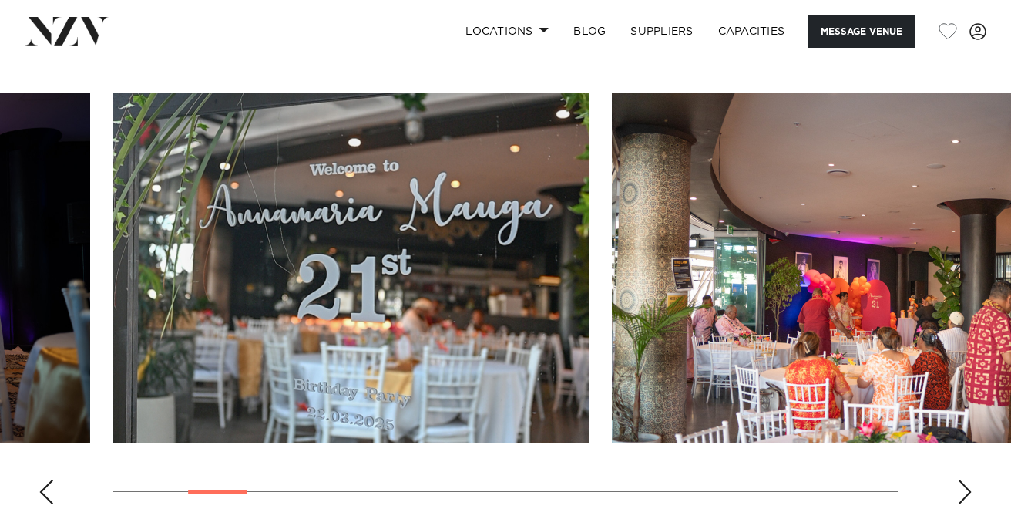
click at [966, 479] on div "Next slide" at bounding box center [964, 491] width 15 height 25
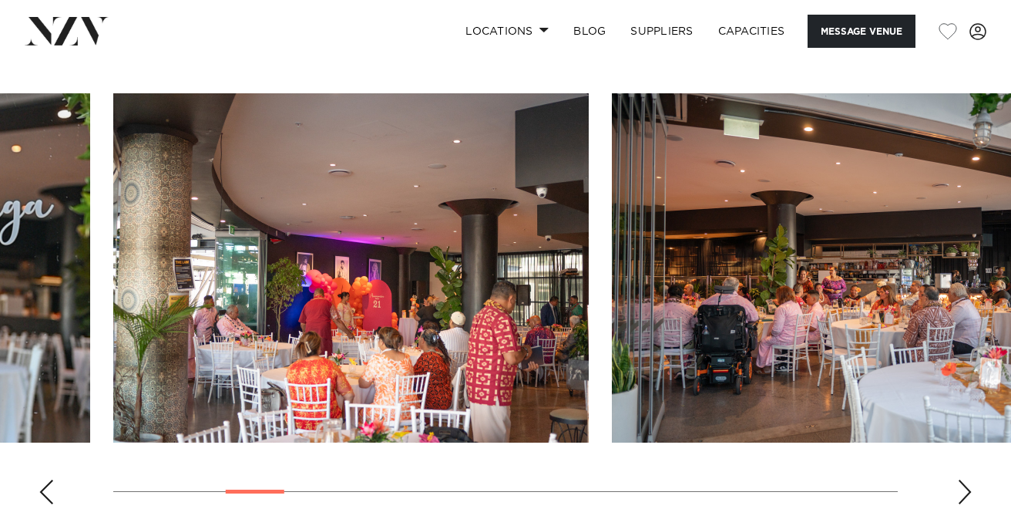
click at [966, 479] on div "Next slide" at bounding box center [964, 491] width 15 height 25
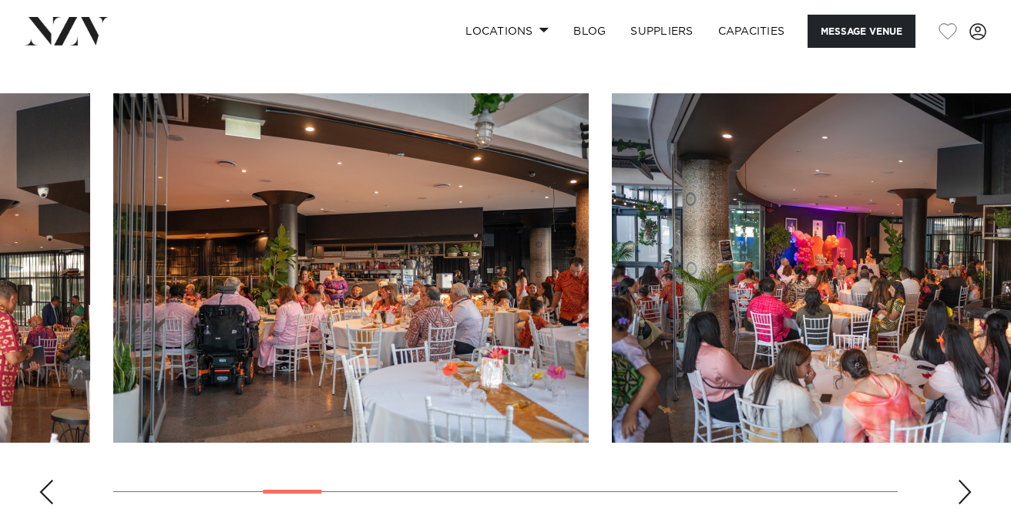
click at [966, 479] on div "Next slide" at bounding box center [964, 491] width 15 height 25
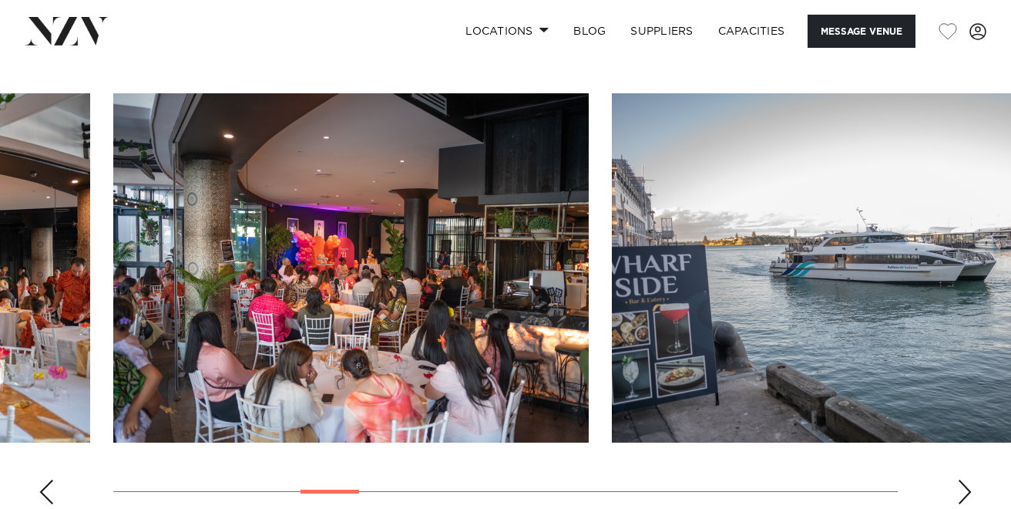
click at [966, 479] on div "Next slide" at bounding box center [964, 491] width 15 height 25
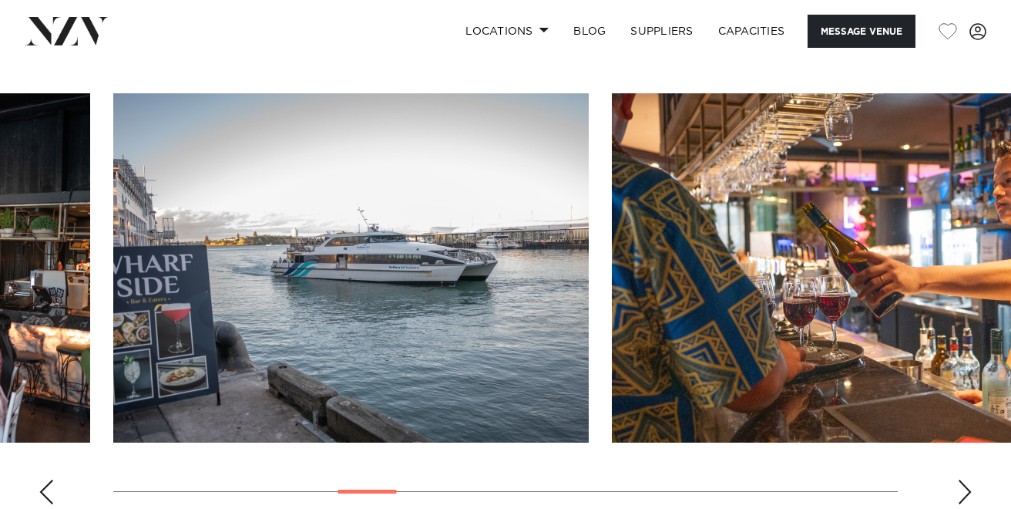
click at [966, 479] on div "Next slide" at bounding box center [964, 491] width 15 height 25
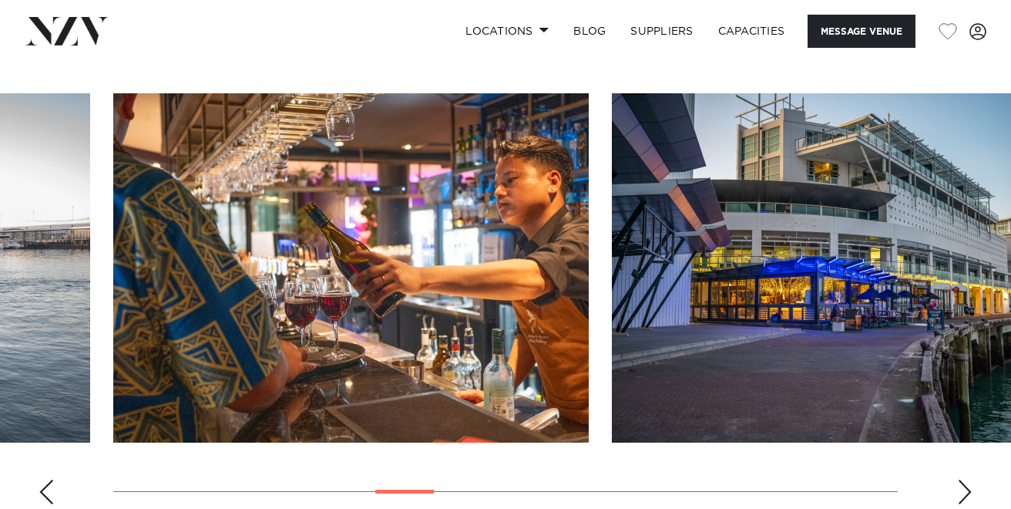
click at [966, 479] on div "Next slide" at bounding box center [964, 491] width 15 height 25
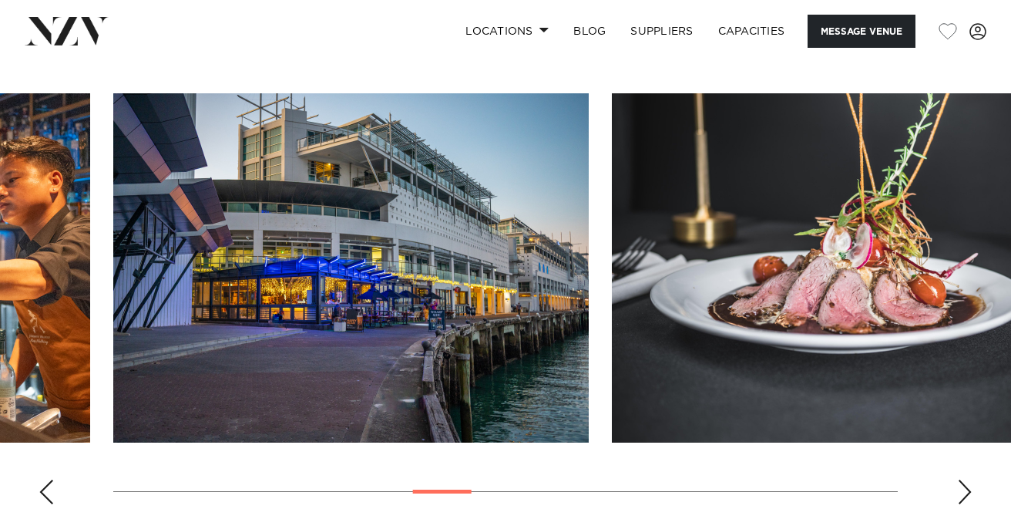
click at [966, 479] on div "Next slide" at bounding box center [964, 491] width 15 height 25
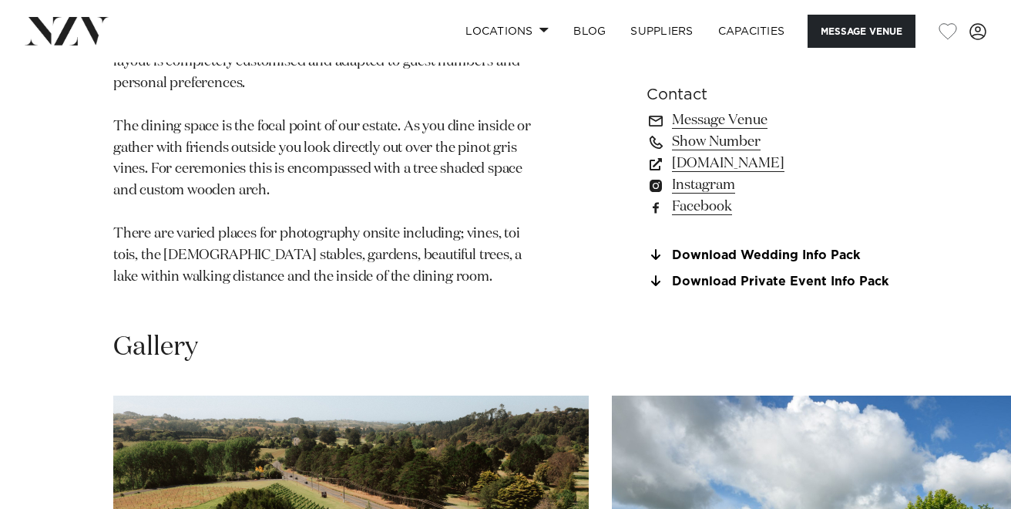
scroll to position [1182, 0]
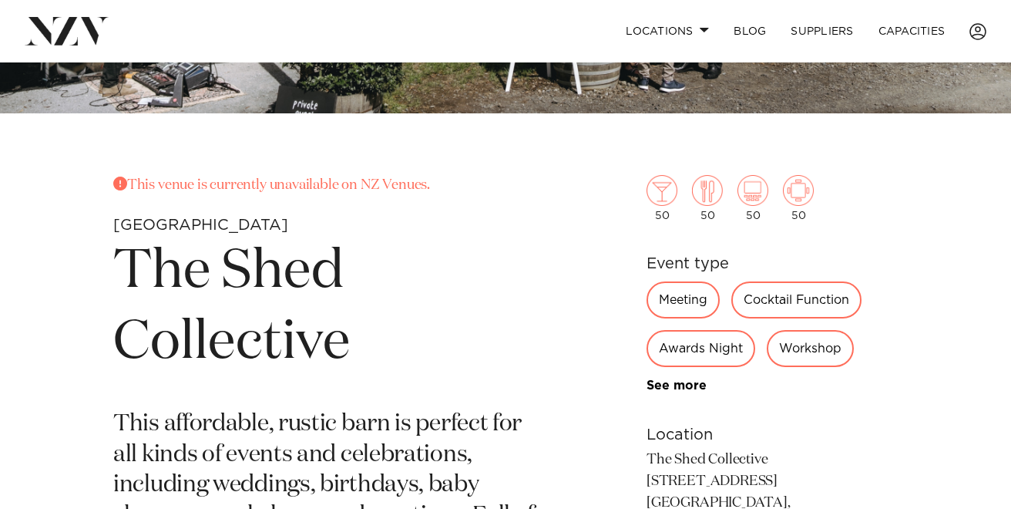
scroll to position [406, 0]
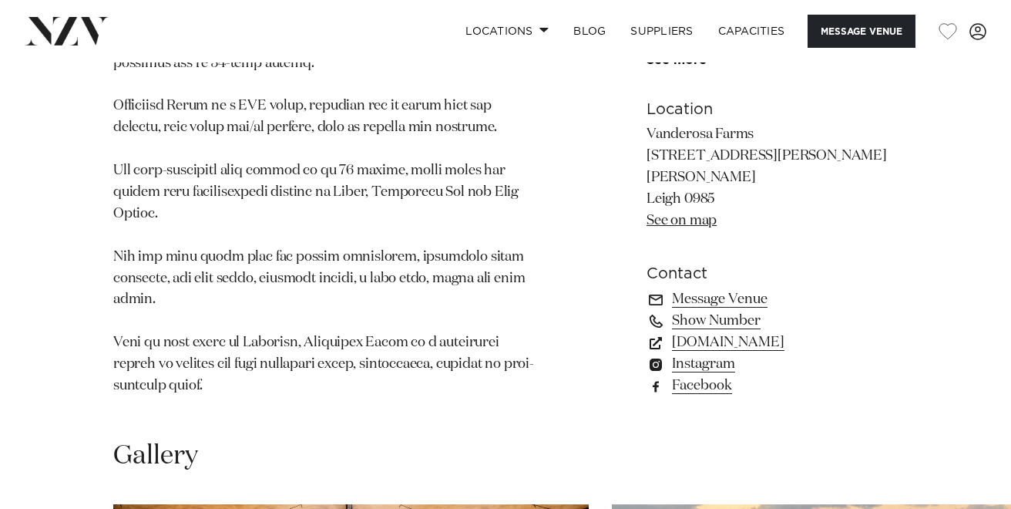
scroll to position [1166, 0]
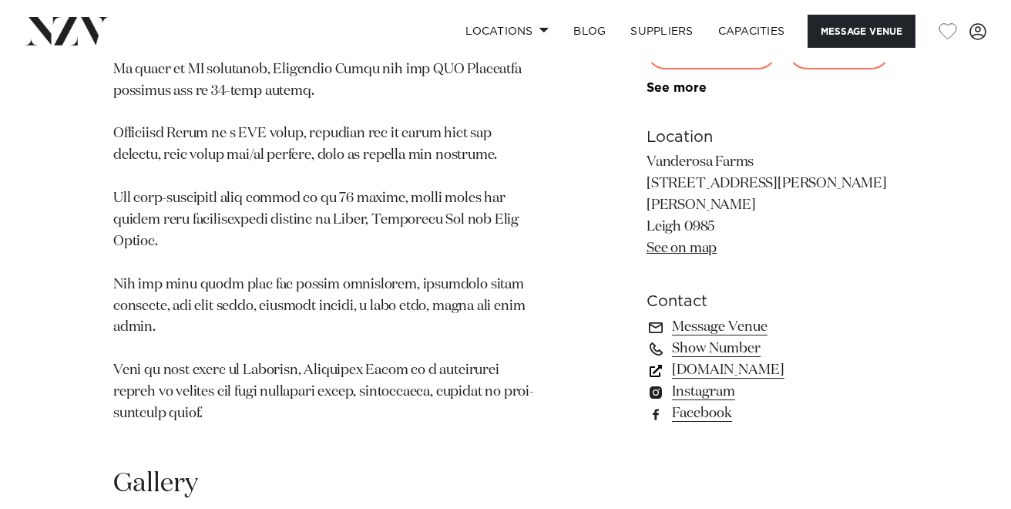
click at [697, 361] on link "[DOMAIN_NAME]" at bounding box center [772, 371] width 251 height 22
